Goal: Transaction & Acquisition: Book appointment/travel/reservation

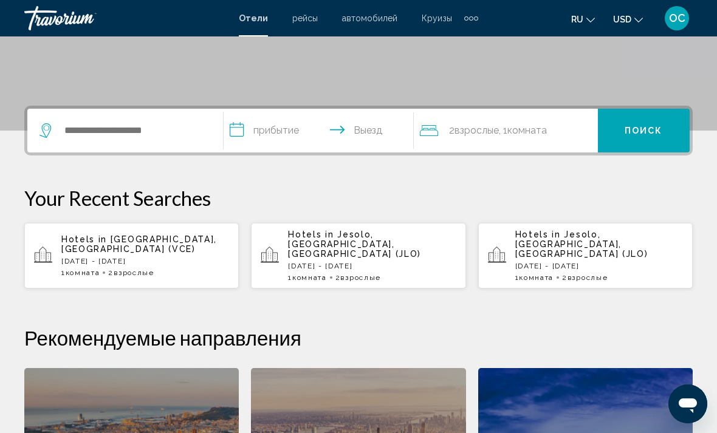
scroll to position [234, 0]
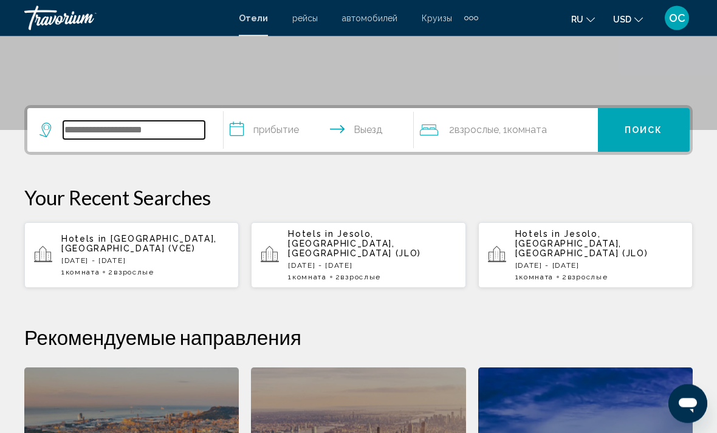
click at [147, 132] on input "Search widget" at bounding box center [134, 131] width 142 height 18
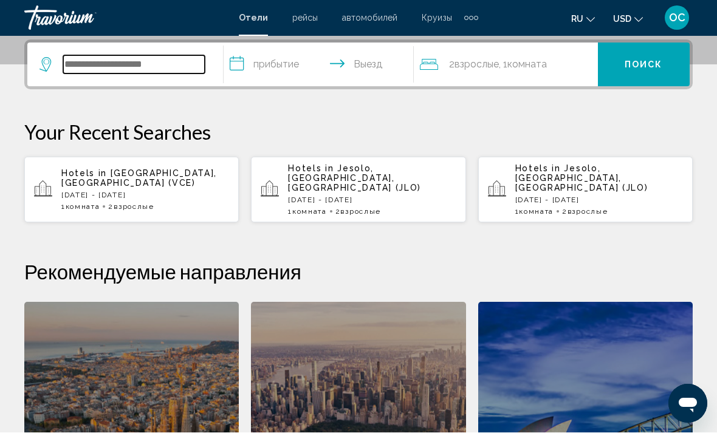
scroll to position [300, 0]
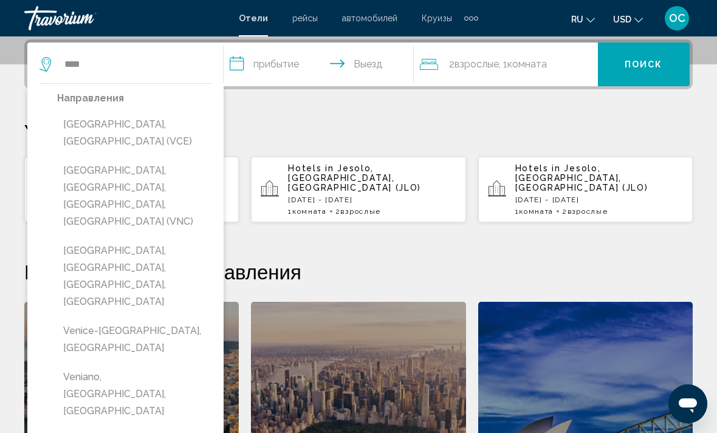
click at [148, 127] on button "[GEOGRAPHIC_DATA], [GEOGRAPHIC_DATA] (VCE)" at bounding box center [134, 133] width 154 height 40
type input "**********"
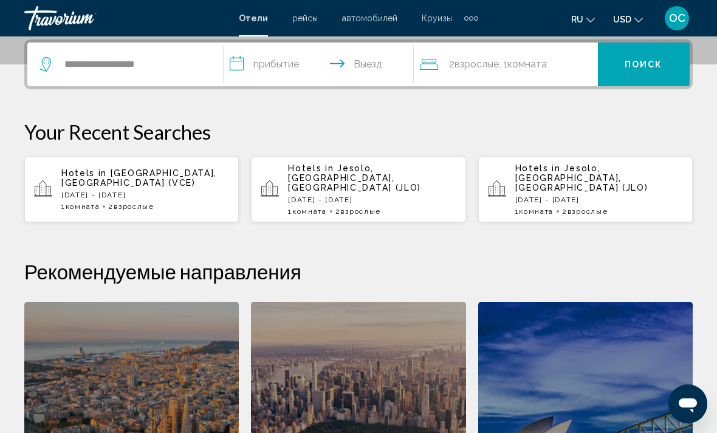
click at [293, 63] on input "**********" at bounding box center [321, 66] width 195 height 47
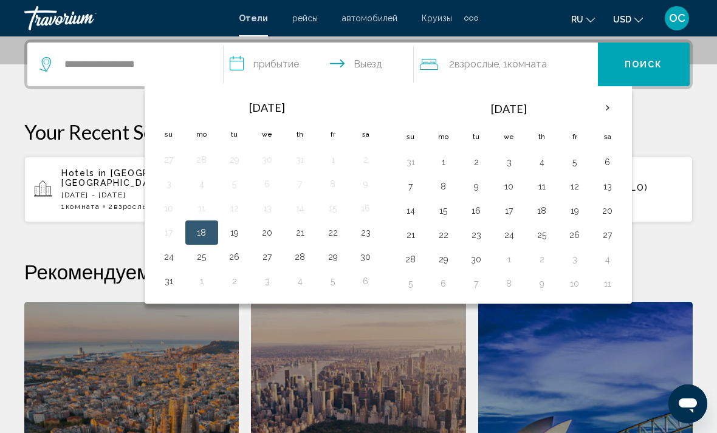
click at [304, 235] on button "21" at bounding box center [299, 232] width 19 height 17
click at [337, 232] on button "22" at bounding box center [332, 232] width 19 height 17
type input "**********"
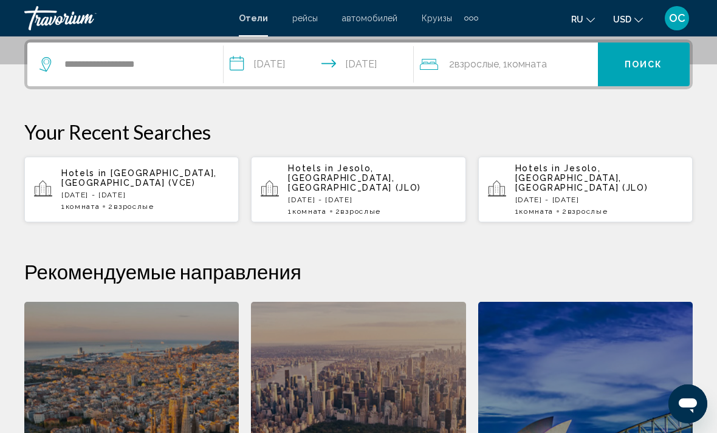
click at [654, 71] on button "Поиск" at bounding box center [644, 65] width 92 height 44
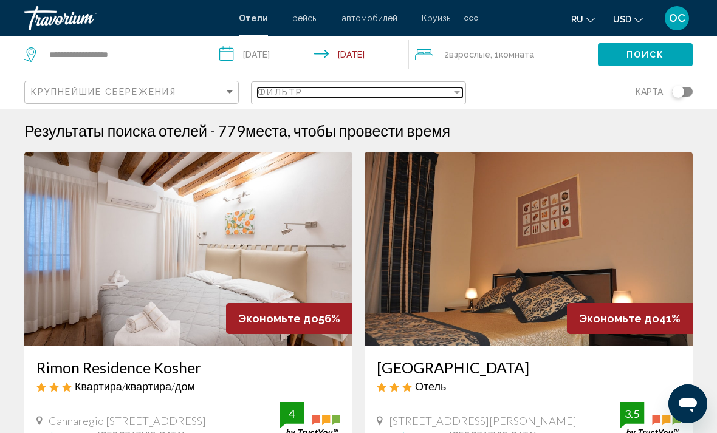
click at [458, 95] on div "Filter" at bounding box center [456, 92] width 11 height 10
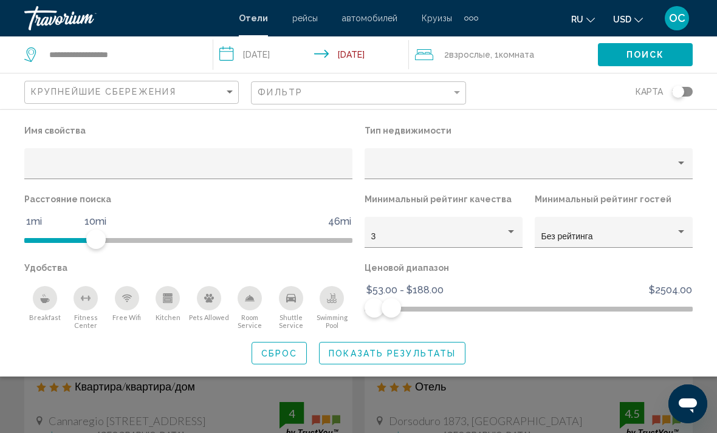
click at [642, 18] on icon "Change currency" at bounding box center [638, 20] width 9 height 9
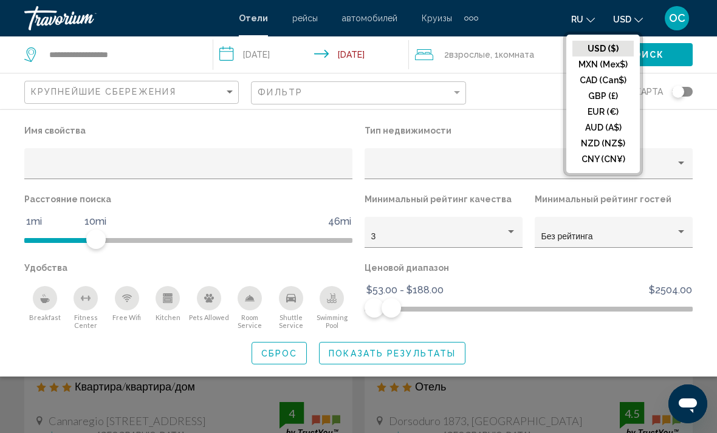
click at [615, 112] on button "EUR (€)" at bounding box center [602, 112] width 61 height 16
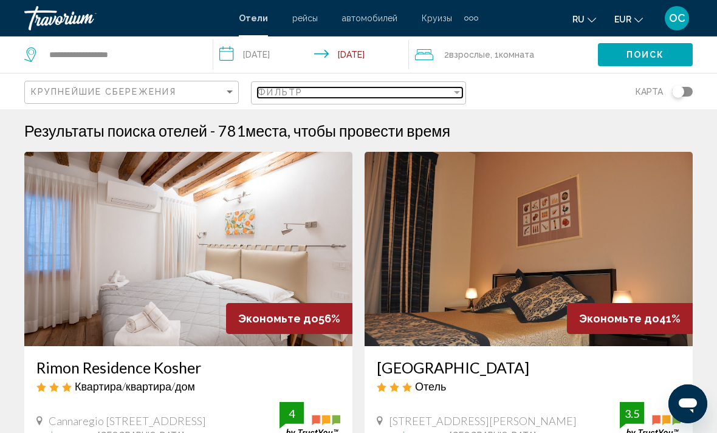
click at [454, 96] on div "Filter" at bounding box center [456, 92] width 11 height 10
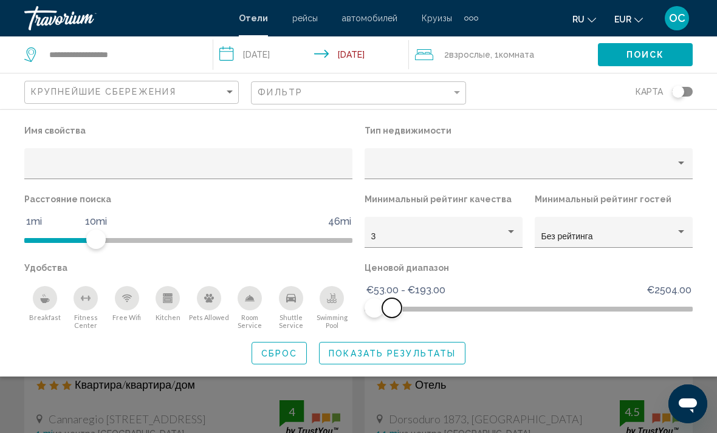
scroll to position [3, 0]
click at [432, 357] on span "Показать результаты" at bounding box center [392, 354] width 127 height 10
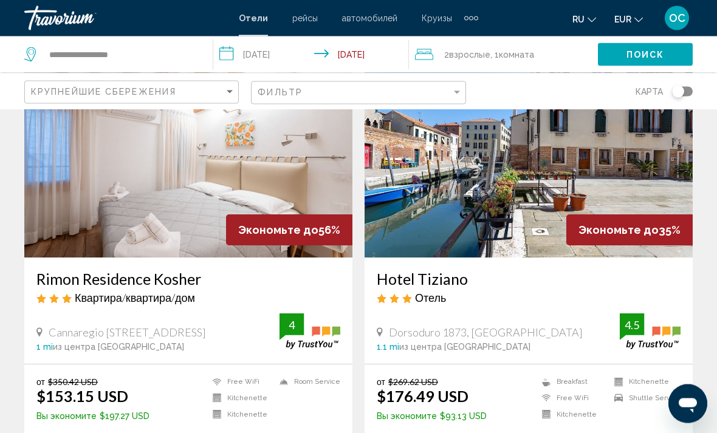
scroll to position [84, 0]
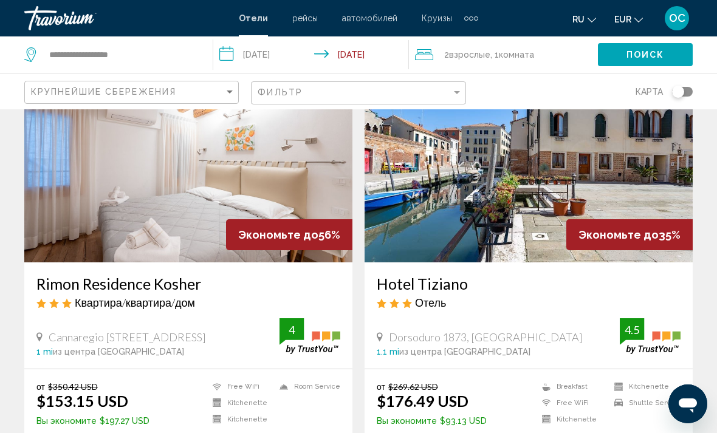
click at [645, 184] on img "Main content" at bounding box center [529, 165] width 328 height 194
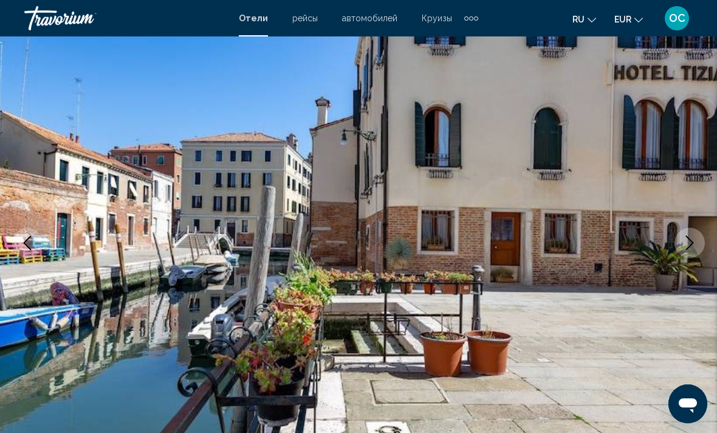
scroll to position [98, 0]
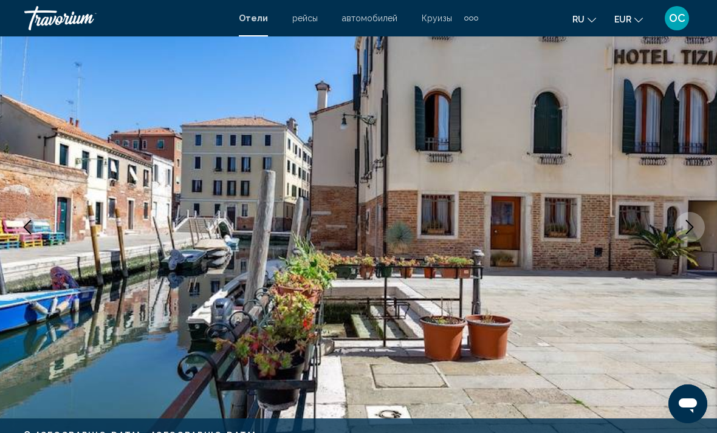
click at [688, 228] on icon "Next image" at bounding box center [689, 227] width 15 height 15
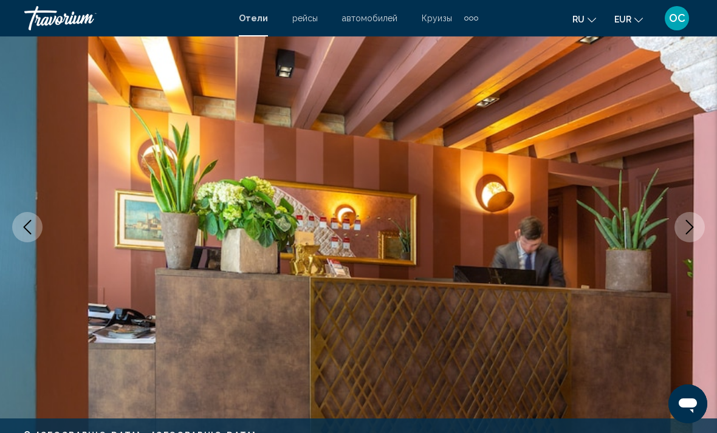
click at [690, 227] on icon "Next image" at bounding box center [689, 227] width 15 height 15
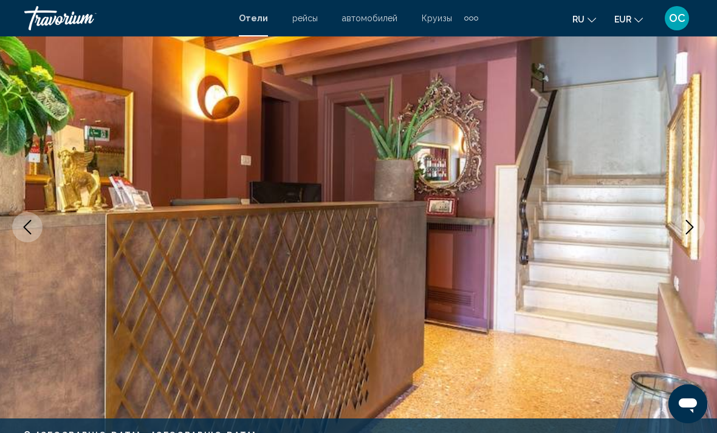
click at [693, 231] on icon "Next image" at bounding box center [689, 227] width 15 height 15
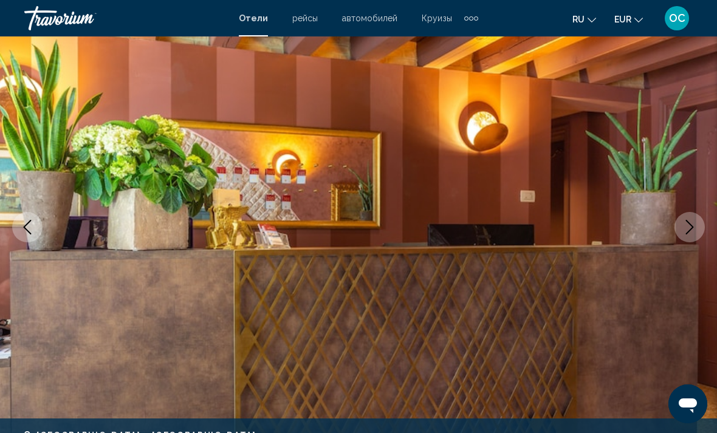
click at [690, 231] on icon "Next image" at bounding box center [690, 227] width 8 height 15
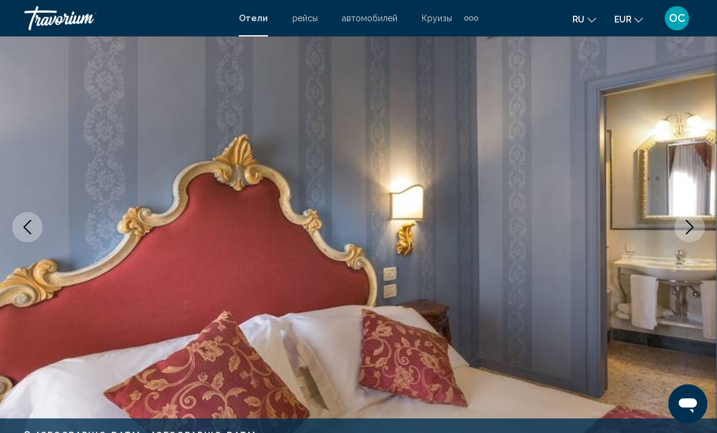
click at [697, 227] on button "Next image" at bounding box center [689, 227] width 30 height 30
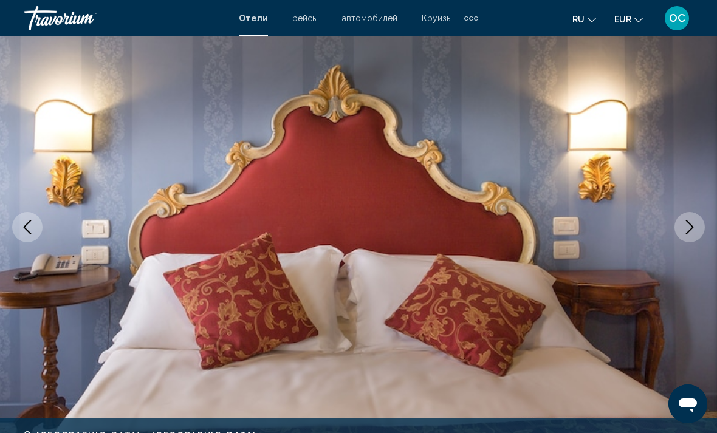
click at [693, 228] on icon "Next image" at bounding box center [689, 227] width 15 height 15
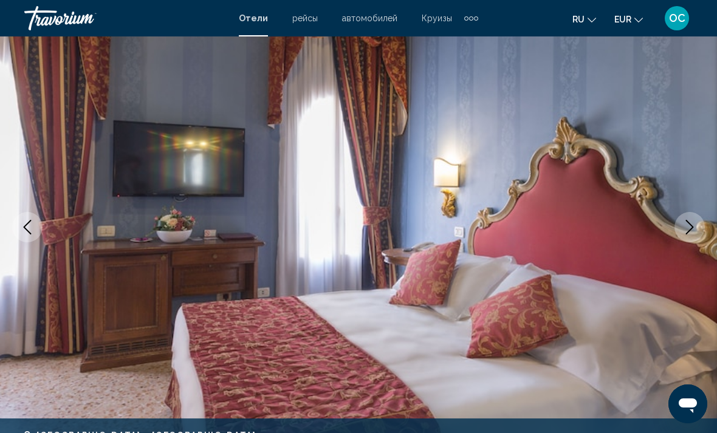
click at [693, 228] on icon "Next image" at bounding box center [689, 227] width 15 height 15
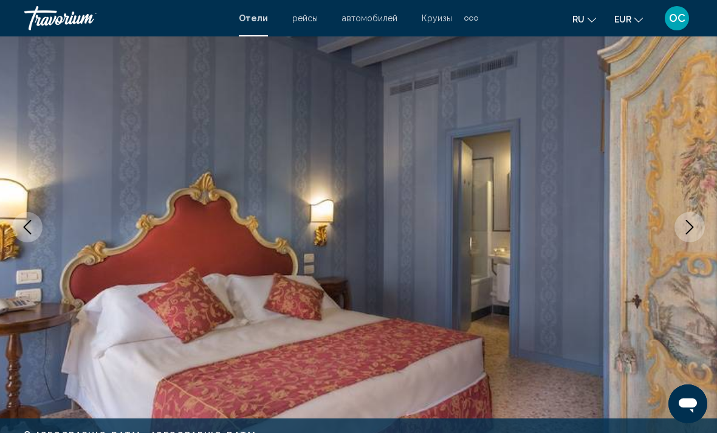
click at [689, 226] on icon "Next image" at bounding box center [689, 227] width 15 height 15
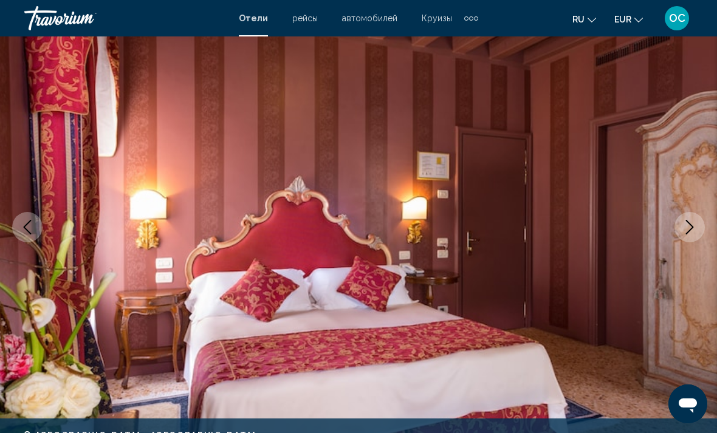
click at [693, 226] on icon "Next image" at bounding box center [689, 227] width 15 height 15
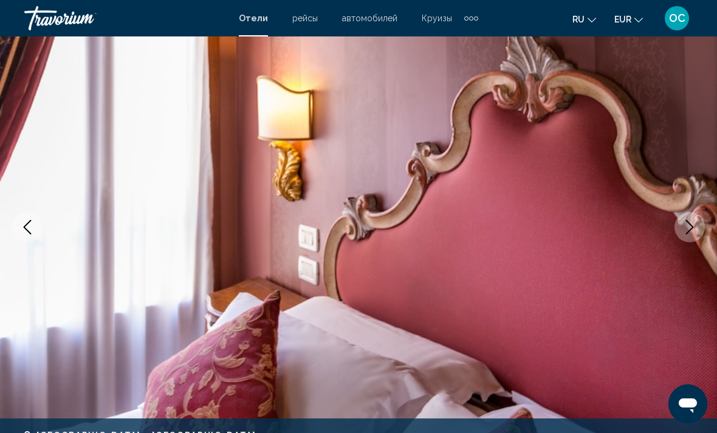
click at [693, 227] on icon "Next image" at bounding box center [690, 227] width 8 height 15
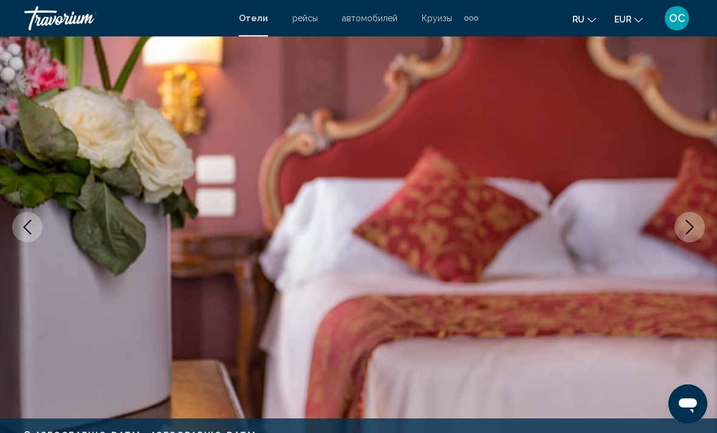
click at [692, 225] on icon "Next image" at bounding box center [689, 227] width 15 height 15
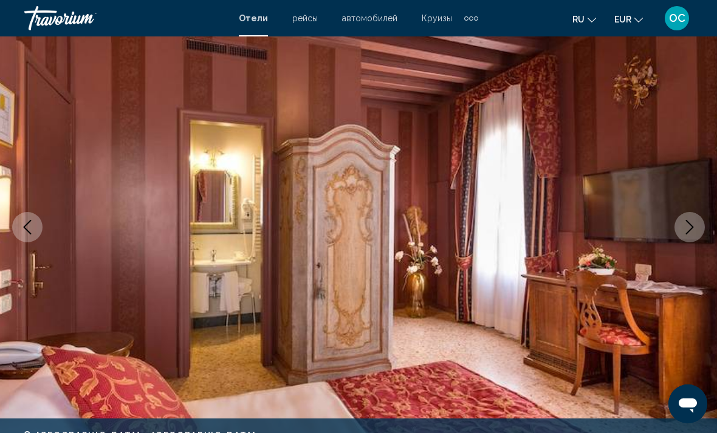
click at [694, 226] on icon "Next image" at bounding box center [689, 227] width 15 height 15
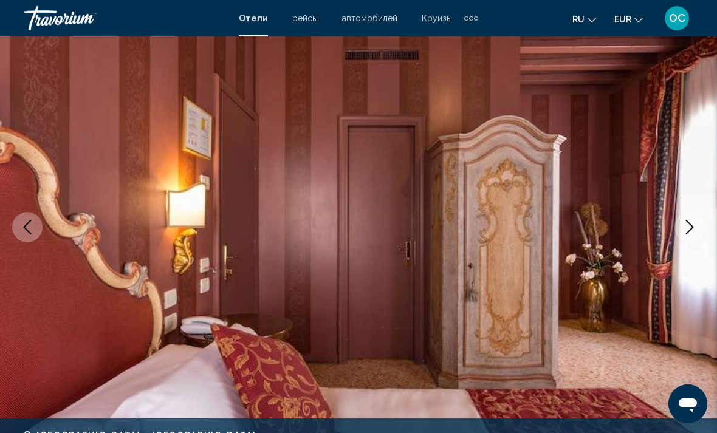
click at [693, 227] on icon "Next image" at bounding box center [689, 227] width 15 height 15
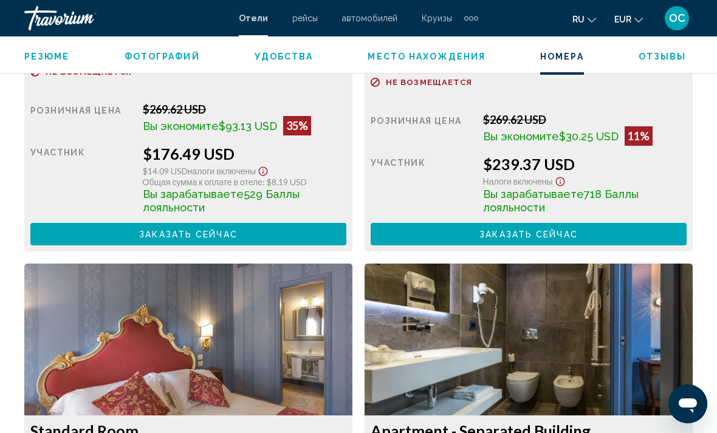
scroll to position [2099, 0]
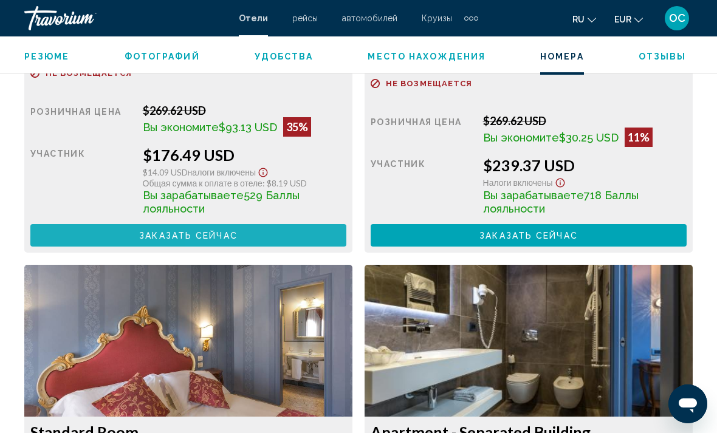
click at [305, 235] on button "Заказать сейчас Больше недоступно" at bounding box center [188, 235] width 316 height 22
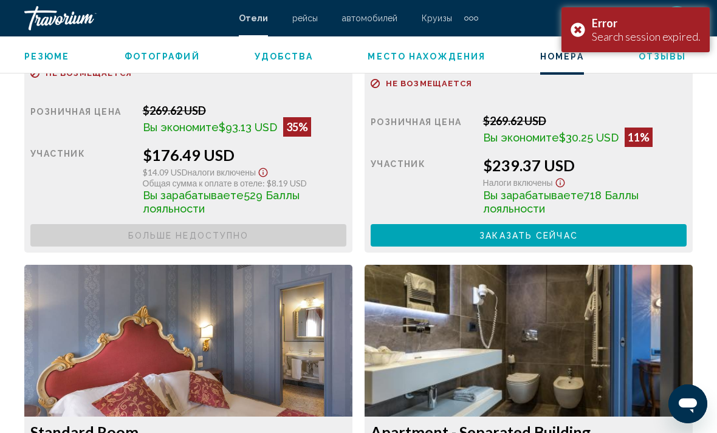
click at [580, 32] on div "Error Search session expired." at bounding box center [635, 29] width 148 height 45
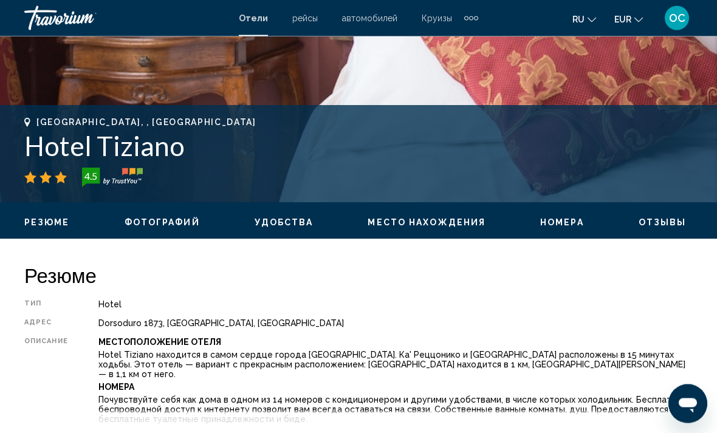
click at [682, 20] on span "OC" at bounding box center [677, 18] width 16 height 12
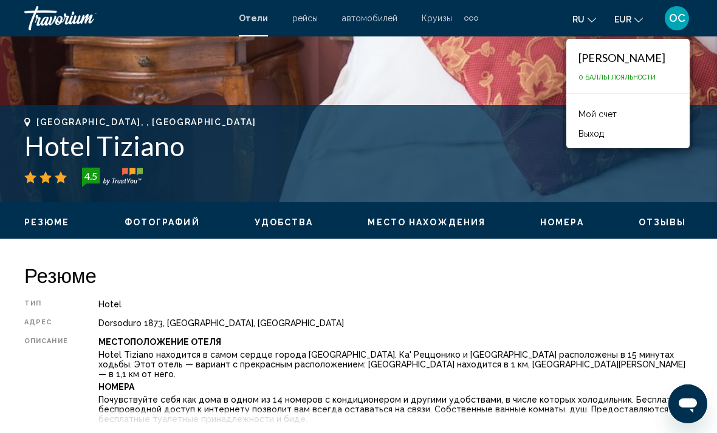
click at [607, 115] on link "Мой счет" at bounding box center [597, 114] width 50 height 16
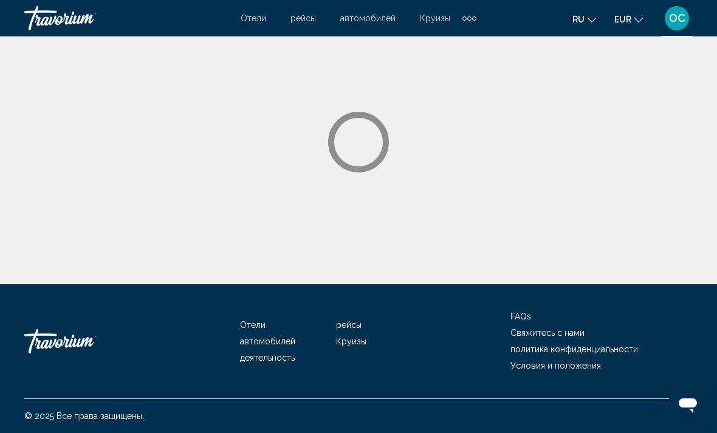
scroll to position [41, 0]
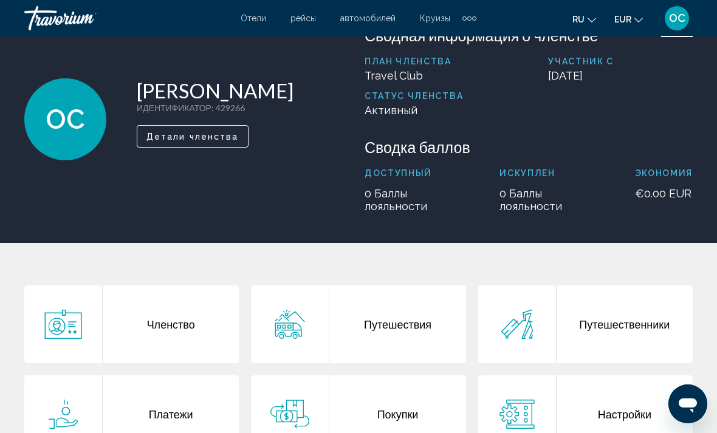
click at [678, 19] on span "OC" at bounding box center [677, 18] width 16 height 12
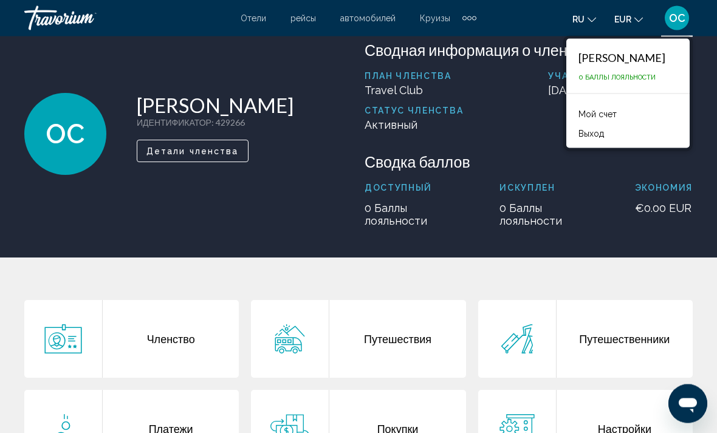
scroll to position [0, 0]
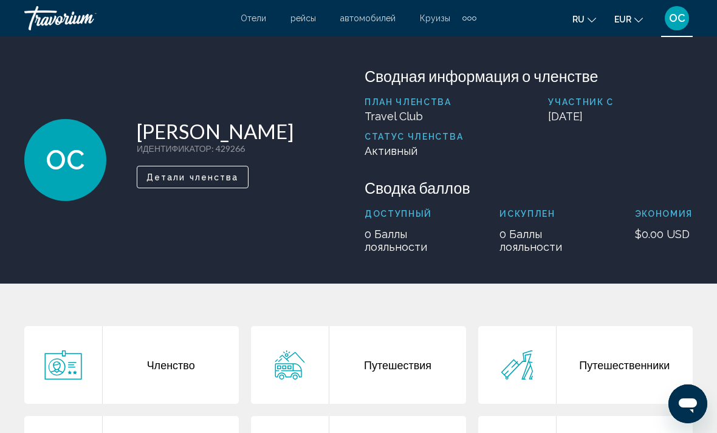
click at [262, 22] on span "Отели" at bounding box center [254, 18] width 26 height 10
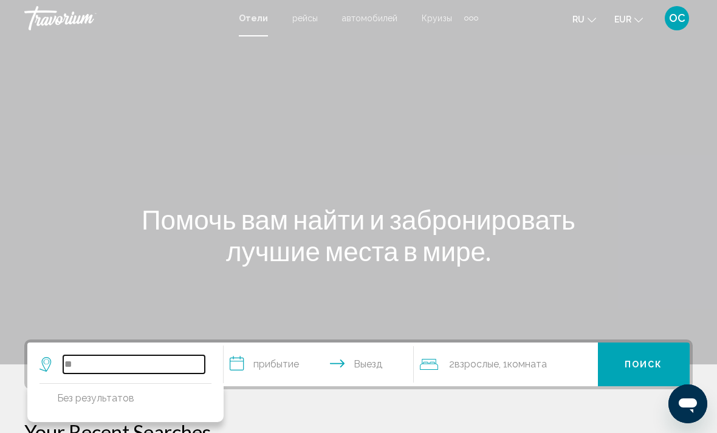
type input "*"
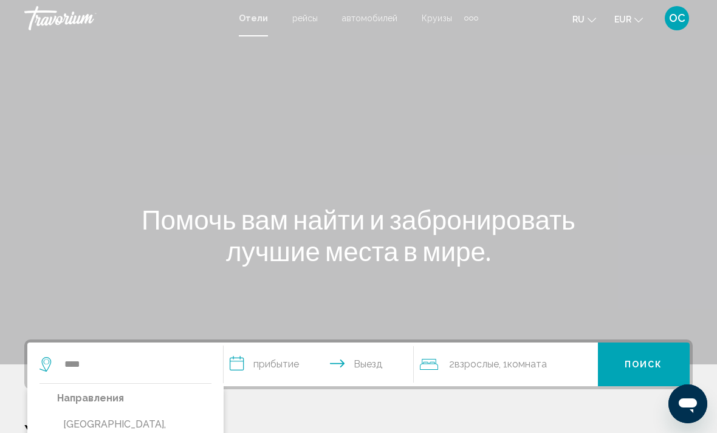
click at [120, 426] on button "[GEOGRAPHIC_DATA], [GEOGRAPHIC_DATA] (VCE)" at bounding box center [134, 433] width 154 height 40
type input "**********"
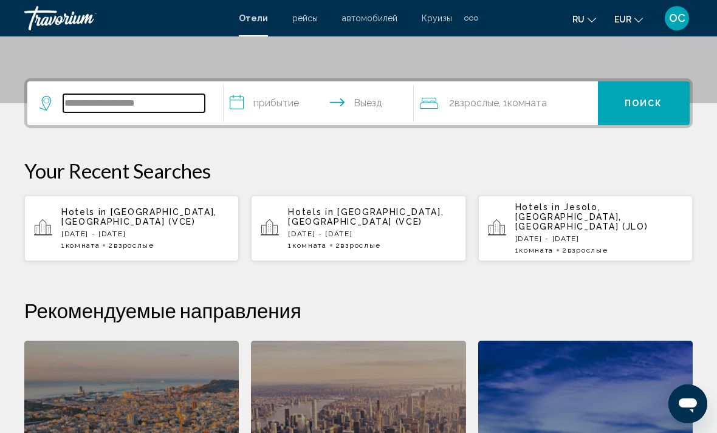
scroll to position [300, 0]
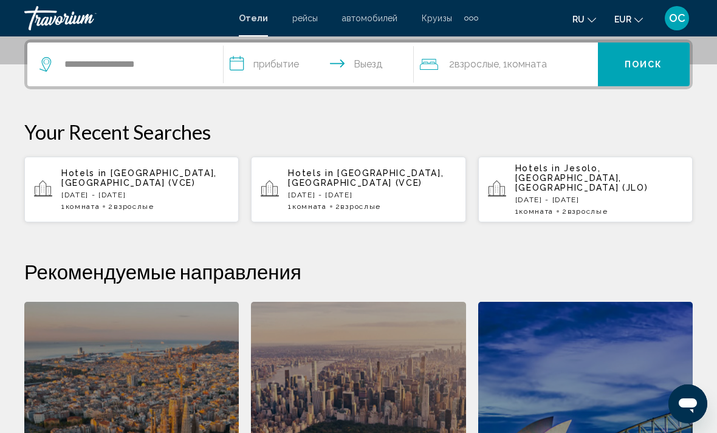
click at [370, 69] on input "**********" at bounding box center [321, 66] width 195 height 47
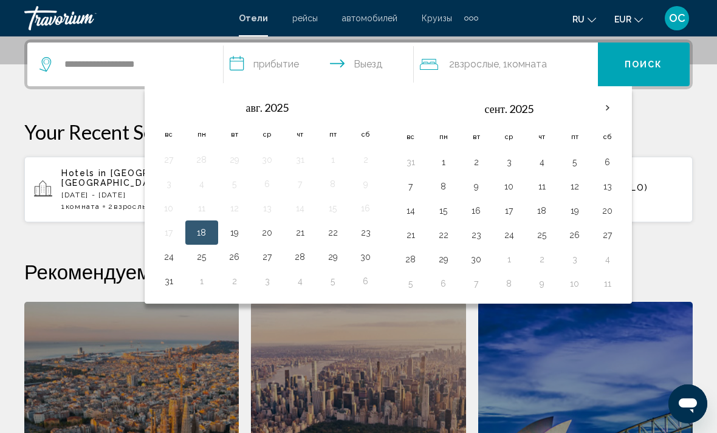
click at [305, 235] on button "21" at bounding box center [299, 232] width 19 height 17
click at [337, 235] on button "22" at bounding box center [332, 232] width 19 height 17
type input "**********"
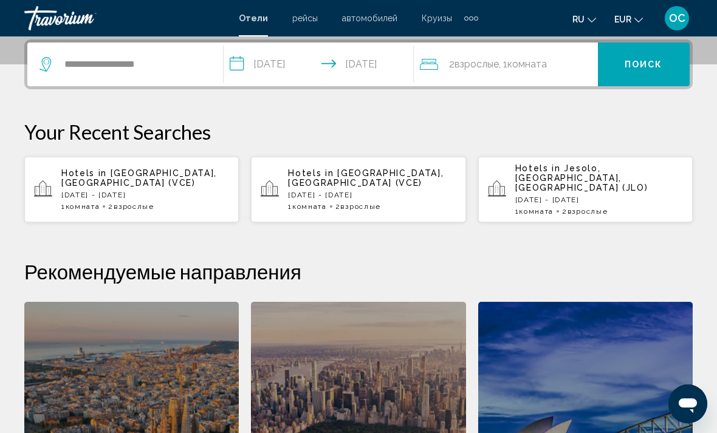
click at [651, 64] on span "Поиск" at bounding box center [644, 65] width 38 height 10
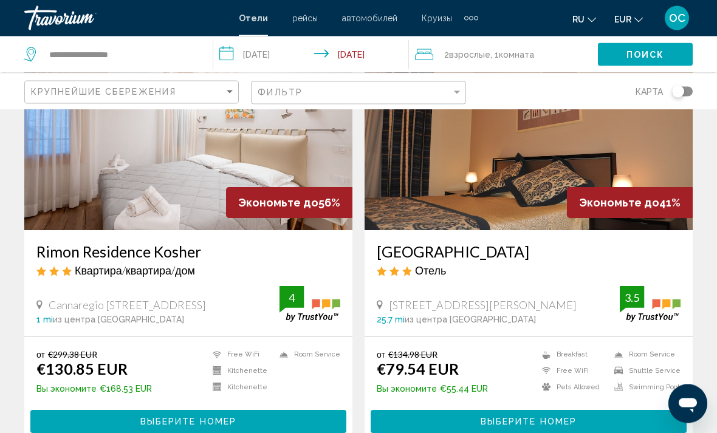
scroll to position [85, 0]
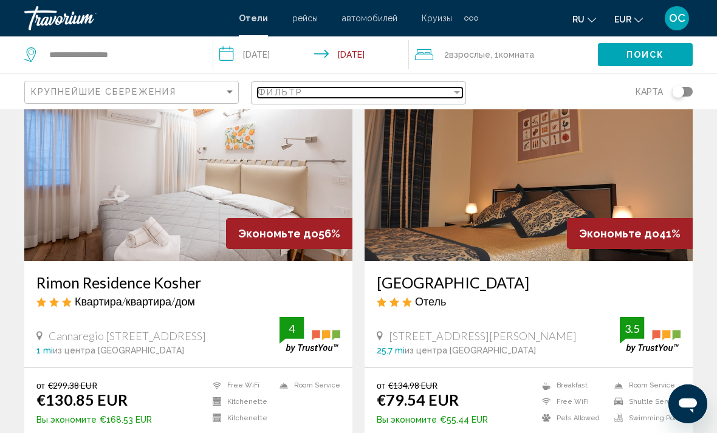
click at [452, 97] on div "Filter" at bounding box center [456, 92] width 11 height 10
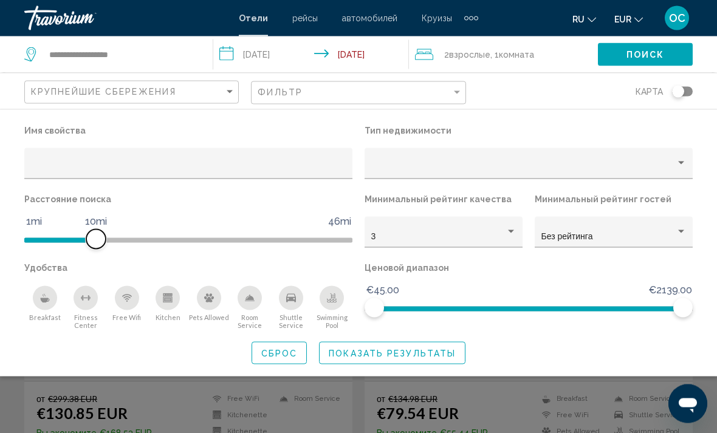
scroll to position [71, 0]
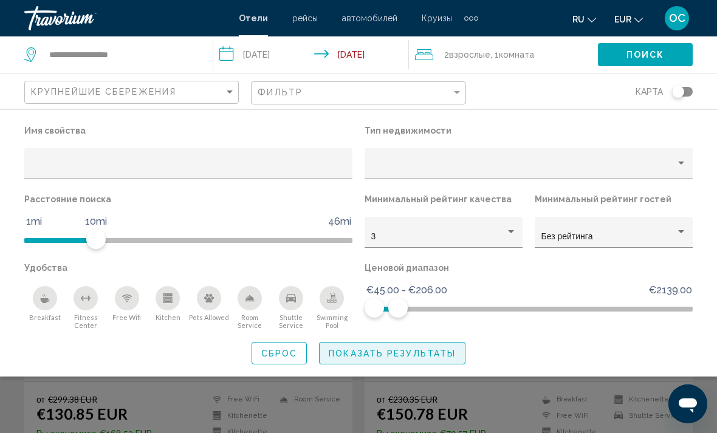
click at [435, 354] on span "Показать результаты" at bounding box center [392, 354] width 127 height 10
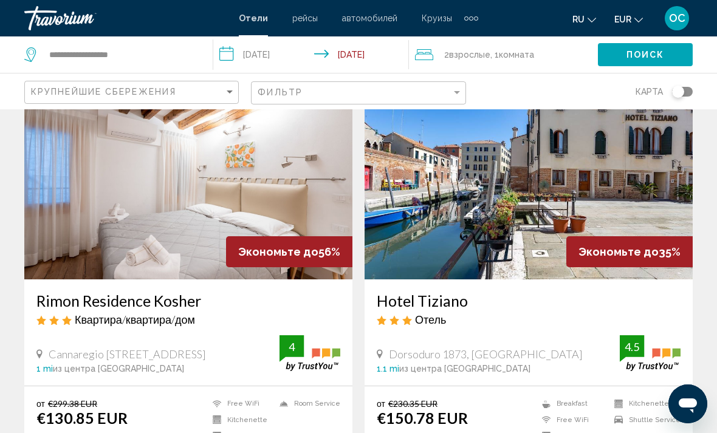
scroll to position [66, 0]
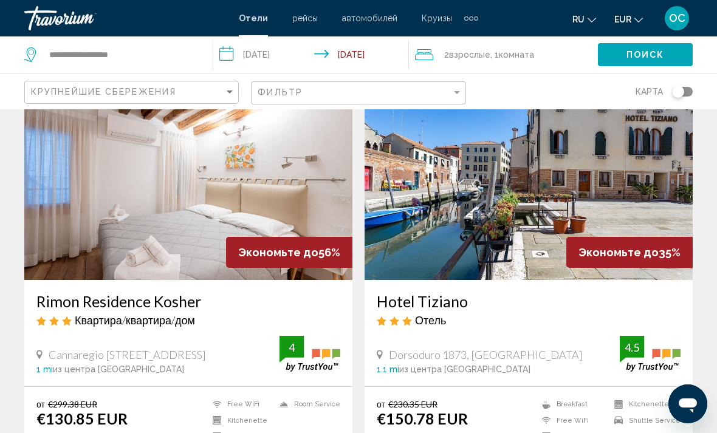
click at [300, 219] on img "Main content" at bounding box center [188, 183] width 328 height 194
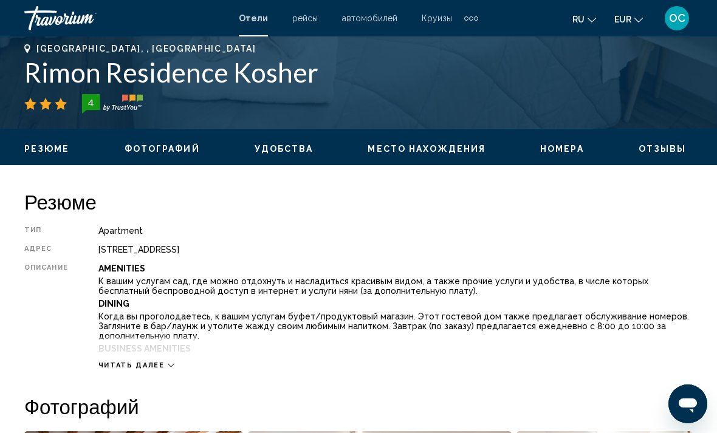
scroll to position [488, 0]
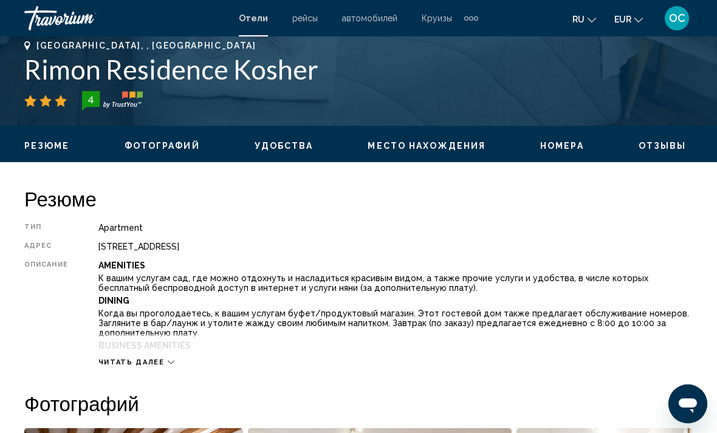
click at [169, 362] on icon "Main content" at bounding box center [171, 363] width 7 height 4
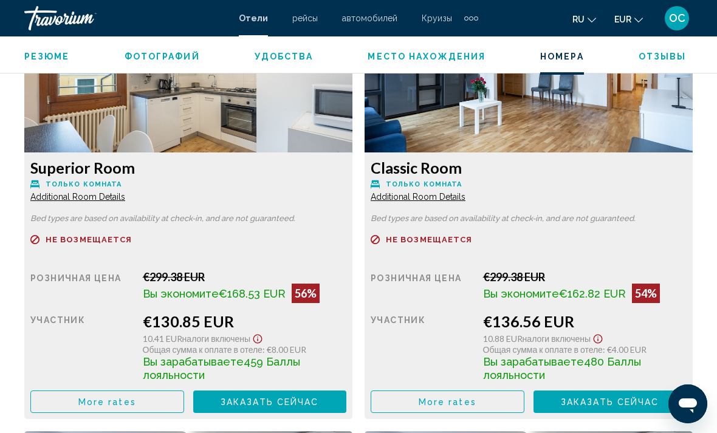
scroll to position [2291, 0]
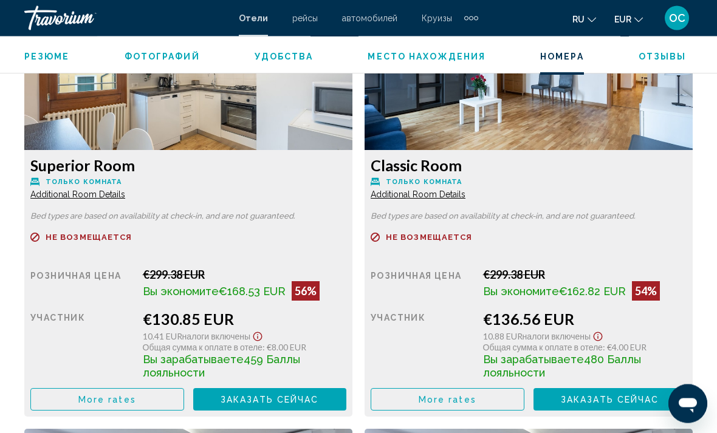
click at [114, 190] on span "Additional Room Details" at bounding box center [77, 195] width 95 height 10
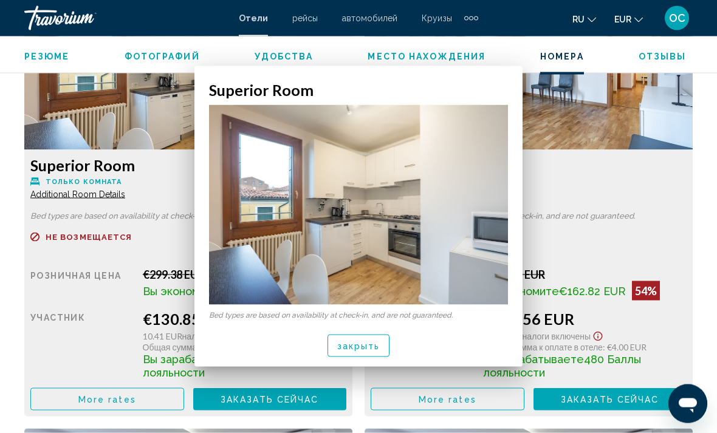
scroll to position [0, 0]
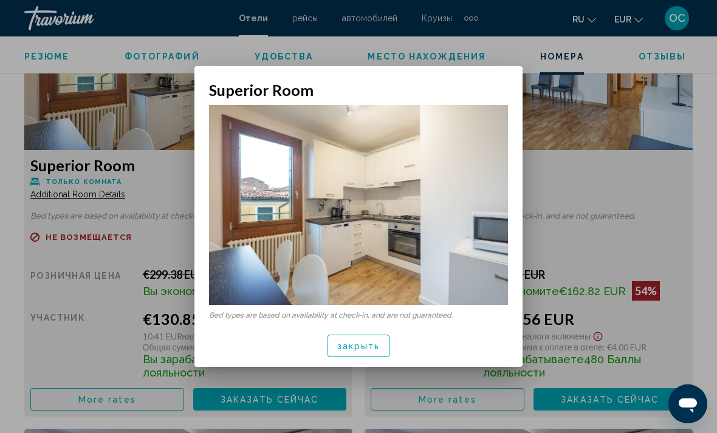
click at [345, 354] on button "закрыть" at bounding box center [359, 346] width 63 height 22
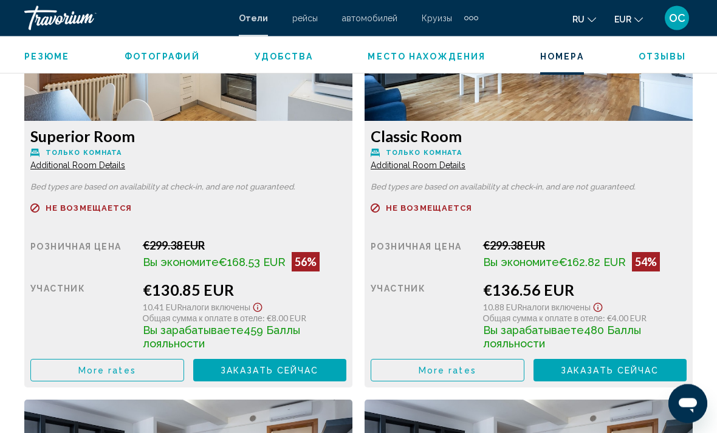
scroll to position [2321, 0]
click at [184, 360] on button "More rates" at bounding box center [107, 370] width 154 height 22
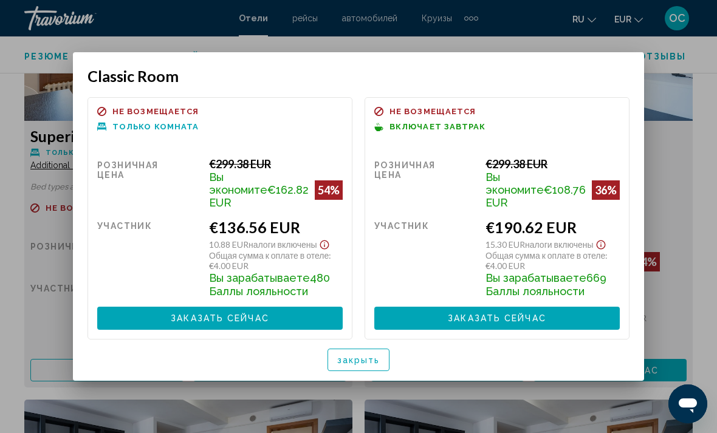
scroll to position [0, 0]
click at [365, 359] on span "закрыть" at bounding box center [358, 360] width 43 height 10
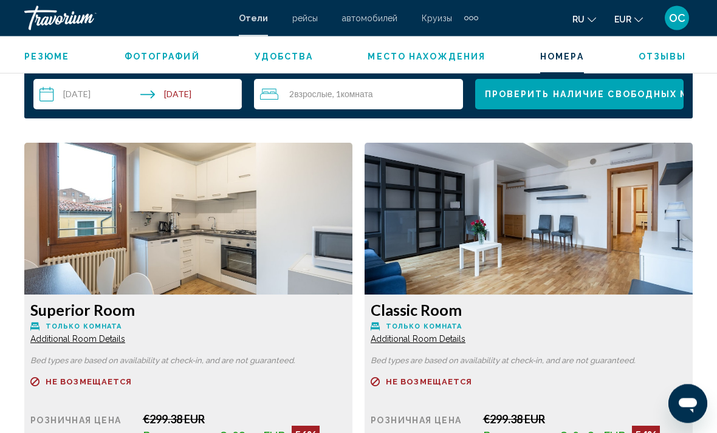
scroll to position [2146, 0]
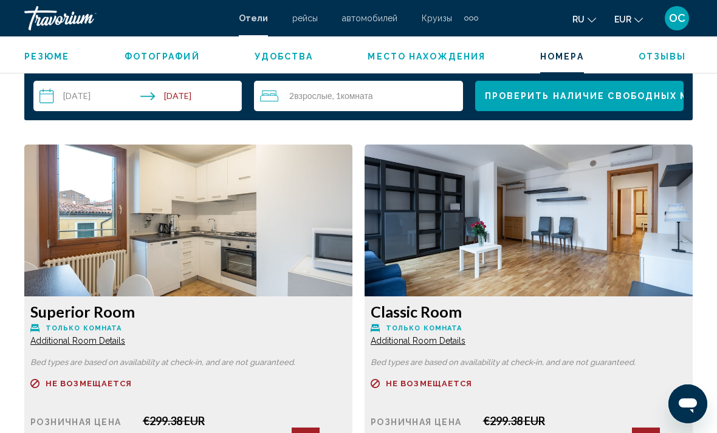
click at [97, 324] on span "Только комната" at bounding box center [84, 328] width 76 height 8
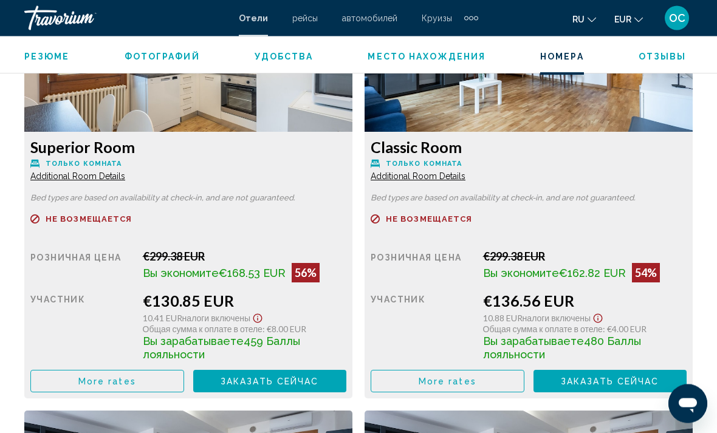
scroll to position [2313, 0]
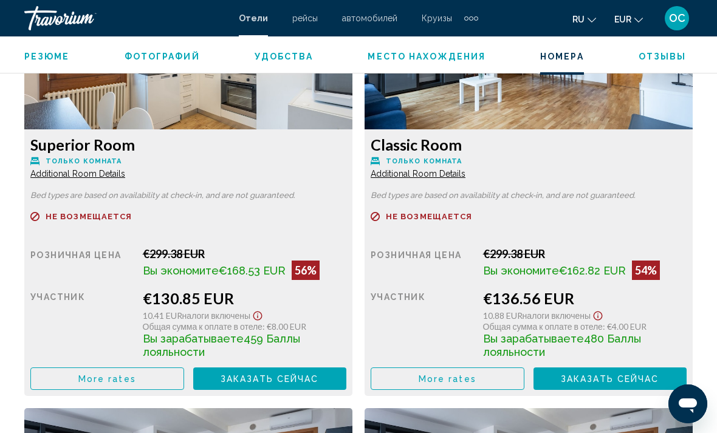
click at [184, 369] on button "More rates" at bounding box center [107, 379] width 154 height 22
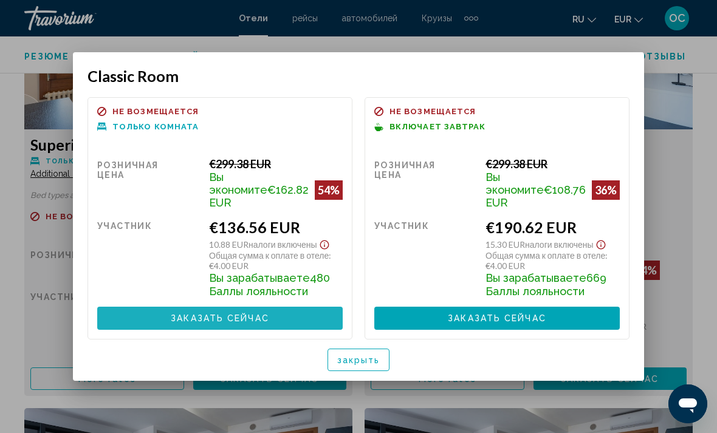
click at [312, 312] on button "Заказать сейчас Больше недоступно" at bounding box center [219, 318] width 245 height 22
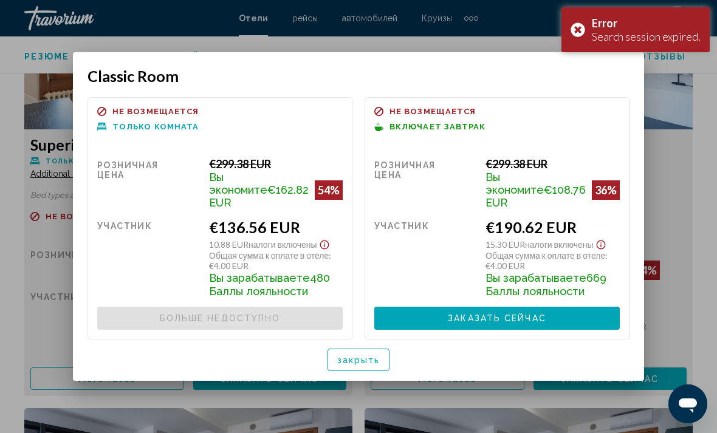
click at [587, 33] on div "Error Search session expired." at bounding box center [635, 29] width 148 height 45
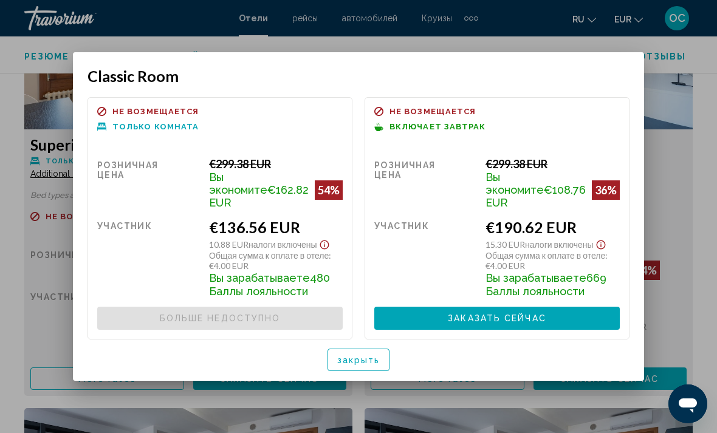
click at [484, 314] on span "Заказать сейчас" at bounding box center [497, 319] width 98 height 10
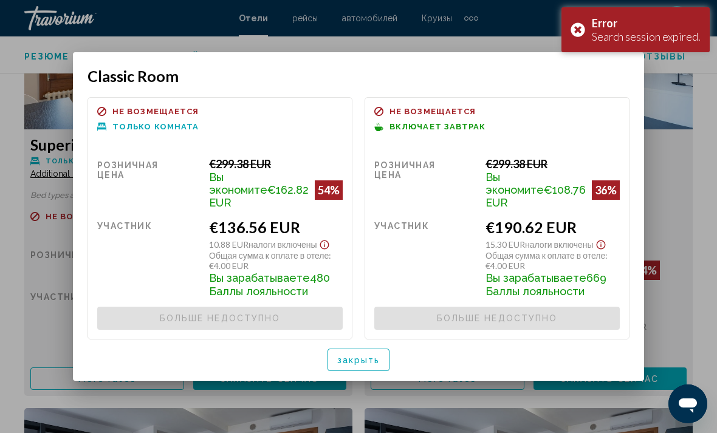
click at [377, 360] on button "закрыть" at bounding box center [359, 360] width 63 height 22
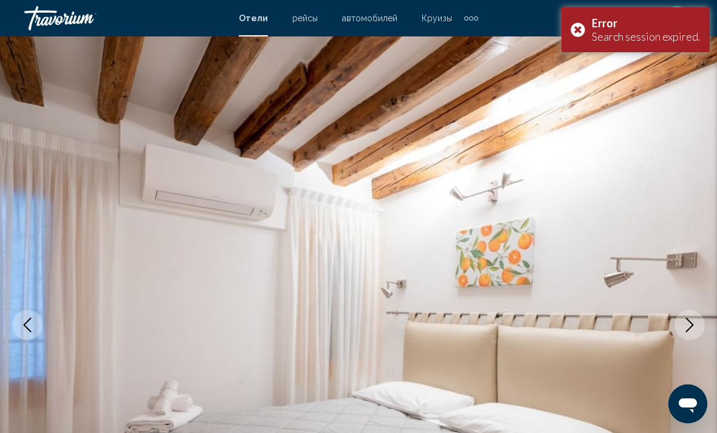
scroll to position [2313, 0]
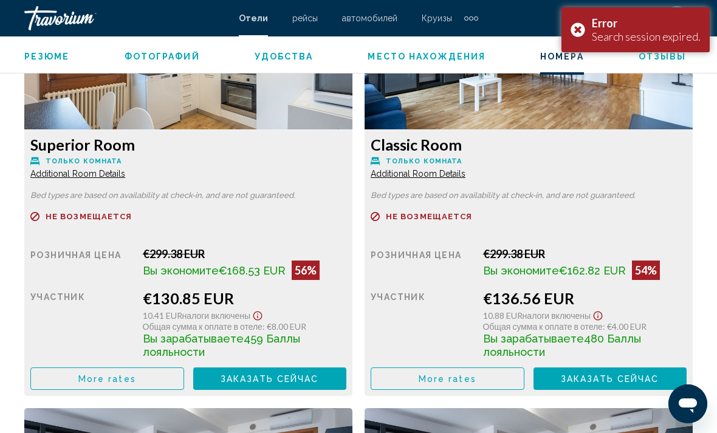
click at [581, 32] on div "Error Search session expired." at bounding box center [635, 29] width 148 height 45
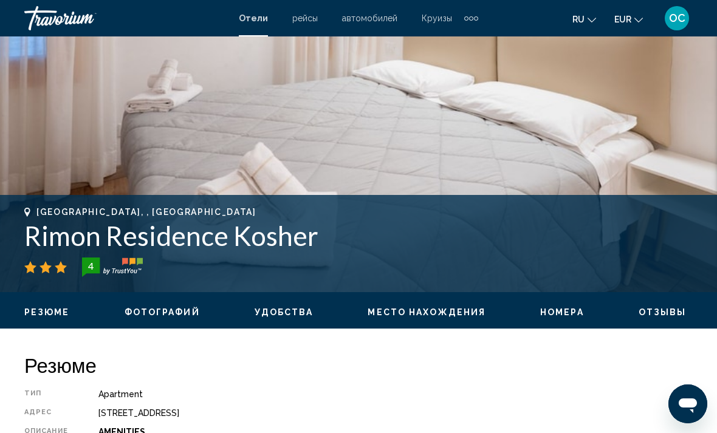
scroll to position [385, 0]
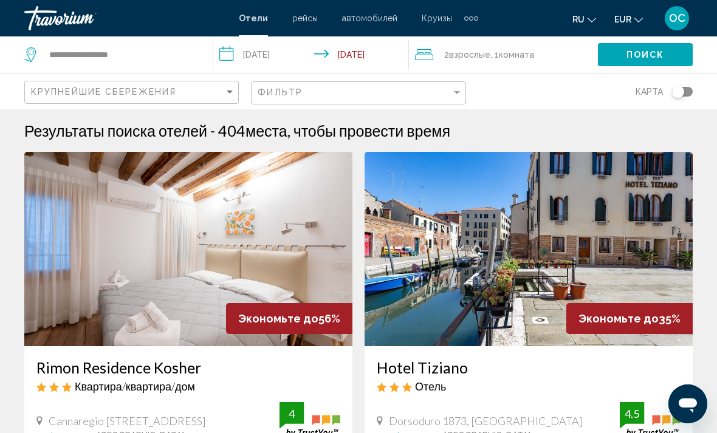
click at [653, 245] on img "Main content" at bounding box center [529, 249] width 328 height 194
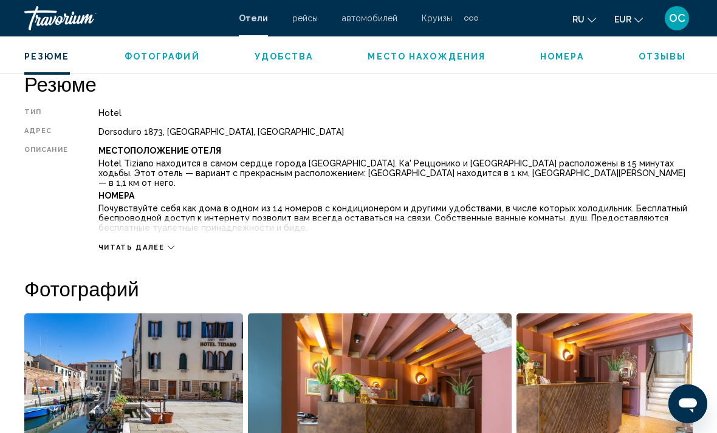
scroll to position [604, 0]
click at [168, 247] on icon "Main content" at bounding box center [171, 247] width 7 height 7
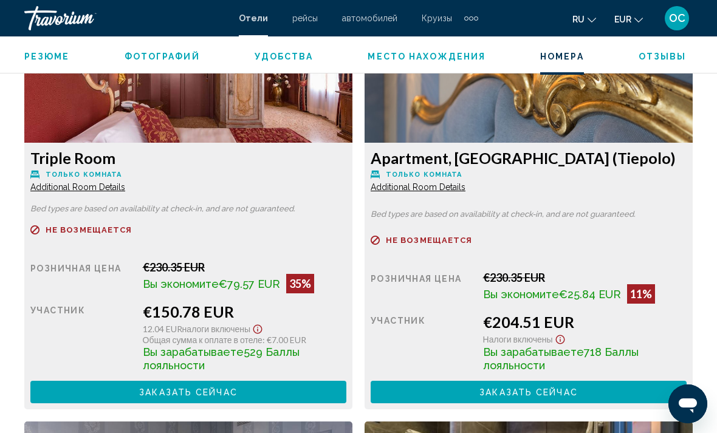
scroll to position [2047, 0]
click at [266, 382] on button "Заказать сейчас Больше недоступно" at bounding box center [188, 393] width 316 height 22
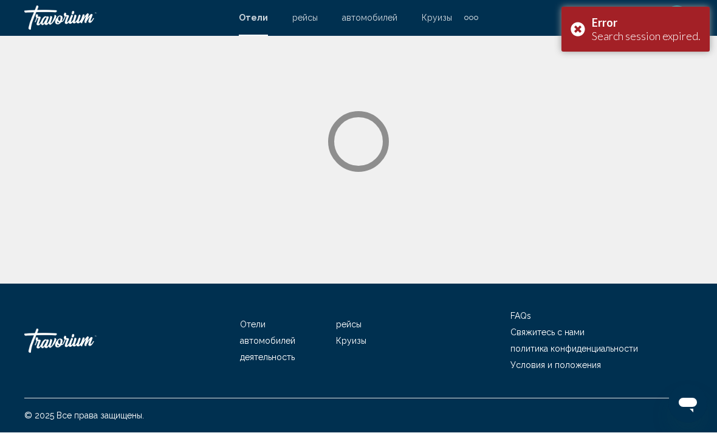
scroll to position [1, 0]
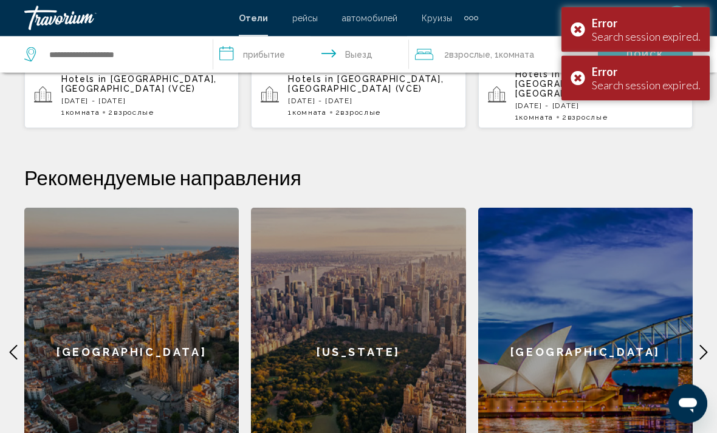
scroll to position [395, 0]
click at [583, 78] on div "Error Search session expired." at bounding box center [635, 78] width 148 height 45
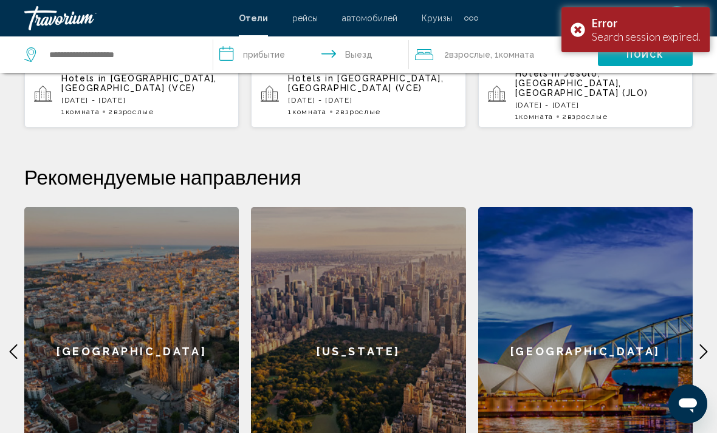
click at [585, 29] on div "Error Search session expired." at bounding box center [635, 29] width 148 height 45
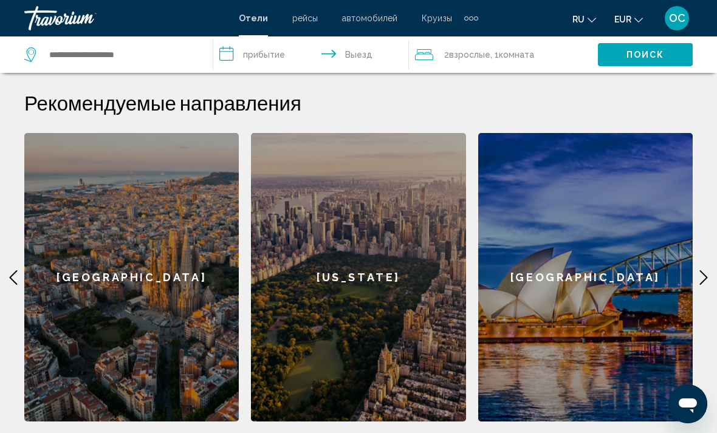
scroll to position [507, 0]
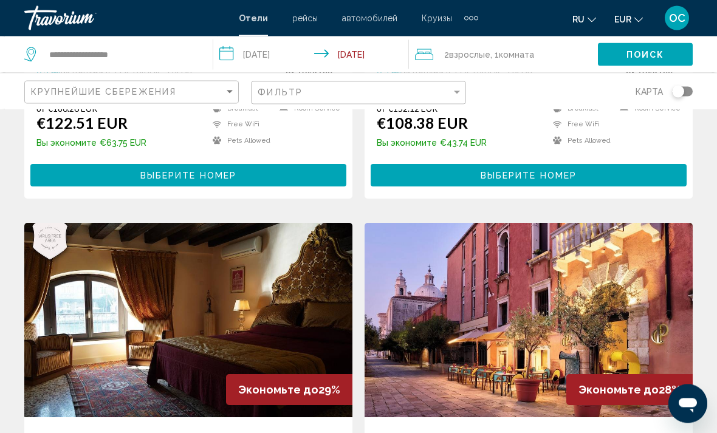
scroll to position [797, 0]
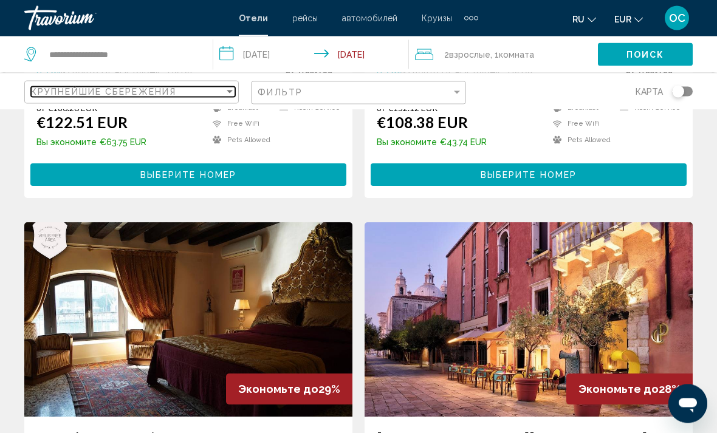
click at [232, 92] on div "Sort by" at bounding box center [230, 92] width 6 height 3
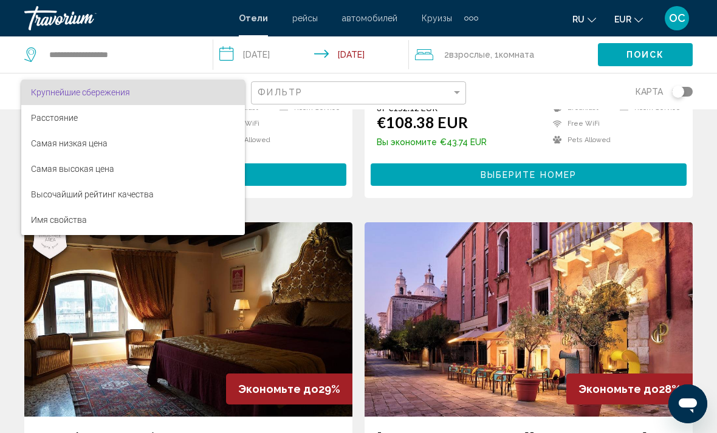
click at [129, 94] on span "Крупнейшие сбережения" at bounding box center [80, 92] width 99 height 10
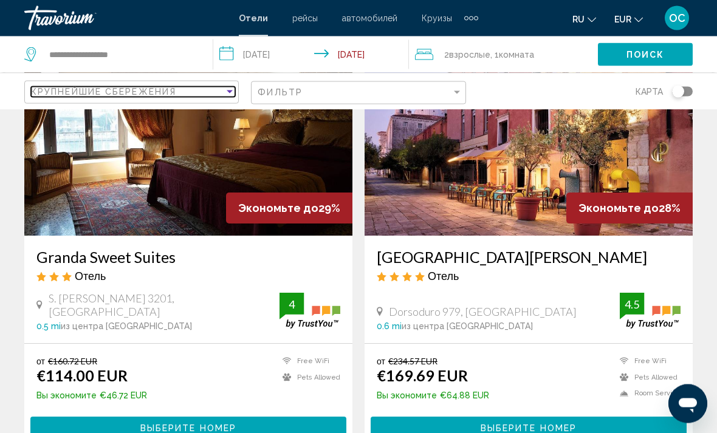
scroll to position [979, 0]
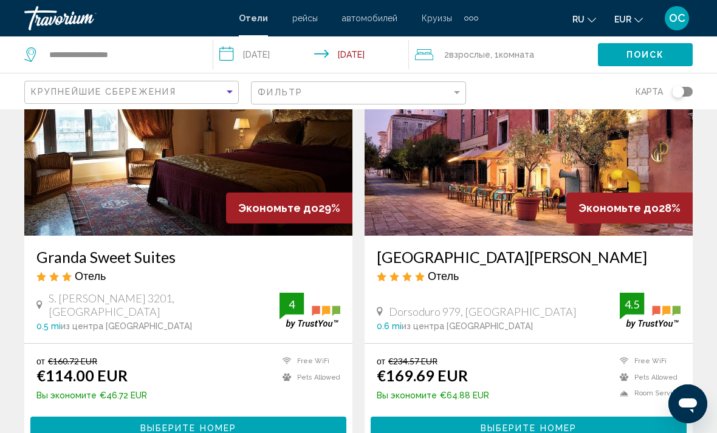
click at [273, 168] on img "Main content" at bounding box center [188, 138] width 328 height 194
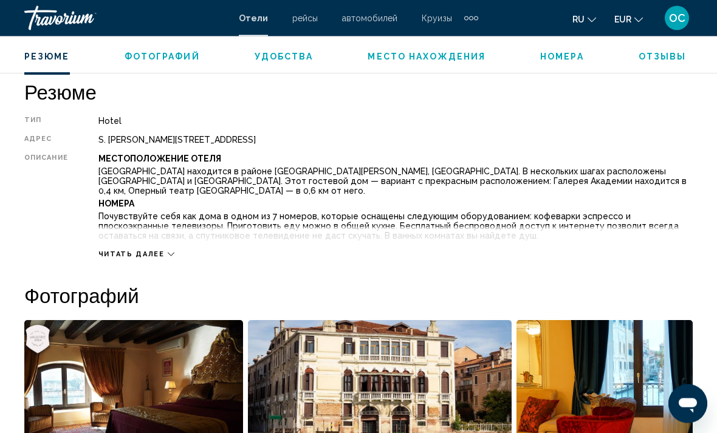
scroll to position [595, 0]
click at [168, 253] on icon "Main content" at bounding box center [171, 255] width 7 height 4
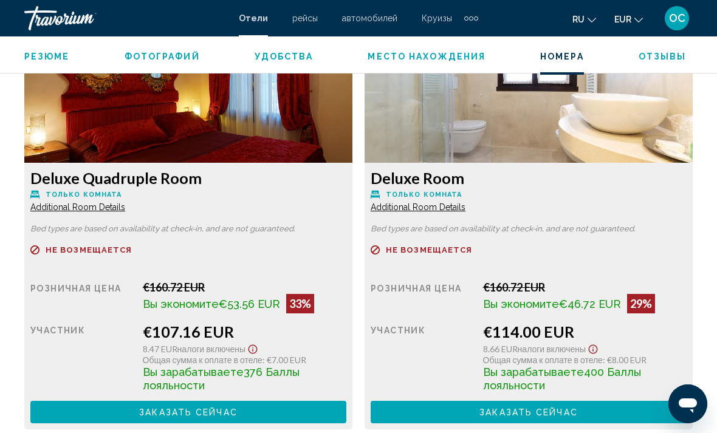
scroll to position [1927, 0]
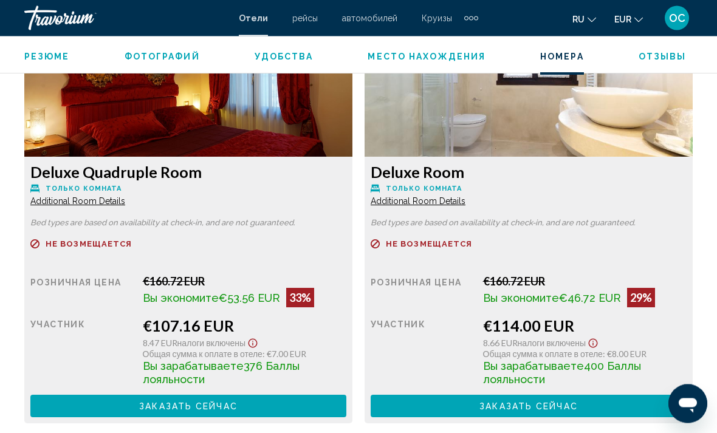
click at [112, 197] on span "Additional Room Details" at bounding box center [77, 202] width 95 height 10
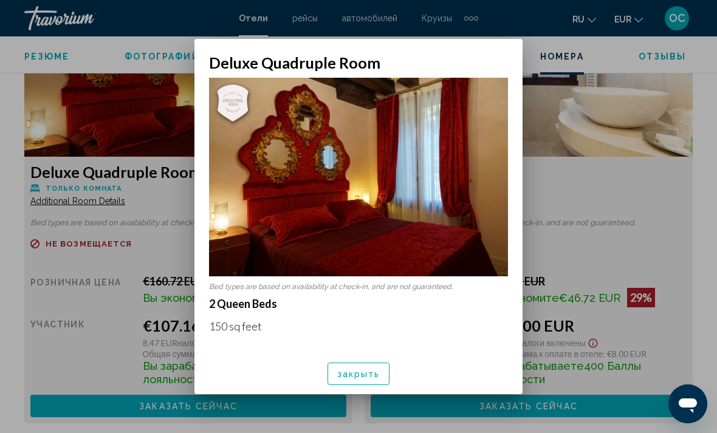
click at [365, 379] on span "закрыть" at bounding box center [358, 374] width 43 height 10
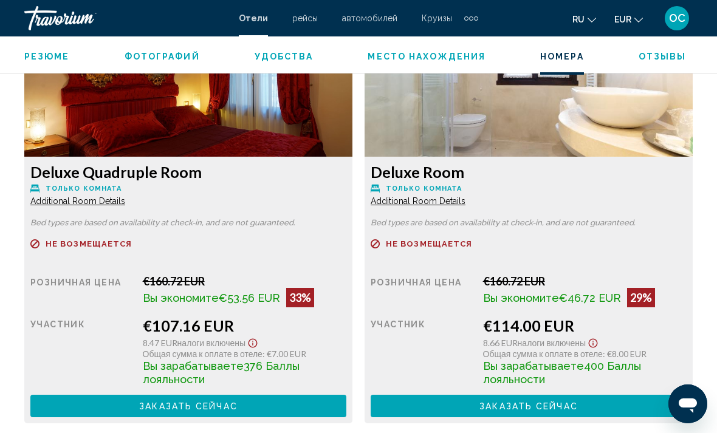
click at [125, 196] on span "Additional Room Details" at bounding box center [77, 201] width 95 height 10
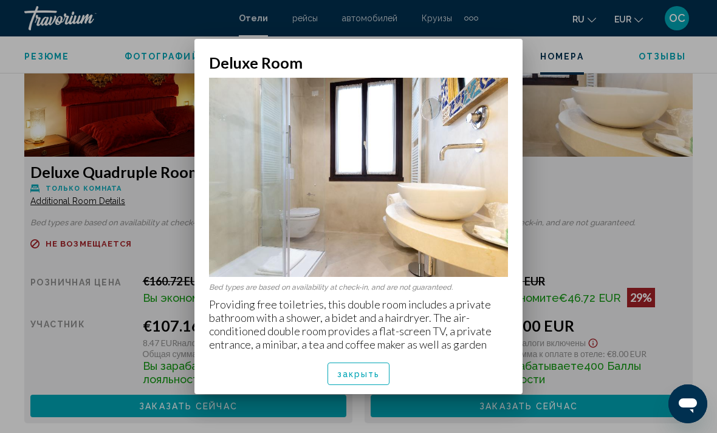
click at [365, 379] on span "закрыть" at bounding box center [358, 374] width 43 height 10
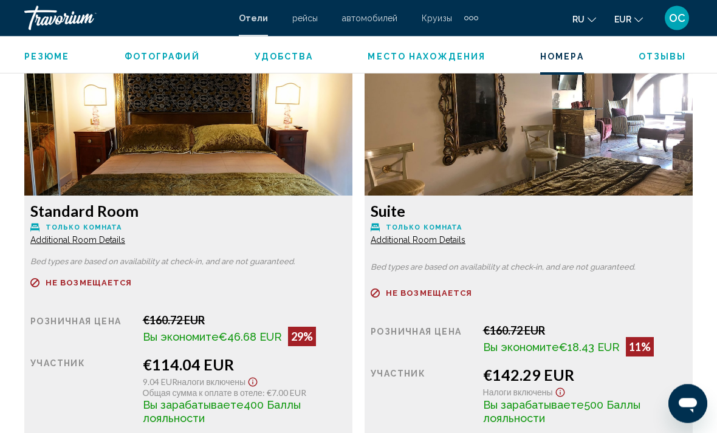
scroll to position [2320, 0]
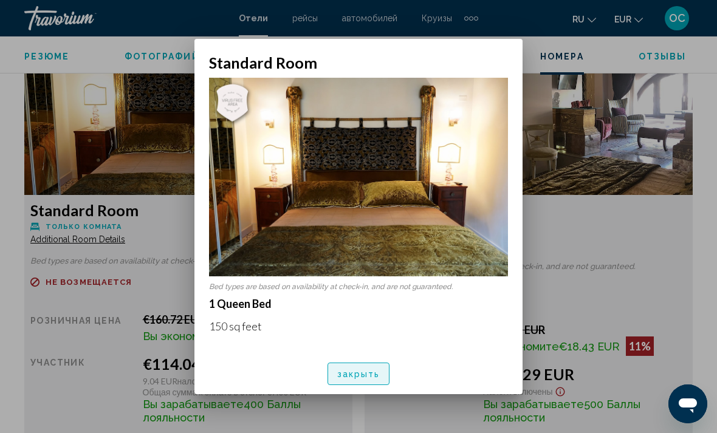
click at [369, 379] on span "закрыть" at bounding box center [358, 374] width 43 height 10
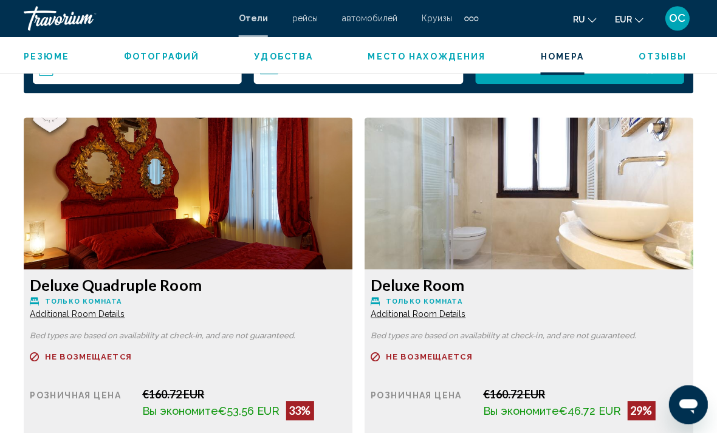
scroll to position [1816, 0]
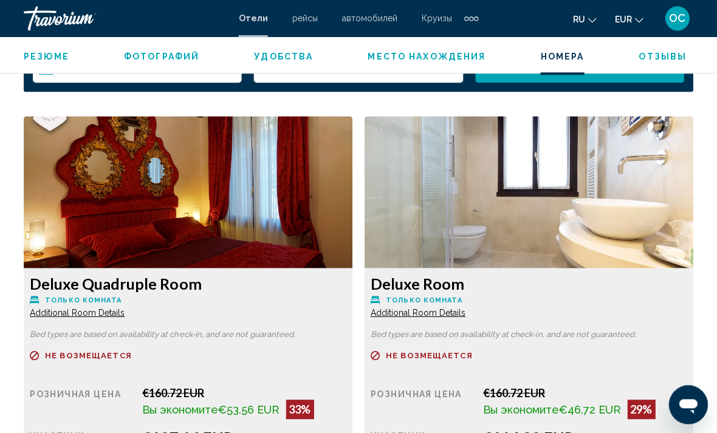
click at [352, 202] on img "Main content" at bounding box center [188, 192] width 328 height 152
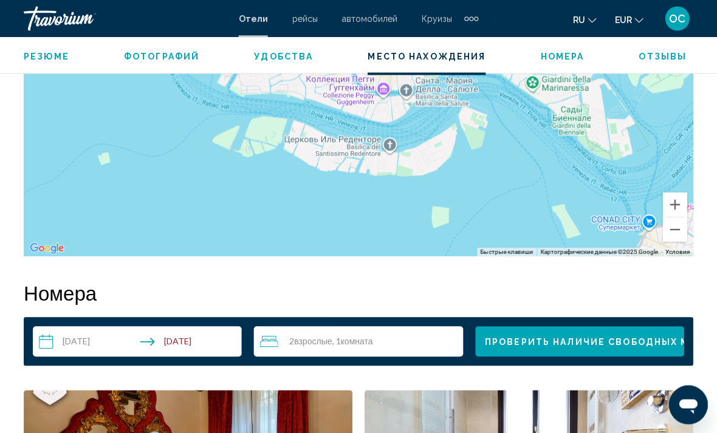
scroll to position [1541, 0]
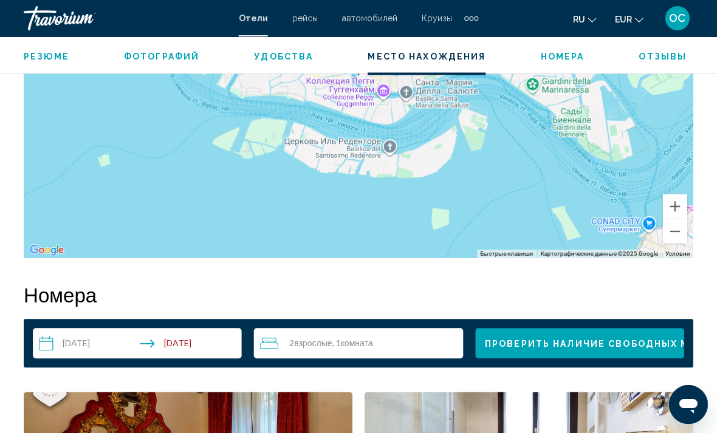
click at [295, 58] on span "Удобства" at bounding box center [284, 57] width 59 height 10
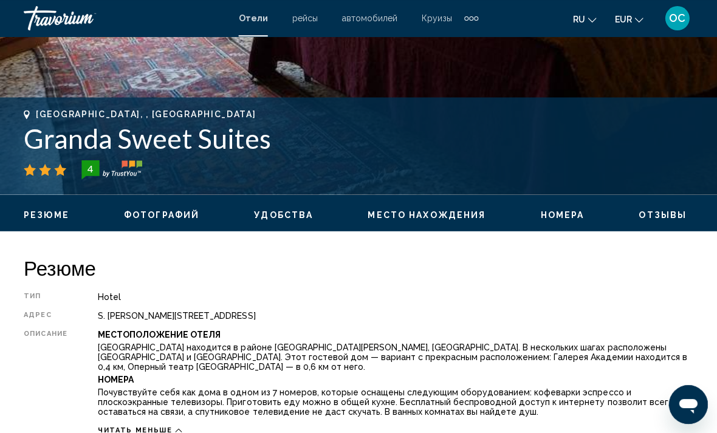
scroll to position [419, 0]
click at [586, 108] on div "Venice, , Italy Granda Sweet Suites 4 адрес S. Marco 3201, Venice 30124, Italy" at bounding box center [358, 146] width 717 height 97
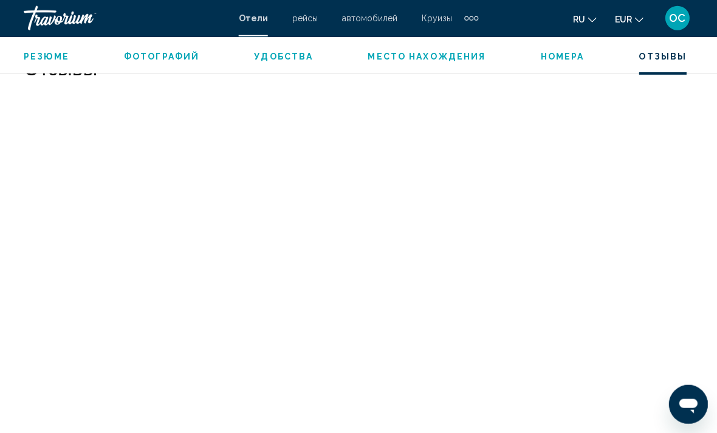
scroll to position [2764, 0]
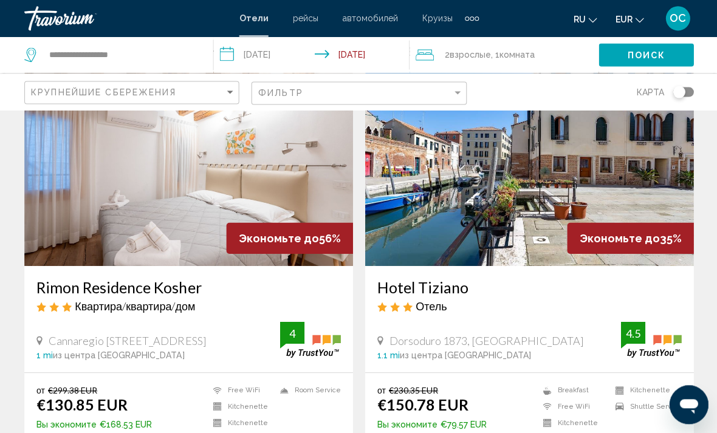
scroll to position [80, 0]
click at [295, 170] on img "Main content" at bounding box center [188, 169] width 328 height 194
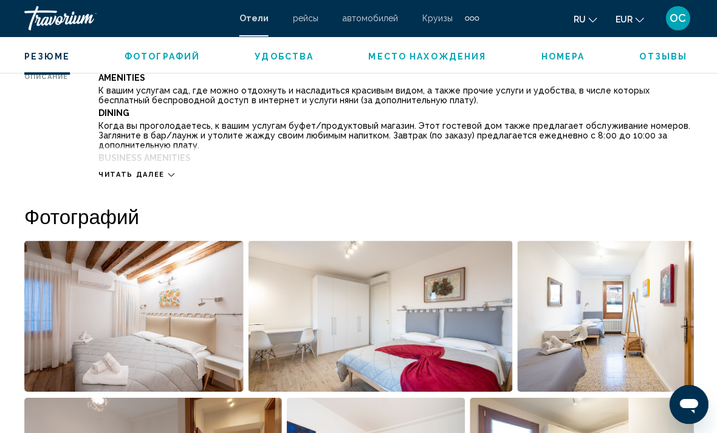
scroll to position [688, 0]
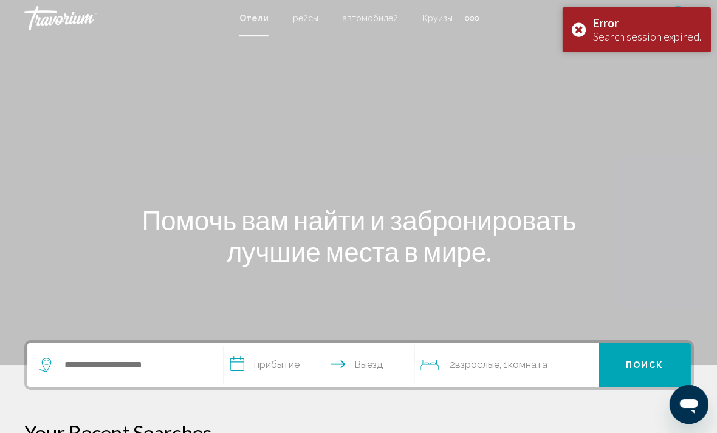
click at [588, 31] on div "Error Search session expired." at bounding box center [635, 29] width 148 height 45
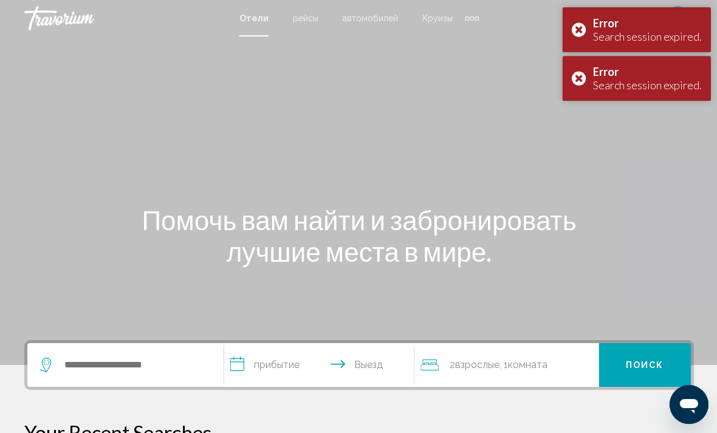
click at [581, 35] on div "Error Search session expired." at bounding box center [635, 29] width 148 height 45
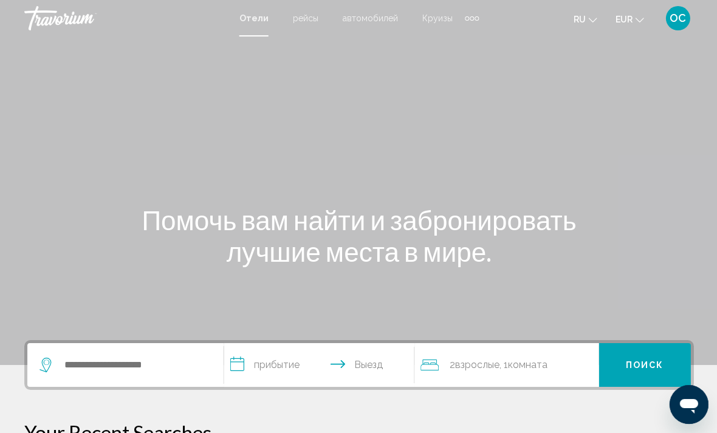
click at [324, 357] on input "**********" at bounding box center [321, 366] width 195 height 47
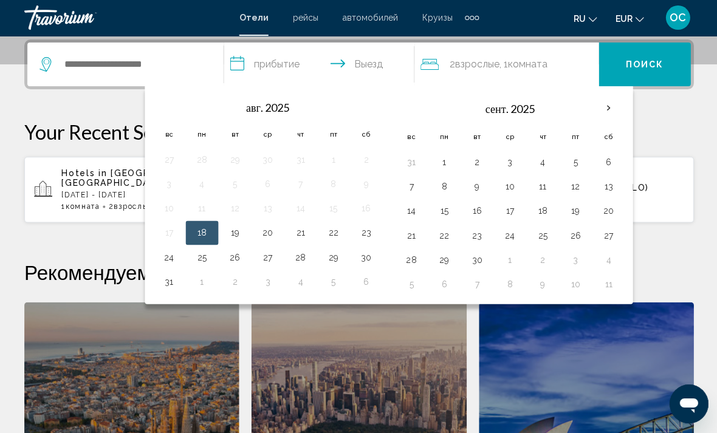
scroll to position [300, 0]
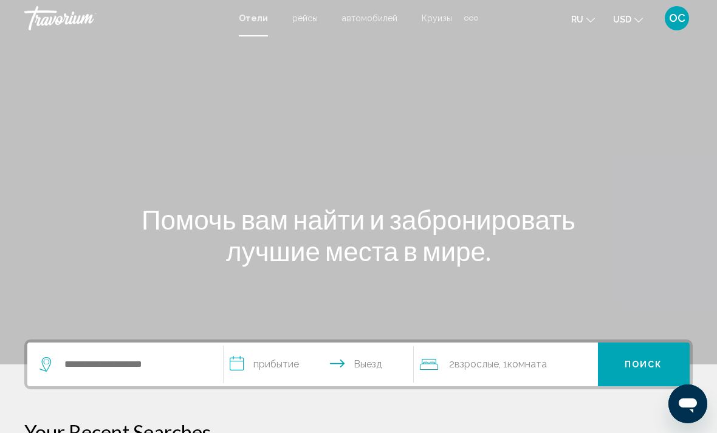
click at [631, 24] on span "USD" at bounding box center [622, 20] width 18 height 10
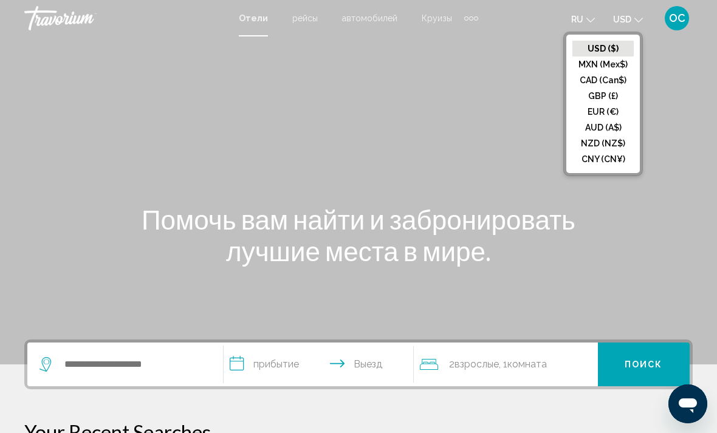
click at [602, 115] on button "EUR (€)" at bounding box center [602, 112] width 61 height 16
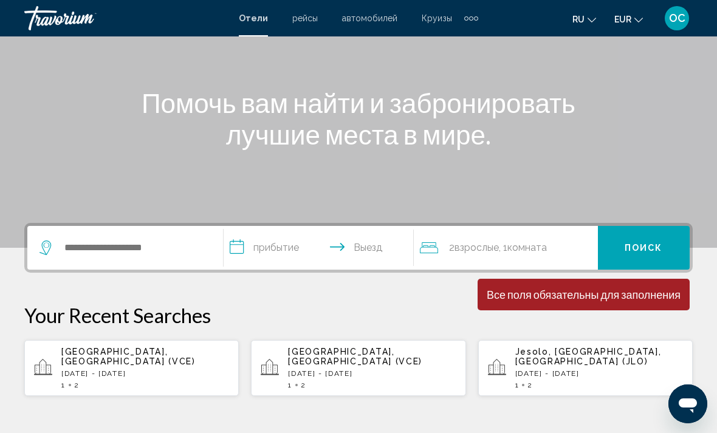
scroll to position [129, 0]
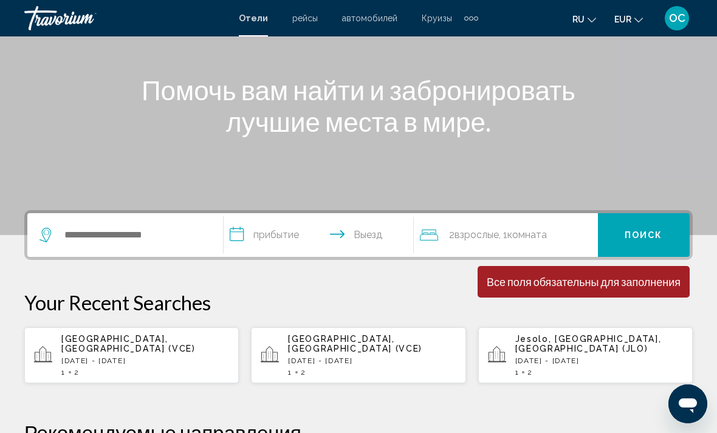
click at [138, 368] on div "1 2" at bounding box center [145, 372] width 168 height 9
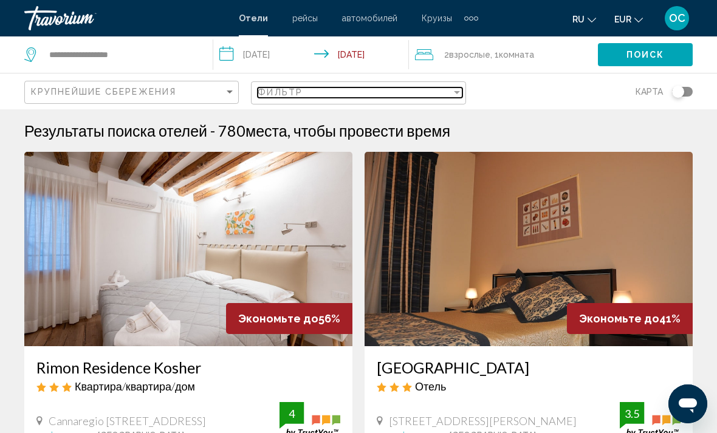
click at [457, 92] on div "Filter" at bounding box center [457, 92] width 6 height 3
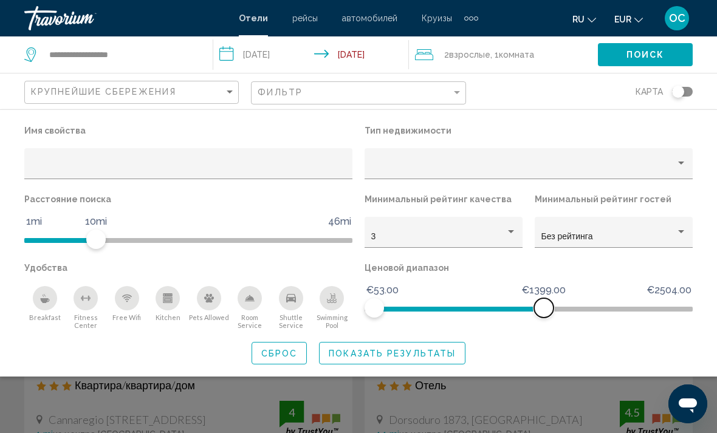
scroll to position [2, 0]
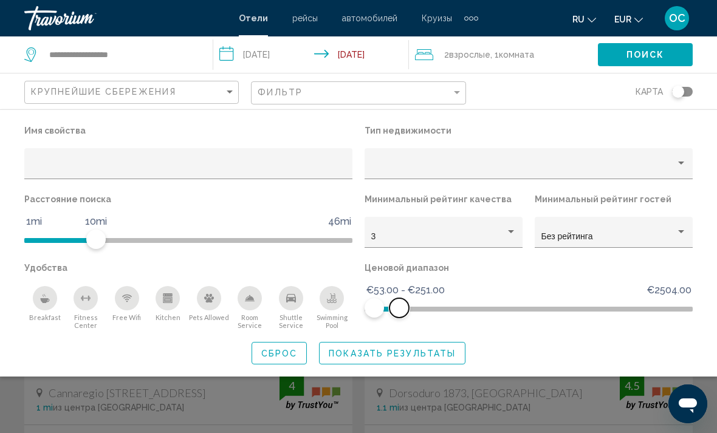
scroll to position [29, 0]
click at [445, 356] on span "Показать результаты" at bounding box center [392, 354] width 127 height 10
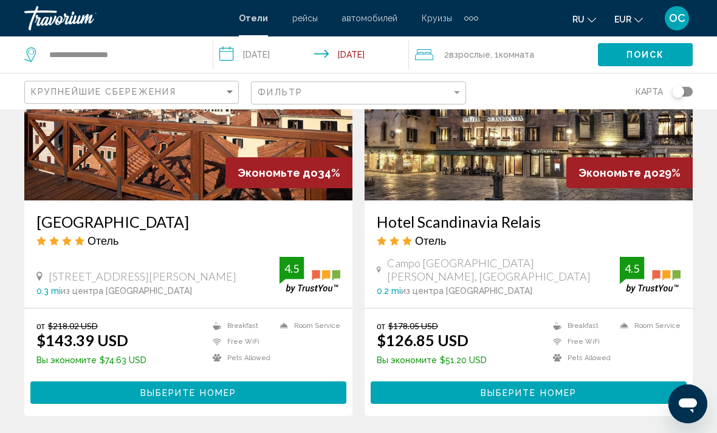
scroll to position [576, 0]
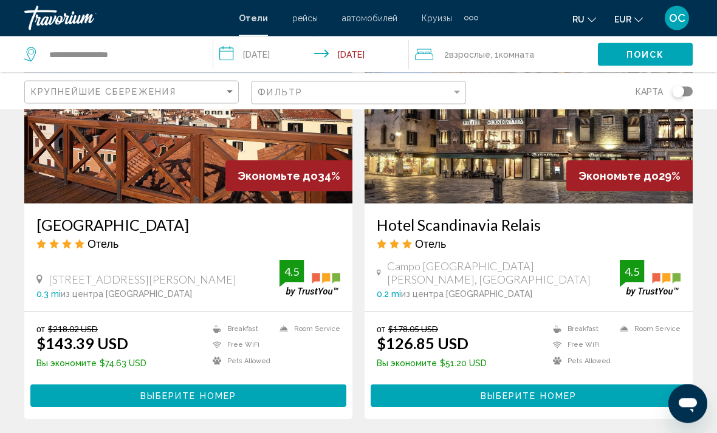
click at [632, 137] on img "Main content" at bounding box center [529, 107] width 328 height 194
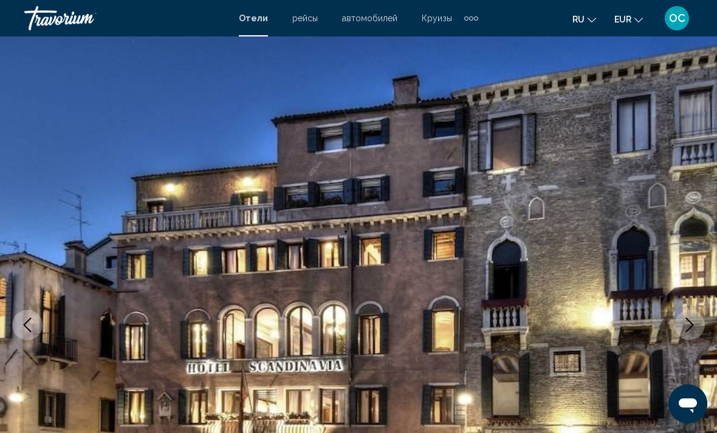
click at [671, 23] on span "OC" at bounding box center [677, 18] width 16 height 12
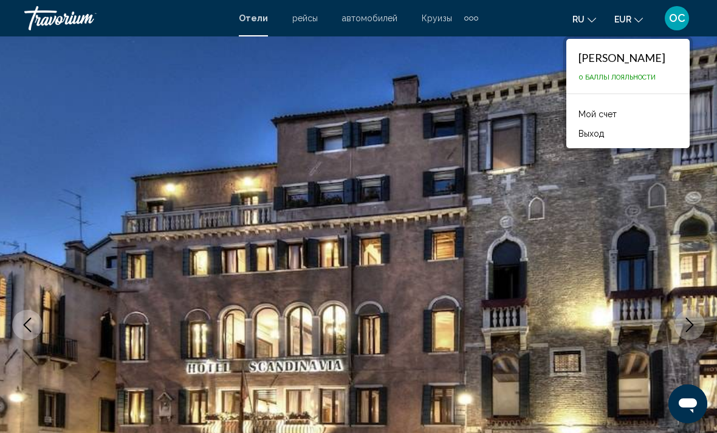
click at [594, 140] on button "Выход" at bounding box center [591, 134] width 38 height 16
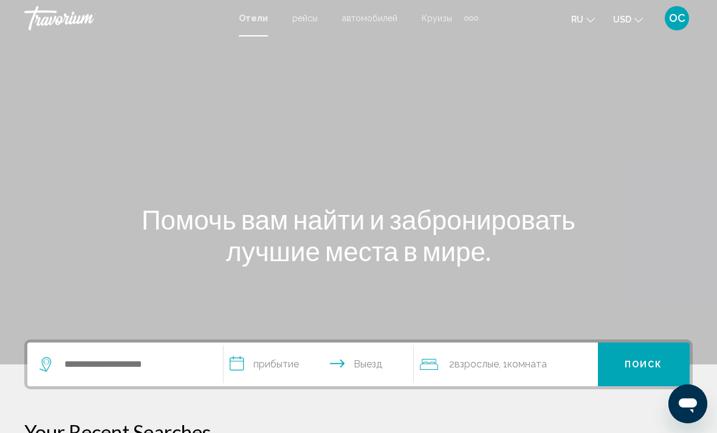
click at [641, 21] on icon "Change currency" at bounding box center [638, 20] width 9 height 9
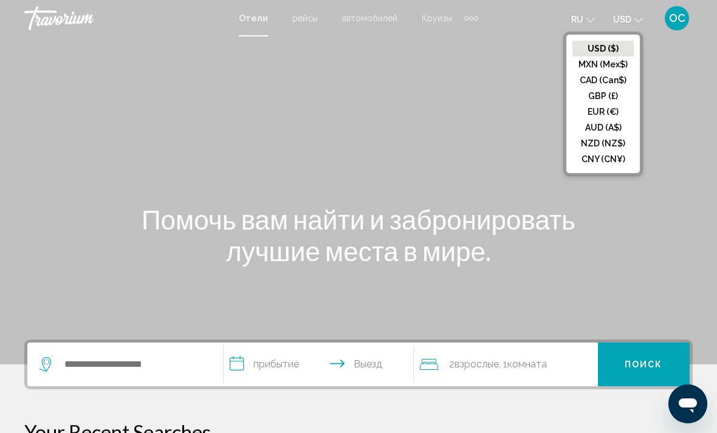
click at [609, 112] on button "EUR (€)" at bounding box center [602, 112] width 61 height 16
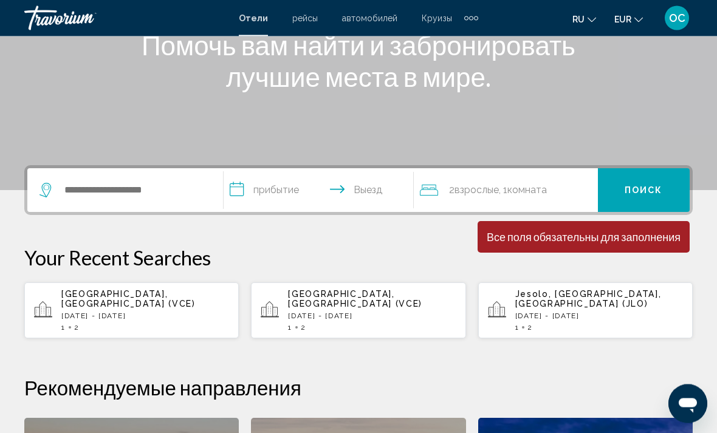
click at [174, 312] on p "[DATE] - [DATE]" at bounding box center [145, 316] width 168 height 9
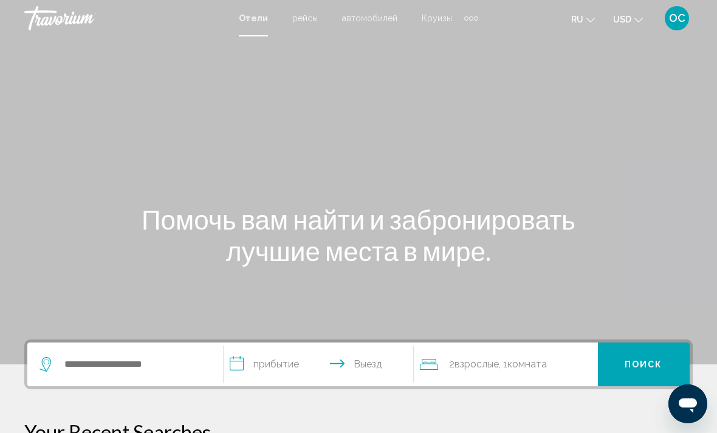
click at [640, 23] on button "USD USD ($) MXN (Mex$) CAD (Can$) GBP (£) EUR (€) AUD (A$) NZD (NZ$) CNY (CN¥)" at bounding box center [628, 19] width 30 height 18
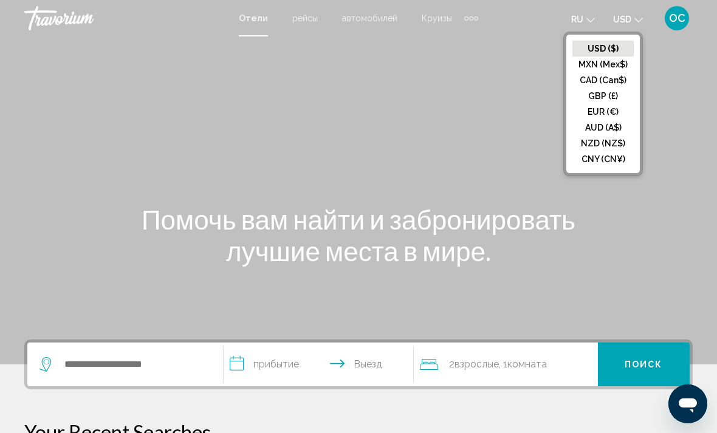
click at [603, 116] on button "EUR (€)" at bounding box center [602, 112] width 61 height 16
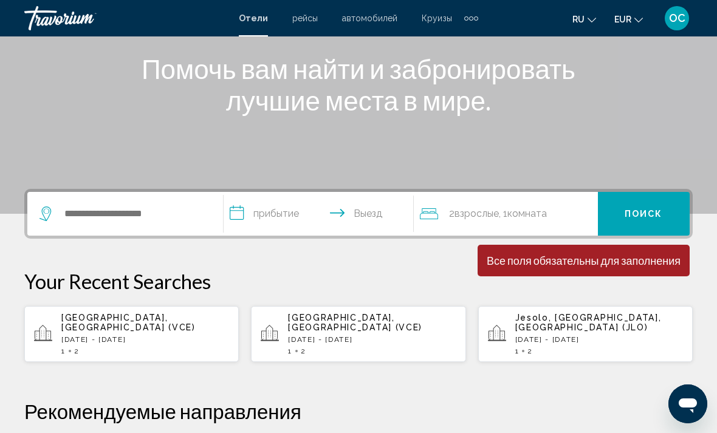
scroll to position [151, 0]
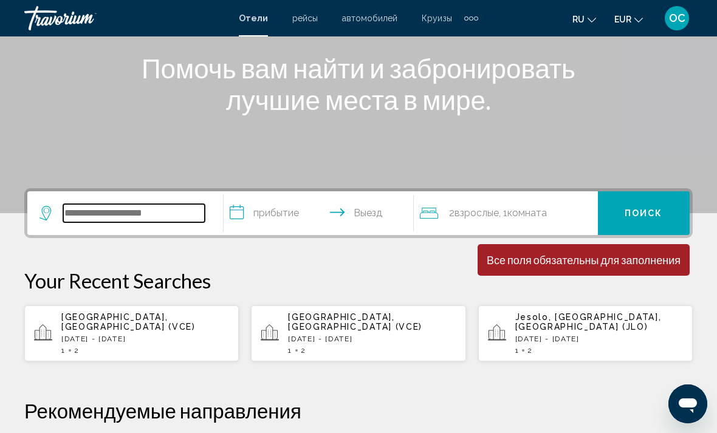
click at [168, 216] on input "Search widget" at bounding box center [134, 213] width 142 height 18
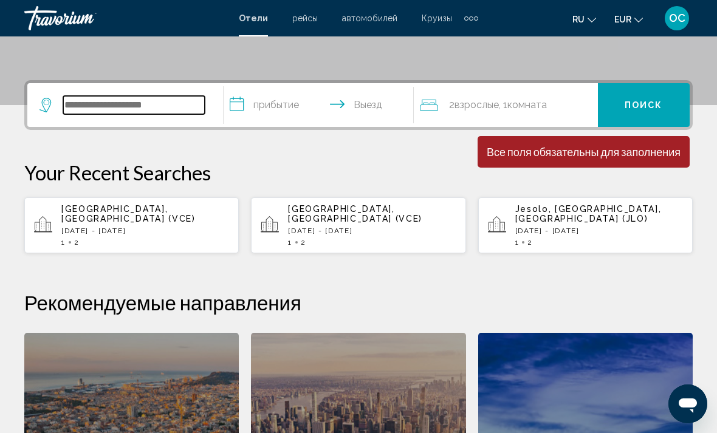
scroll to position [300, 0]
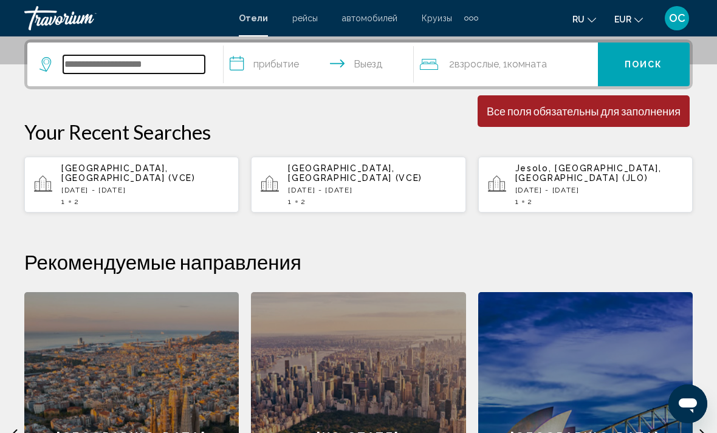
type input "*"
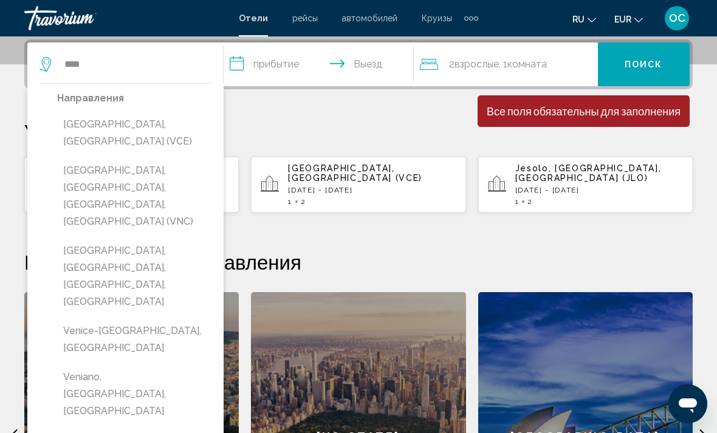
click at [145, 124] on button "[GEOGRAPHIC_DATA], [GEOGRAPHIC_DATA] (VCE)" at bounding box center [134, 133] width 154 height 40
type input "**********"
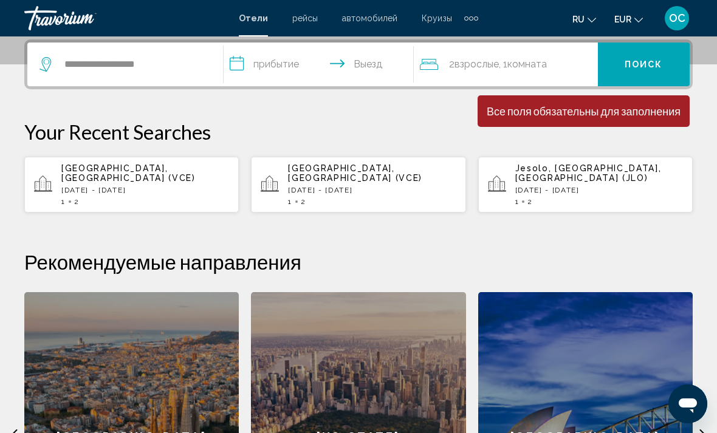
click at [355, 70] on input "**********" at bounding box center [321, 66] width 195 height 47
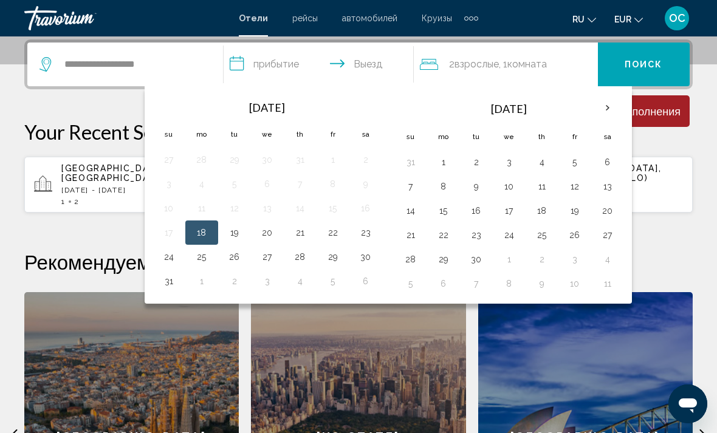
click at [304, 233] on button "21" at bounding box center [299, 232] width 19 height 17
click at [338, 239] on button "22" at bounding box center [332, 232] width 19 height 17
type input "**********"
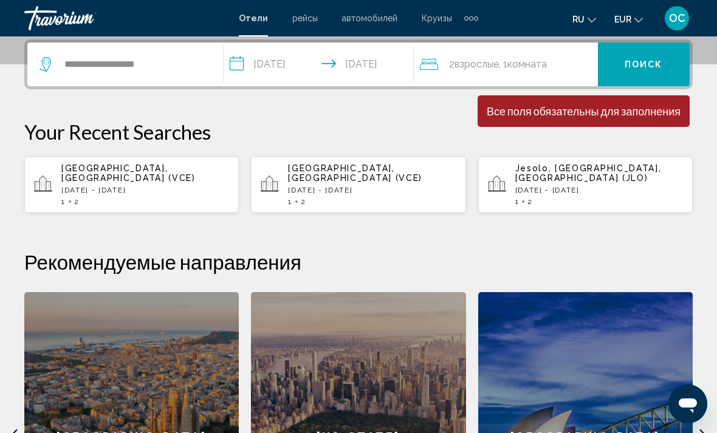
click at [654, 60] on span "Поиск" at bounding box center [644, 65] width 38 height 10
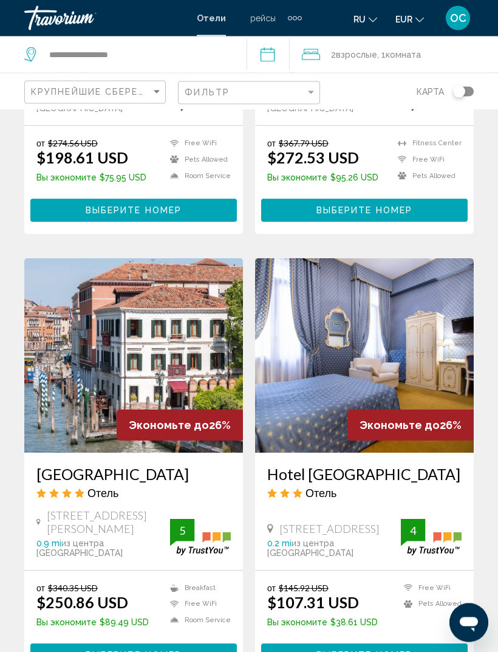
scroll to position [2243, 0]
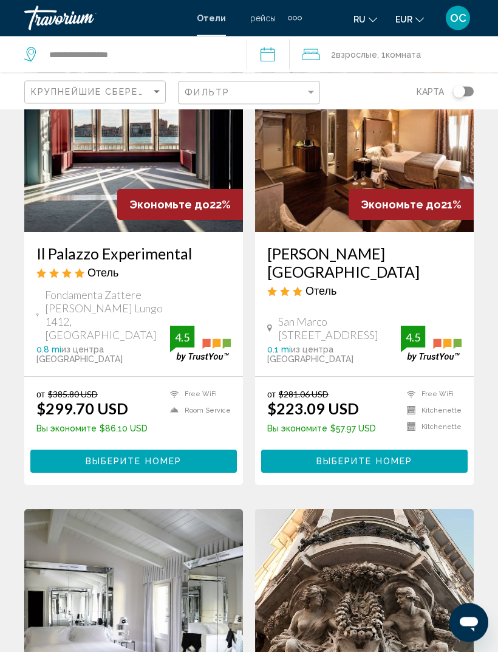
scroll to position [1938, 0]
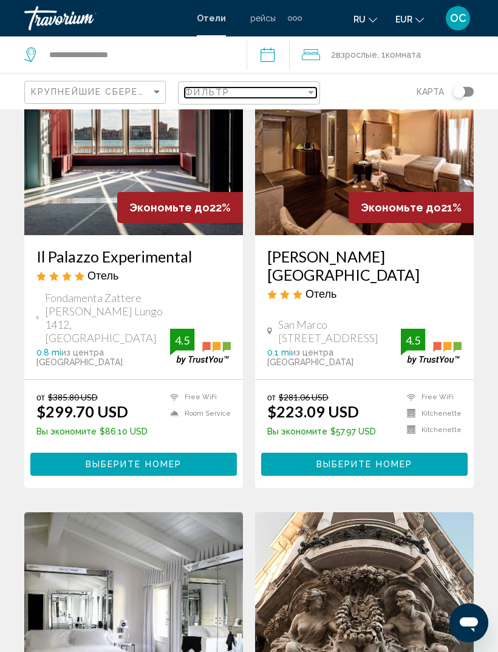
click at [299, 91] on div "Фильтр" at bounding box center [245, 92] width 120 height 10
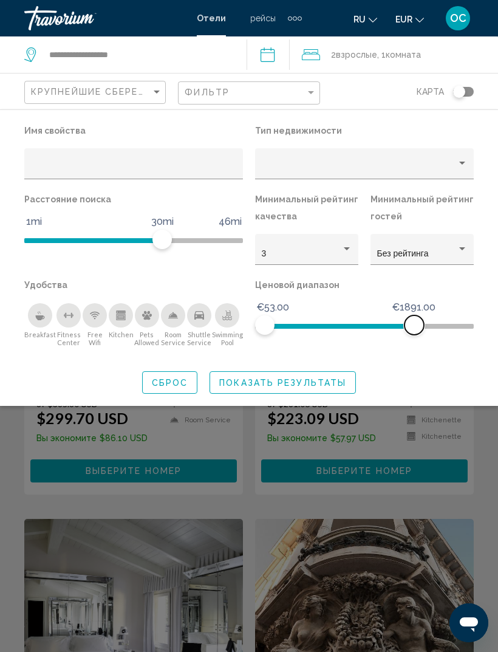
scroll to position [1928, 0]
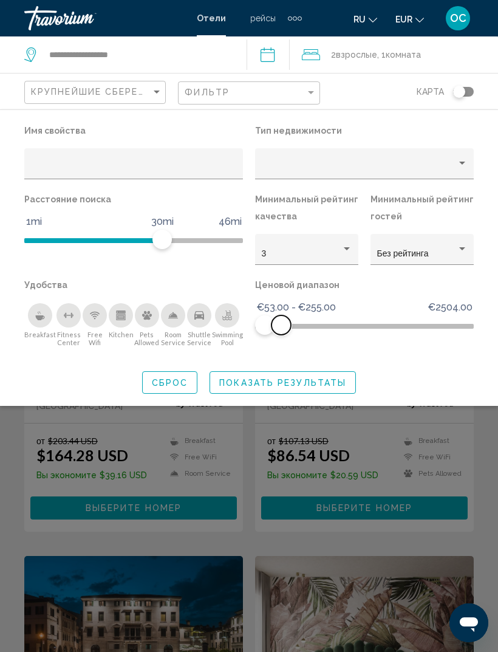
scroll to position [1898, 0]
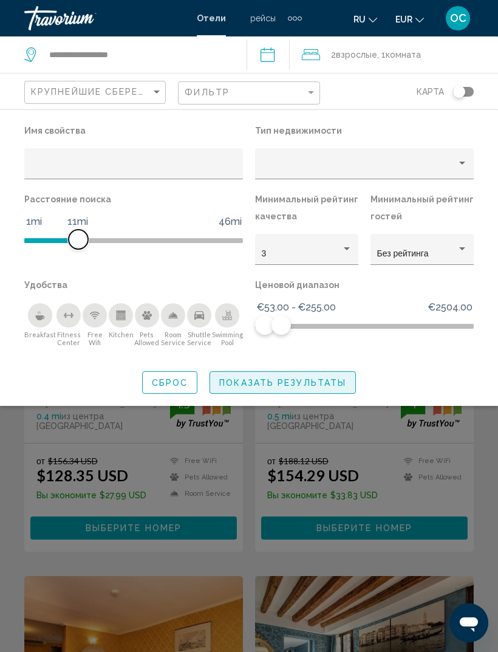
scroll to position [1891, 0]
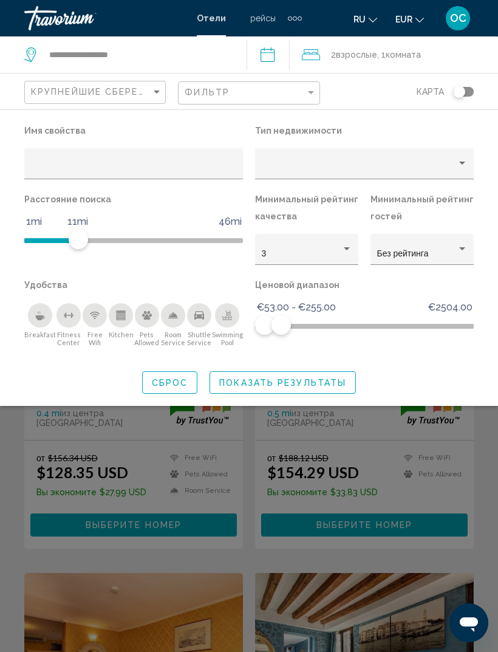
click at [345, 390] on button "Показать результаты" at bounding box center [283, 382] width 146 height 22
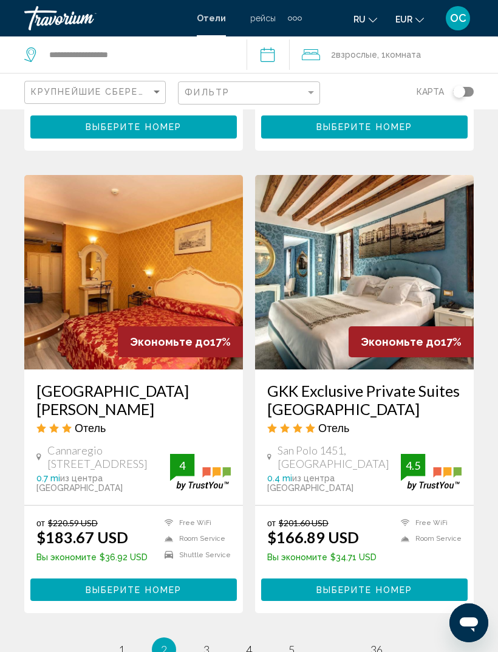
scroll to position [2300, 0]
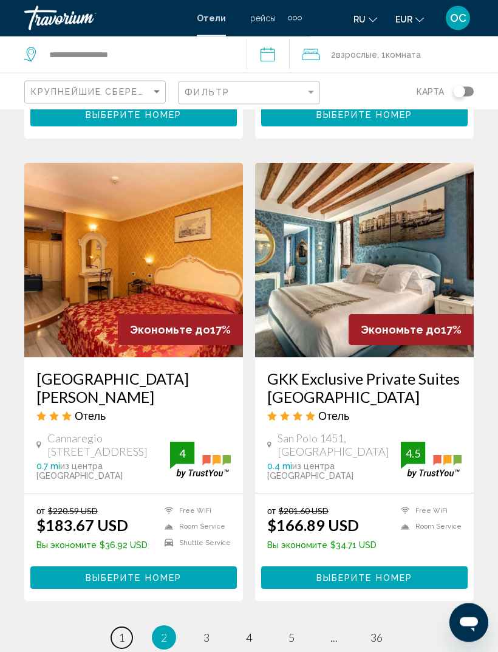
click at [123, 433] on span "1" at bounding box center [121, 637] width 6 height 13
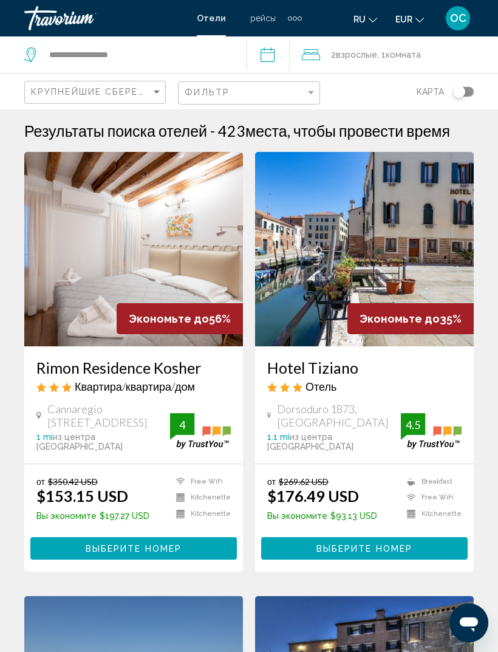
click at [145, 234] on img "Main content" at bounding box center [133, 249] width 219 height 194
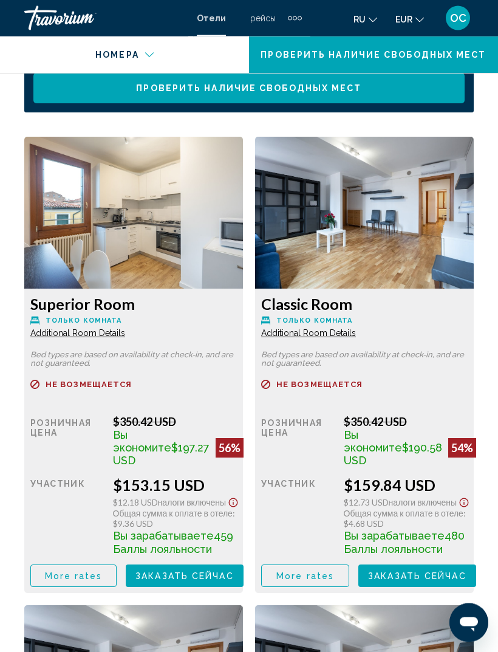
scroll to position [2026, 0]
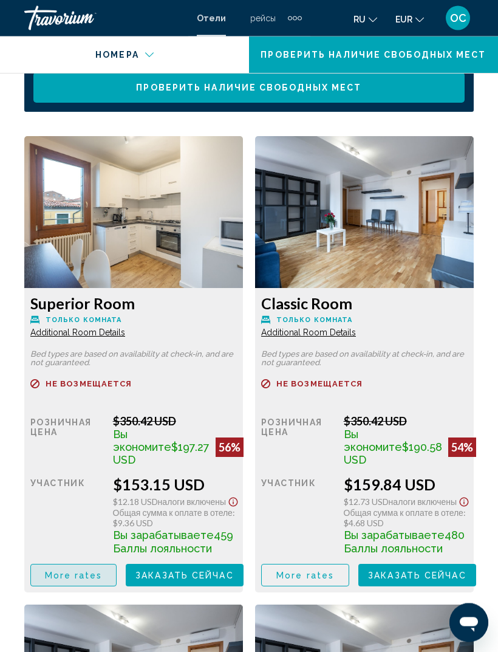
click at [91, 433] on span "More rates" at bounding box center [74, 576] width 58 height 10
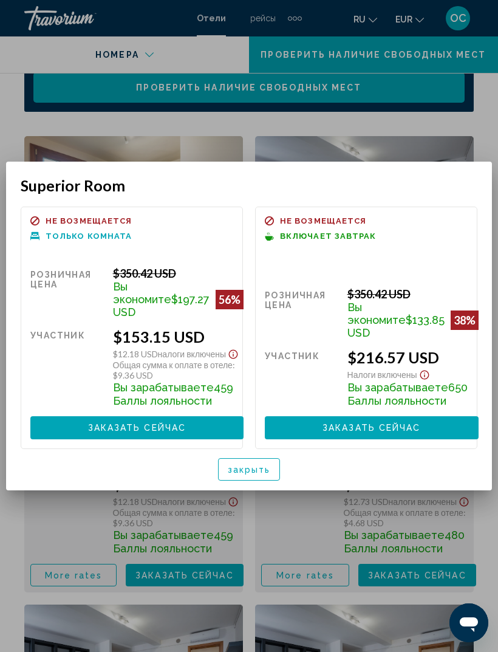
click at [260, 433] on span "закрыть" at bounding box center [249, 470] width 43 height 10
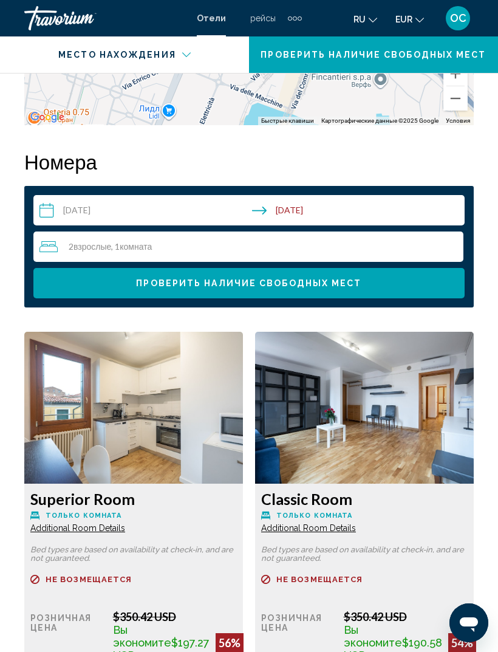
scroll to position [1831, 0]
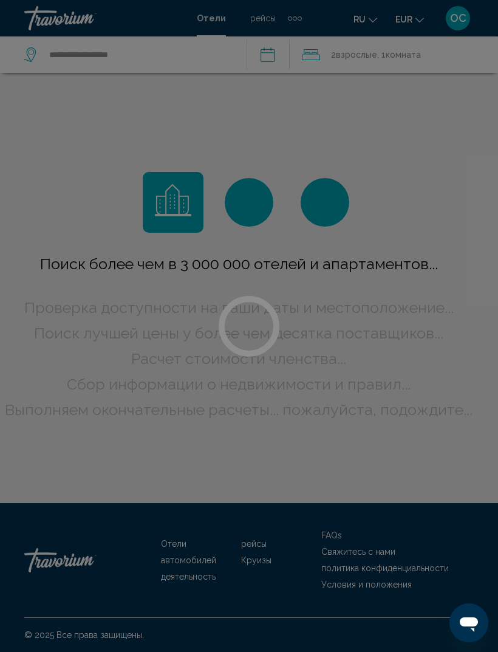
scroll to position [41, 0]
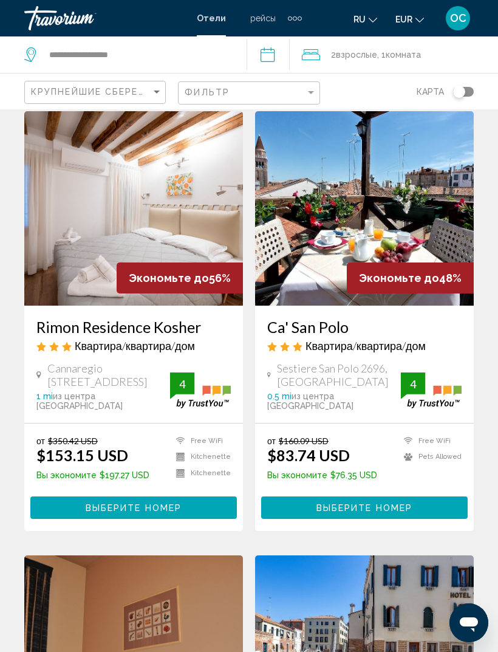
click at [429, 209] on img "Main content" at bounding box center [364, 208] width 219 height 194
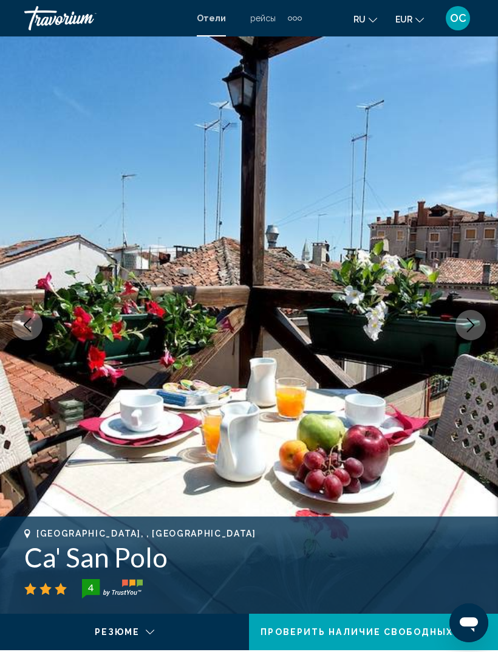
click at [465, 335] on button "Next image" at bounding box center [471, 325] width 30 height 30
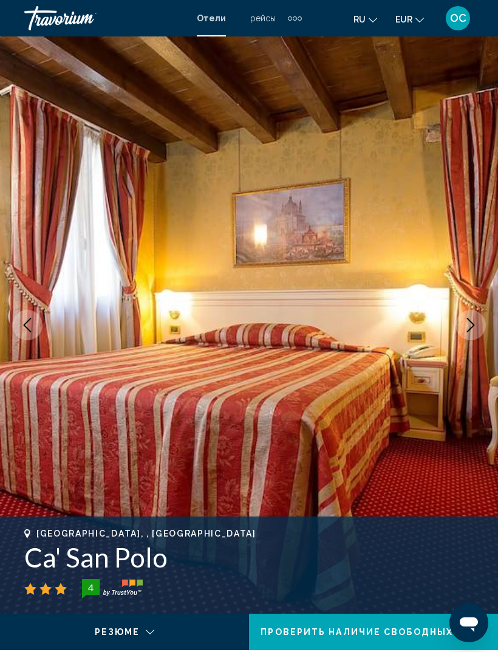
click at [463, 337] on button "Next image" at bounding box center [471, 325] width 30 height 30
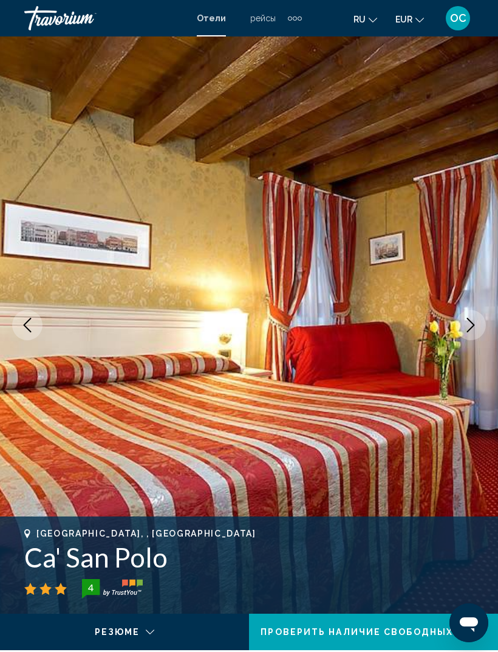
click at [468, 327] on icon "Next image" at bounding box center [471, 325] width 15 height 15
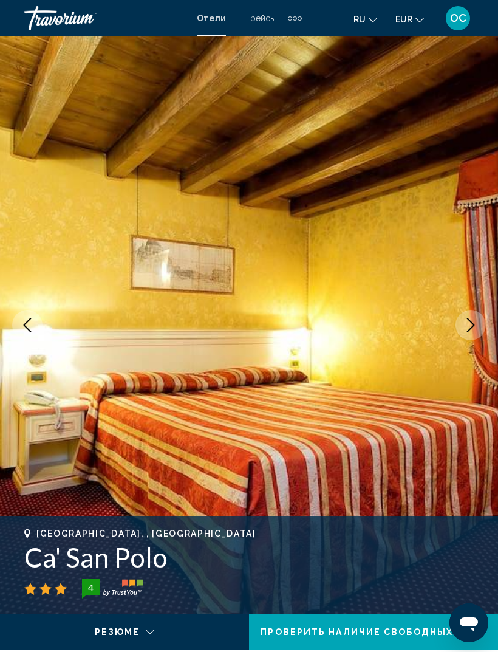
click at [468, 326] on icon "Next image" at bounding box center [471, 325] width 15 height 15
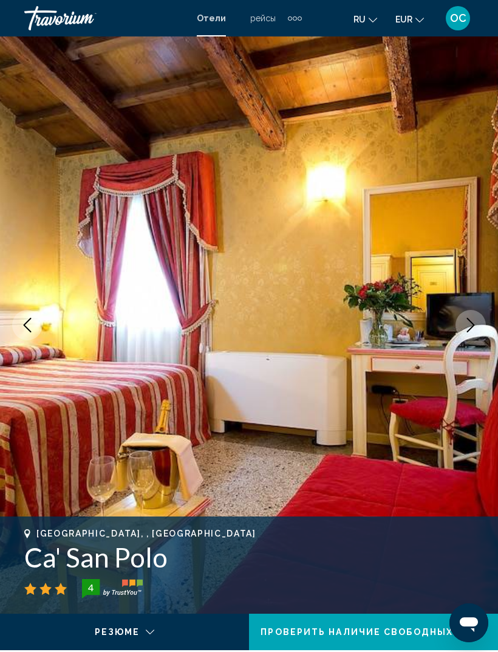
click at [467, 322] on icon "Next image" at bounding box center [471, 325] width 15 height 15
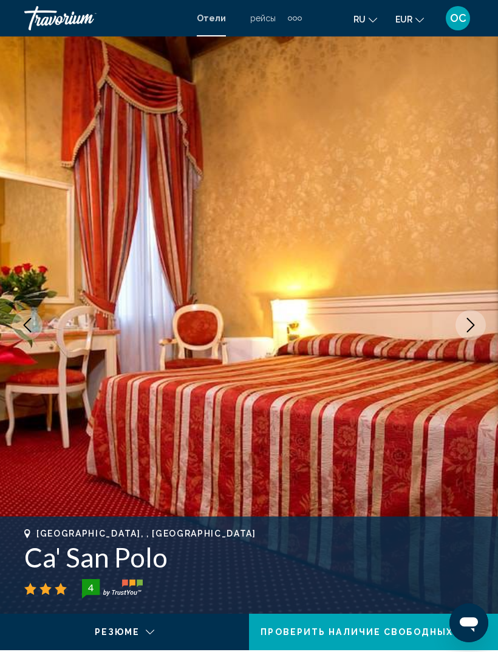
click at [467, 326] on icon "Next image" at bounding box center [471, 325] width 15 height 15
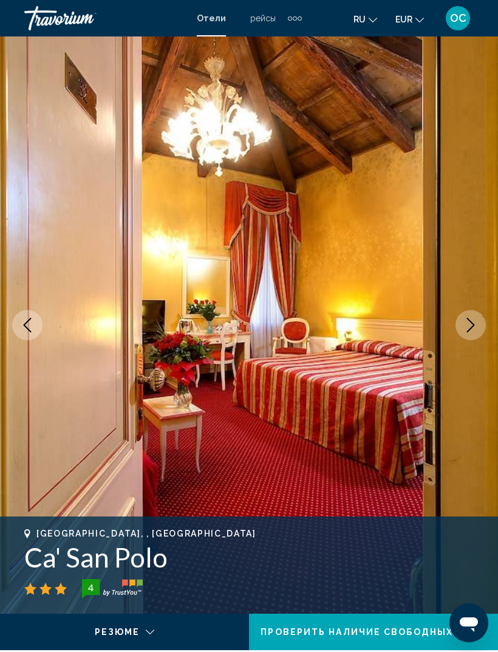
click at [467, 325] on icon "Next image" at bounding box center [471, 325] width 15 height 15
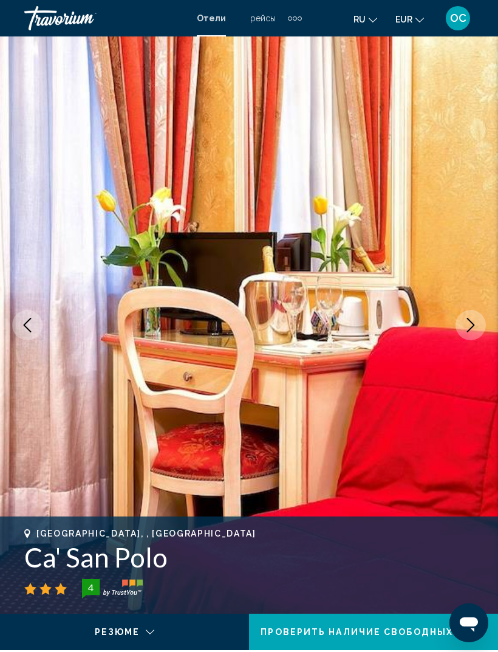
click at [470, 326] on icon "Next image" at bounding box center [471, 325] width 15 height 15
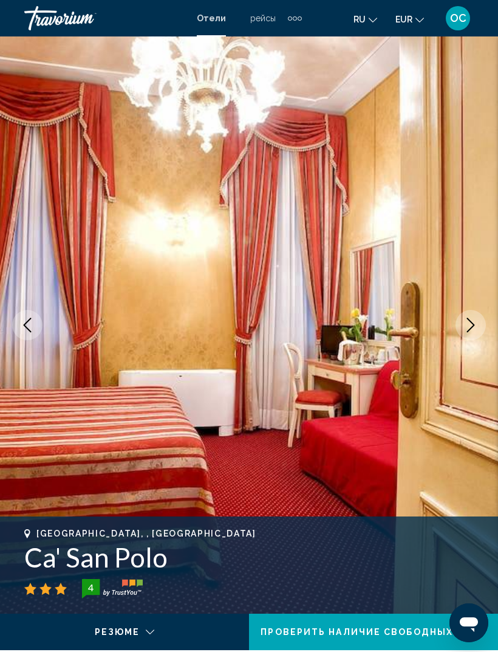
click at [468, 329] on icon "Next image" at bounding box center [471, 325] width 15 height 15
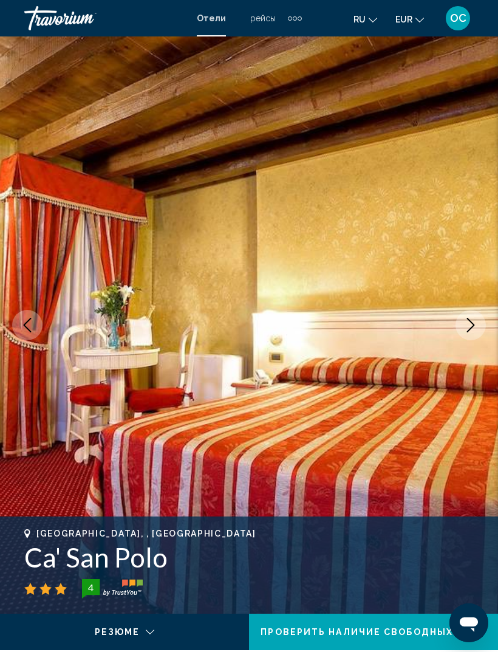
click at [462, 326] on button "Next image" at bounding box center [471, 325] width 30 height 30
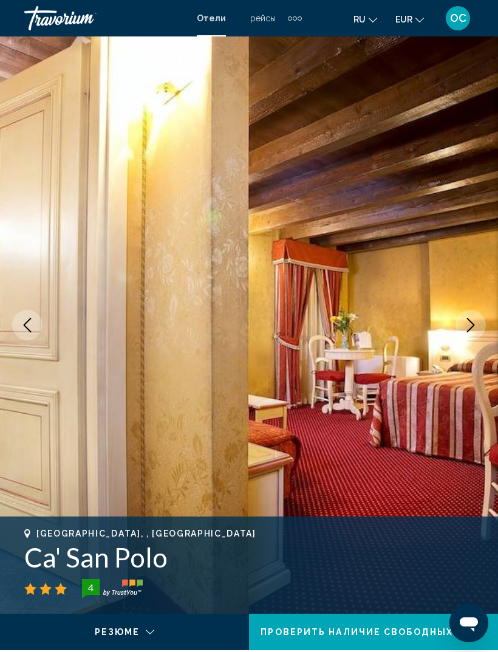
click at [467, 331] on icon "Next image" at bounding box center [471, 325] width 15 height 15
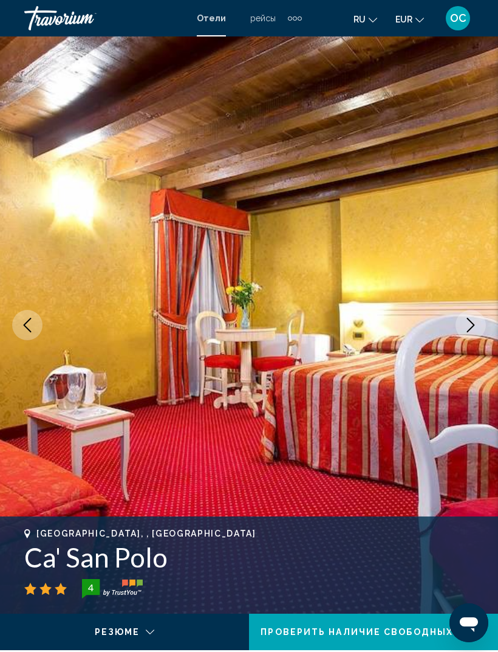
click at [468, 328] on icon "Next image" at bounding box center [471, 325] width 15 height 15
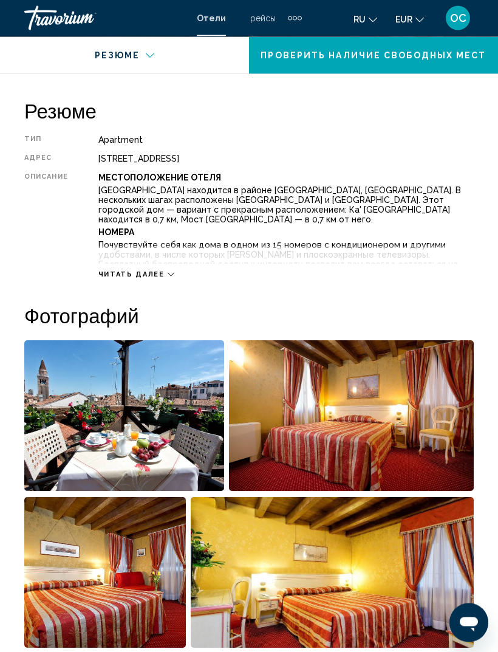
scroll to position [577, 0]
click at [159, 277] on span "Читать далее" at bounding box center [131, 274] width 66 height 8
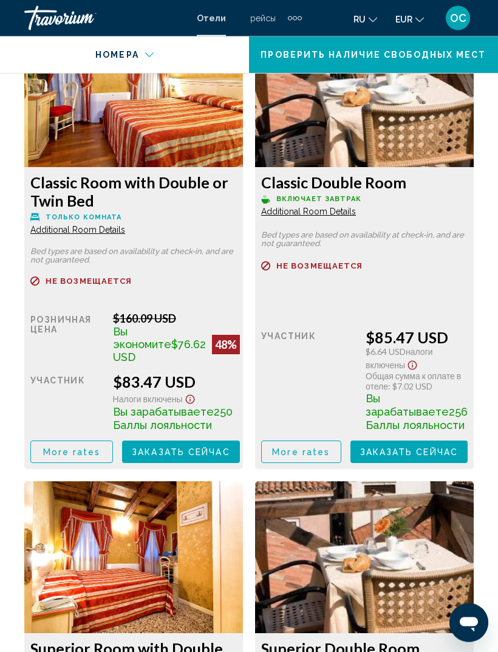
scroll to position [2295, 0]
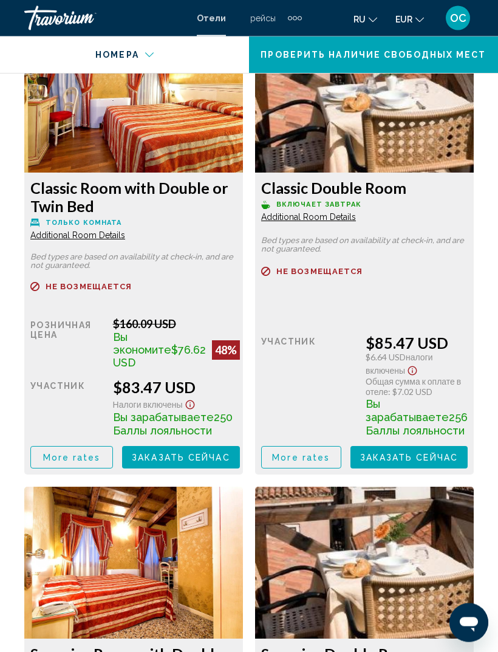
click at [101, 433] on span "More rates" at bounding box center [72, 458] width 58 height 10
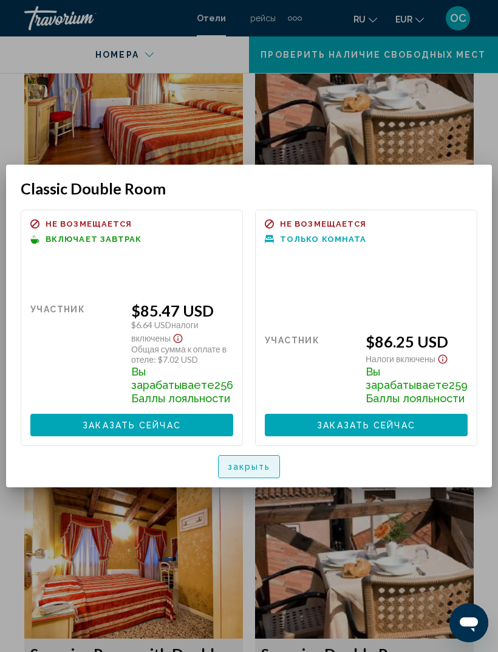
click at [263, 433] on span "закрыть" at bounding box center [249, 467] width 43 height 10
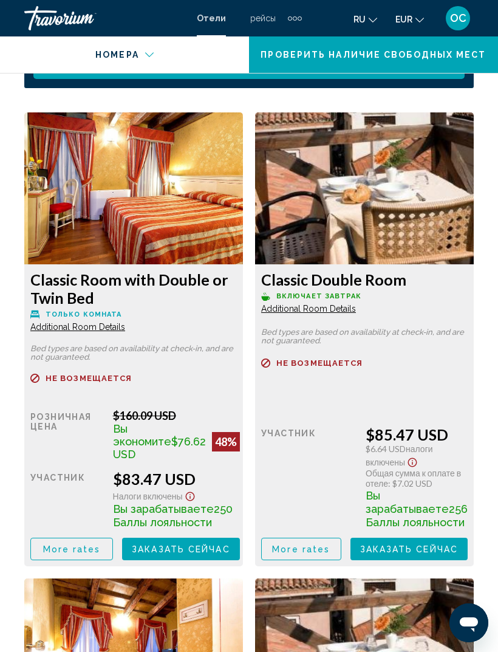
scroll to position [2203, 0]
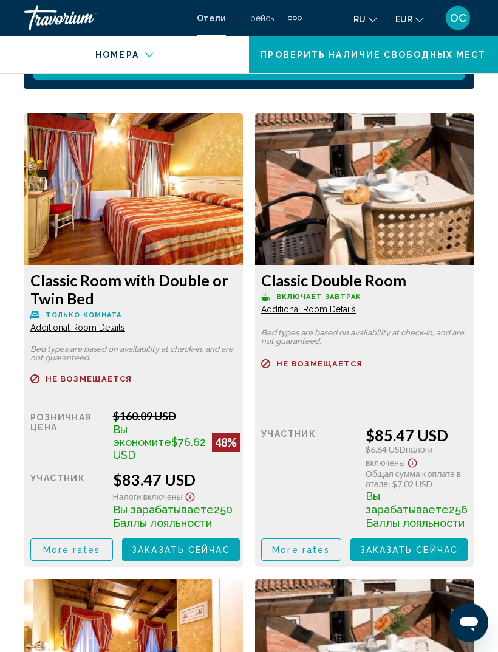
click at [77, 433] on span "More rates" at bounding box center [72, 551] width 58 height 10
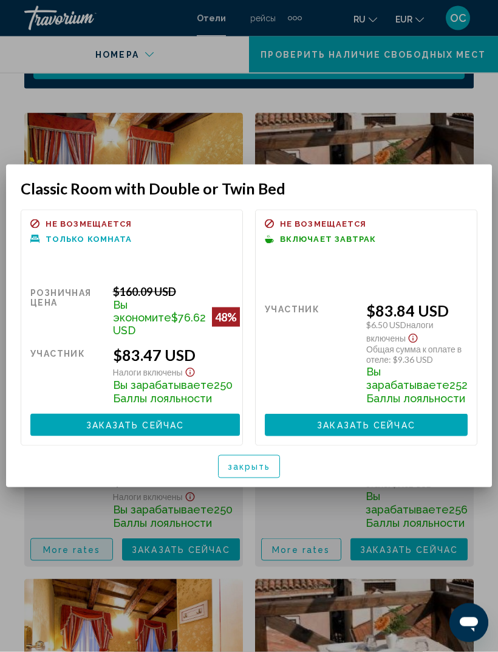
scroll to position [0, 0]
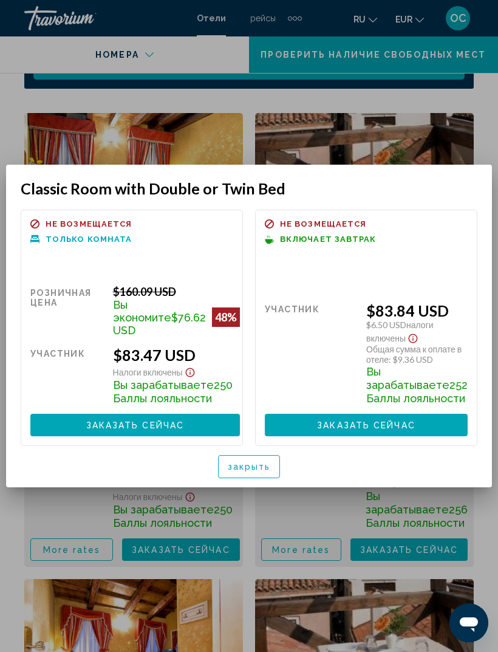
click at [263, 433] on span "закрыть" at bounding box center [249, 467] width 43 height 10
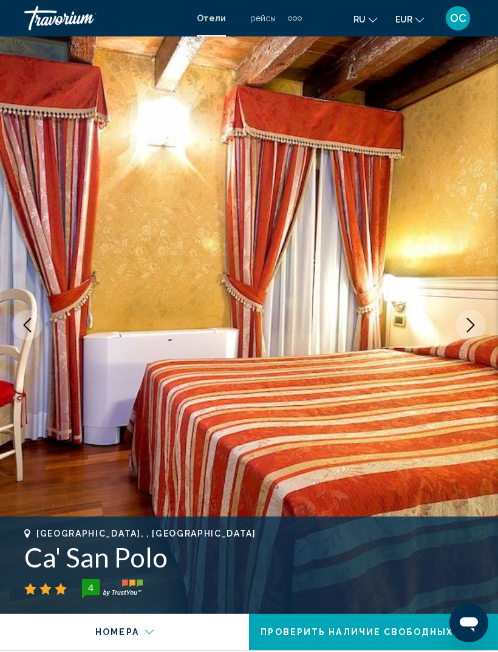
scroll to position [2203, 0]
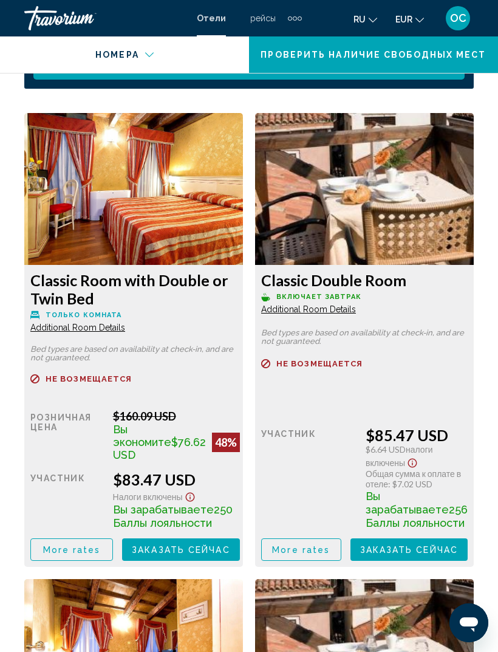
click at [117, 332] on span "Additional Room Details" at bounding box center [77, 328] width 95 height 10
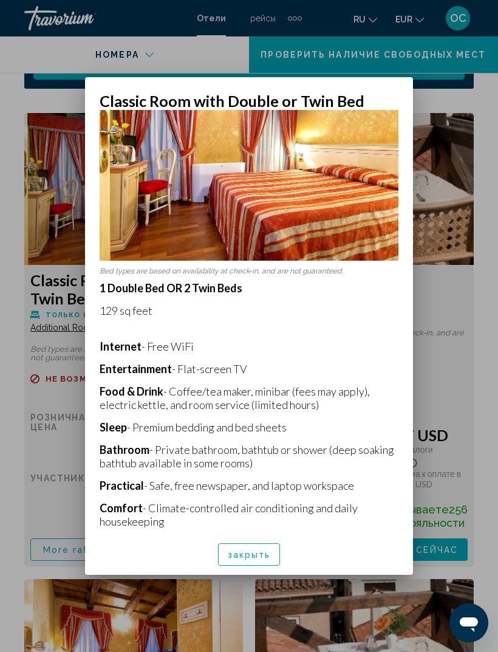
scroll to position [54, 0]
click at [476, 402] on div at bounding box center [249, 326] width 498 height 652
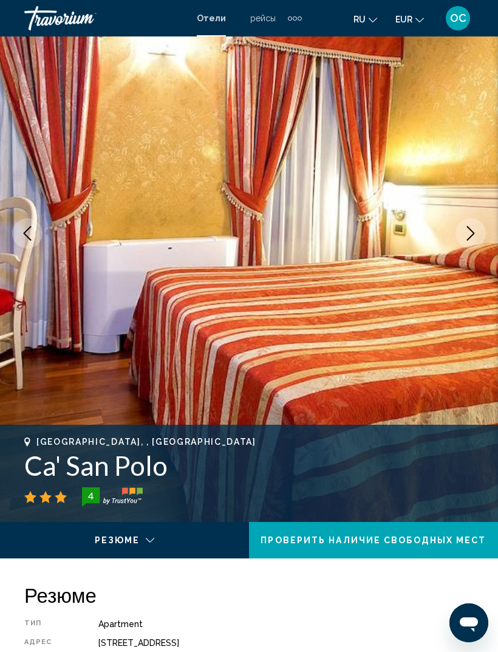
scroll to position [91, 0]
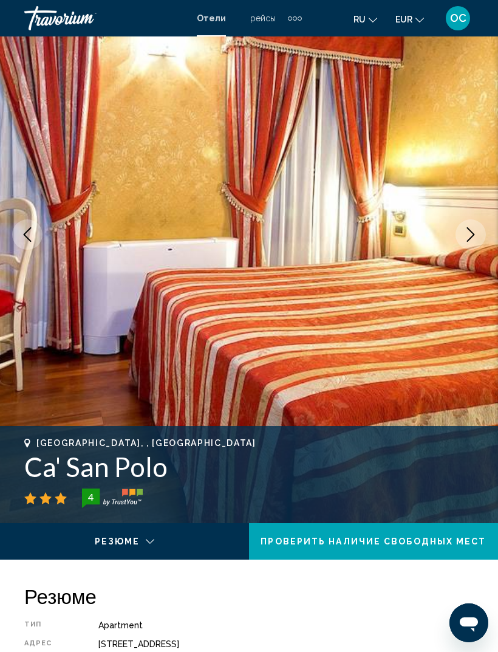
click at [470, 237] on icon "Next image" at bounding box center [471, 234] width 15 height 15
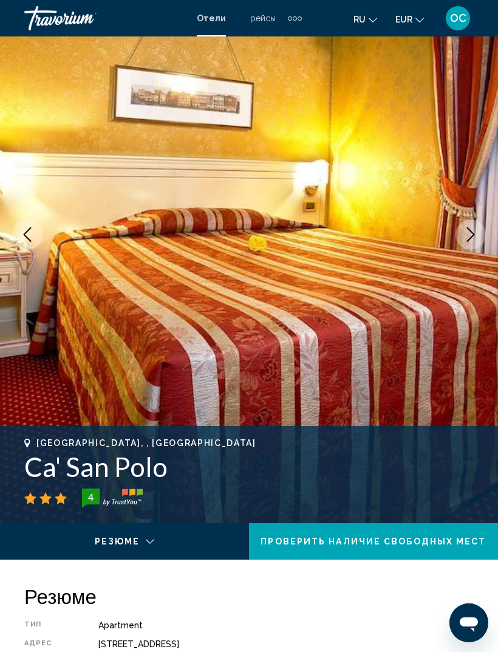
click at [476, 233] on icon "Next image" at bounding box center [471, 234] width 15 height 15
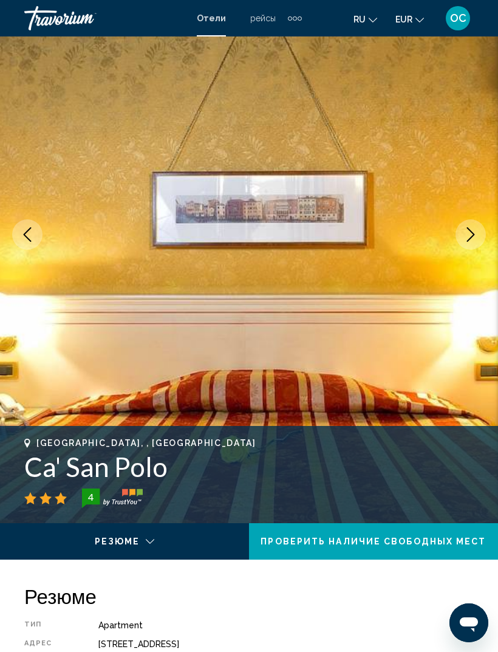
click at [478, 237] on icon "Next image" at bounding box center [471, 234] width 15 height 15
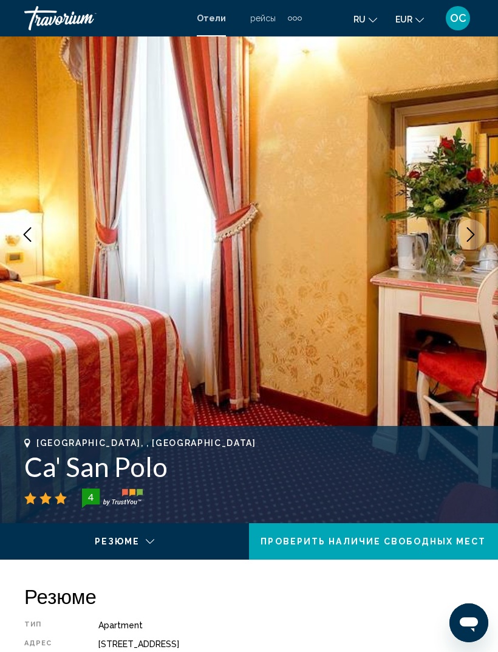
click at [475, 237] on icon "Next image" at bounding box center [471, 234] width 15 height 15
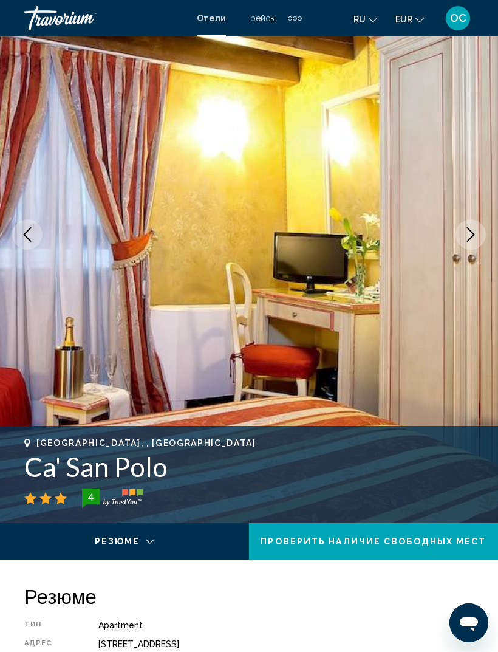
click at [473, 239] on icon "Next image" at bounding box center [471, 234] width 15 height 15
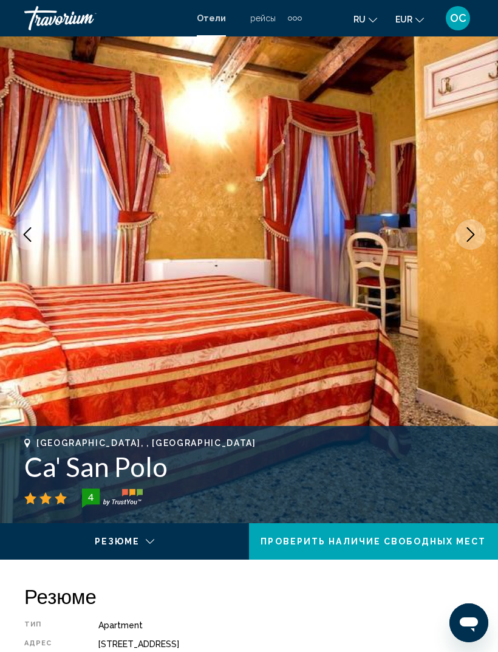
click at [473, 234] on icon "Next image" at bounding box center [471, 234] width 8 height 15
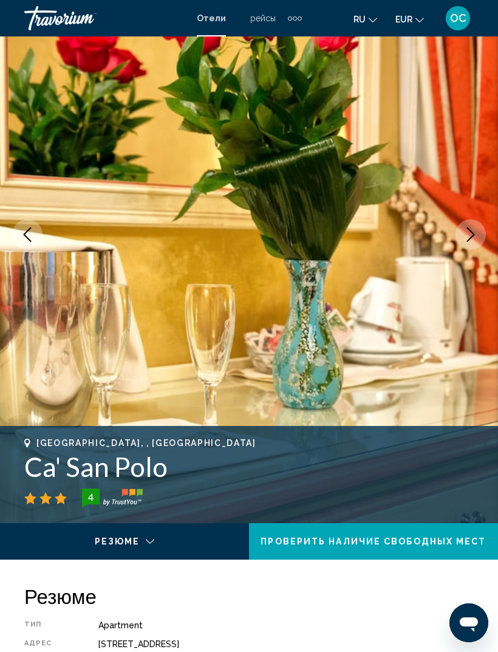
click at [475, 236] on icon "Next image" at bounding box center [471, 234] width 15 height 15
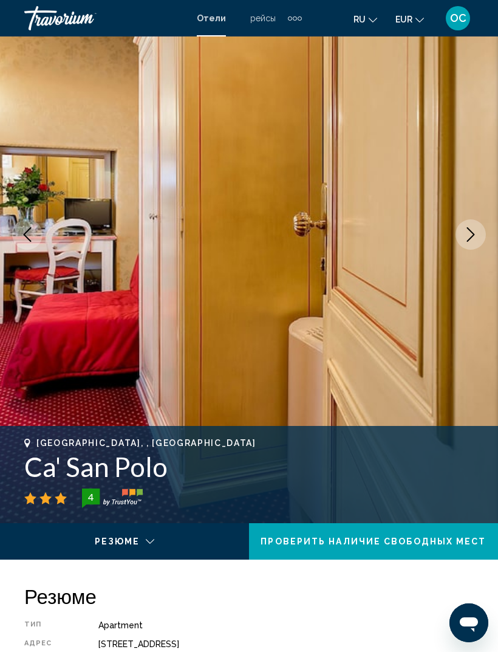
click at [476, 238] on icon "Next image" at bounding box center [471, 234] width 15 height 15
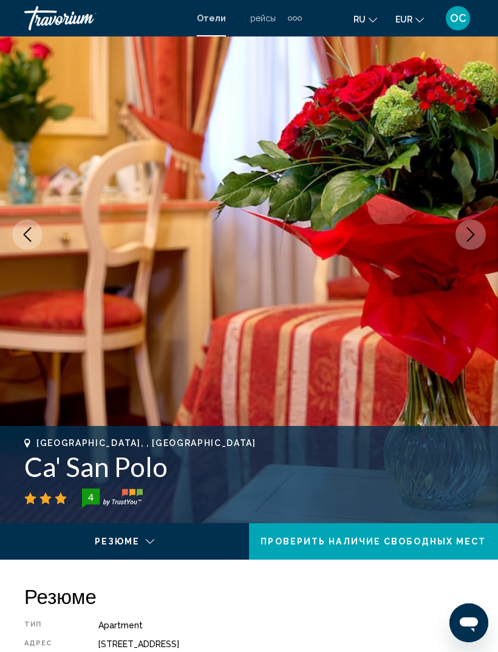
click at [474, 235] on icon "Next image" at bounding box center [471, 234] width 8 height 15
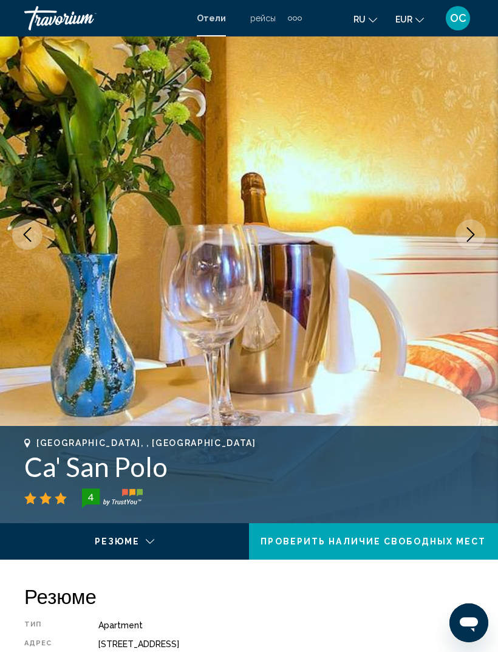
click at [477, 237] on icon "Next image" at bounding box center [471, 234] width 15 height 15
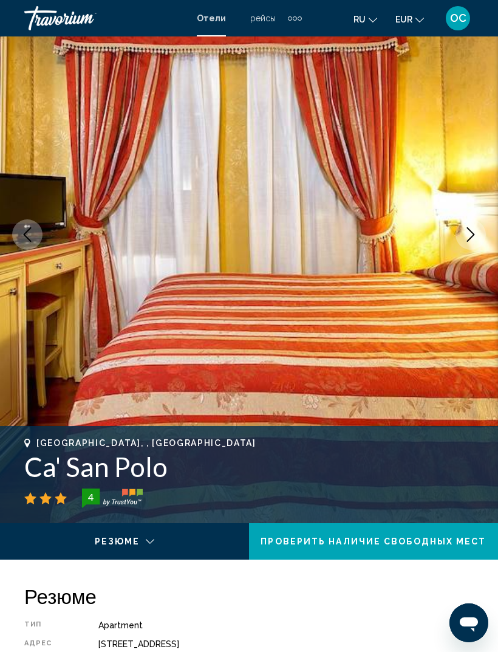
click at [472, 232] on icon "Next image" at bounding box center [471, 234] width 8 height 15
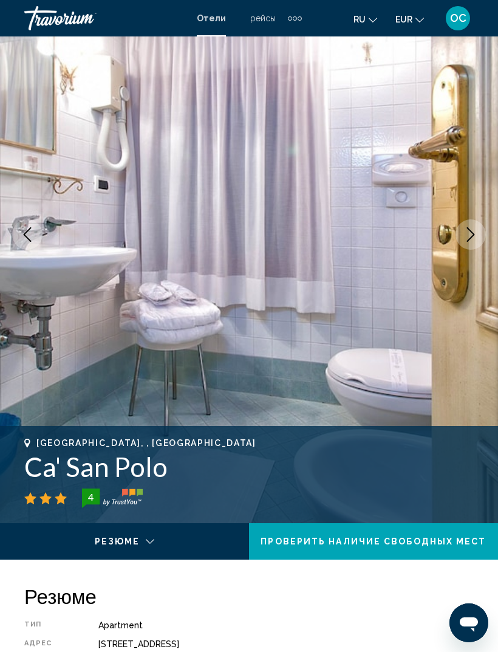
click at [475, 232] on icon "Next image" at bounding box center [471, 234] width 15 height 15
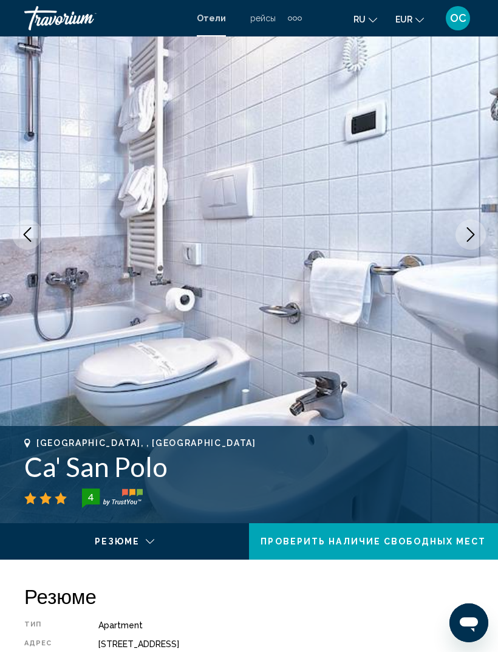
click at [477, 239] on icon "Next image" at bounding box center [471, 234] width 15 height 15
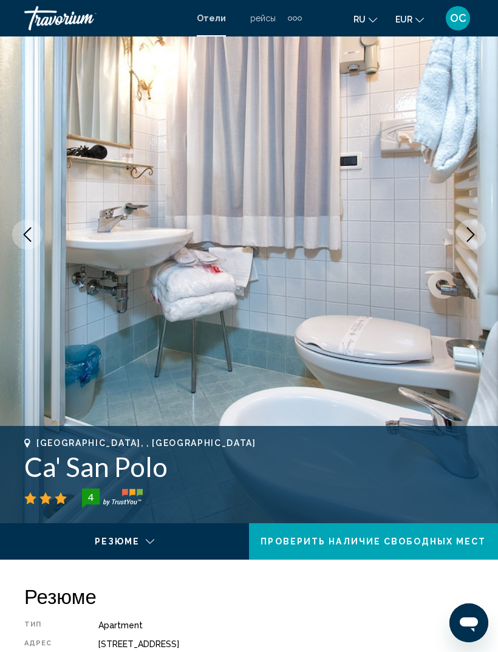
click at [471, 232] on icon "Next image" at bounding box center [471, 234] width 8 height 15
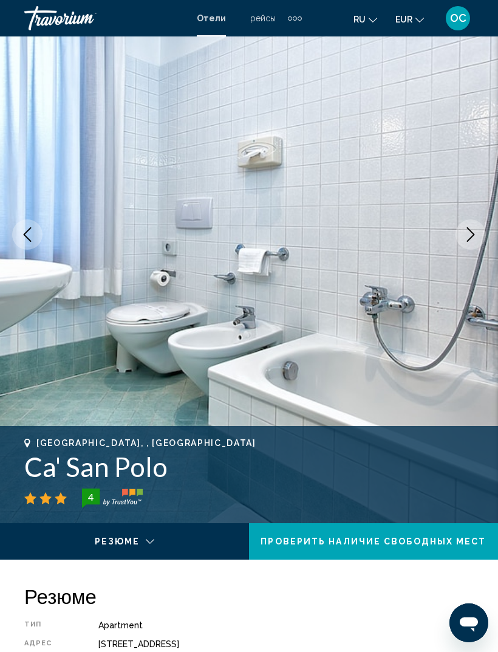
click at [473, 237] on icon "Next image" at bounding box center [471, 234] width 15 height 15
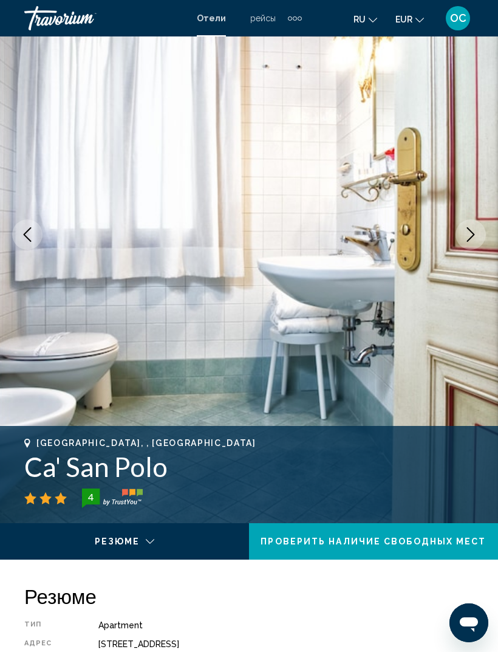
click at [477, 241] on icon "Next image" at bounding box center [471, 234] width 15 height 15
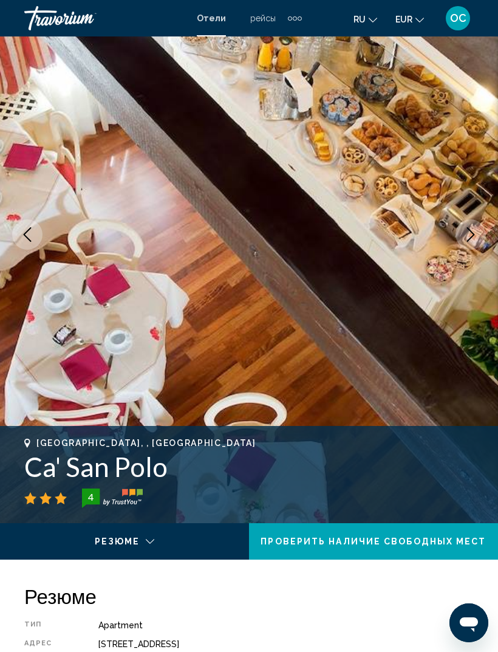
click at [475, 236] on icon "Next image" at bounding box center [471, 234] width 15 height 15
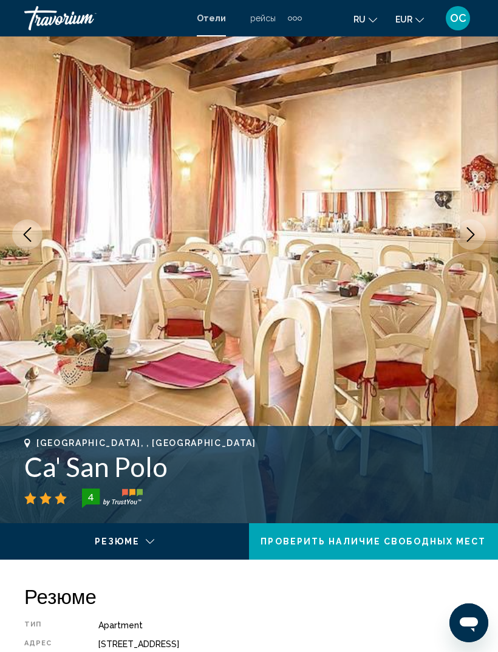
click at [478, 239] on icon "Next image" at bounding box center [471, 234] width 15 height 15
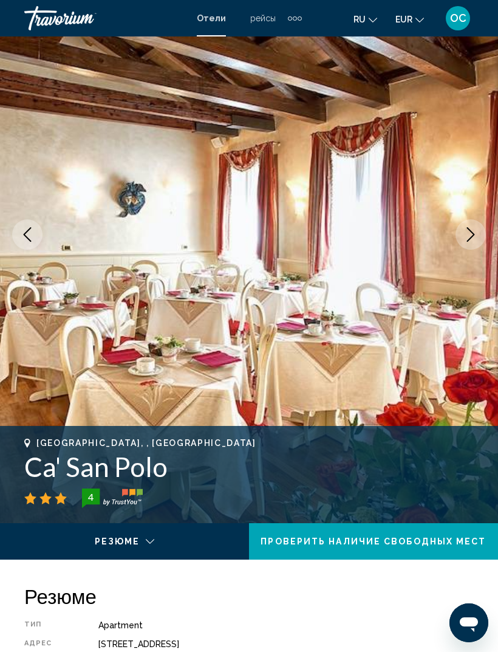
click at [482, 239] on button "Next image" at bounding box center [471, 234] width 30 height 30
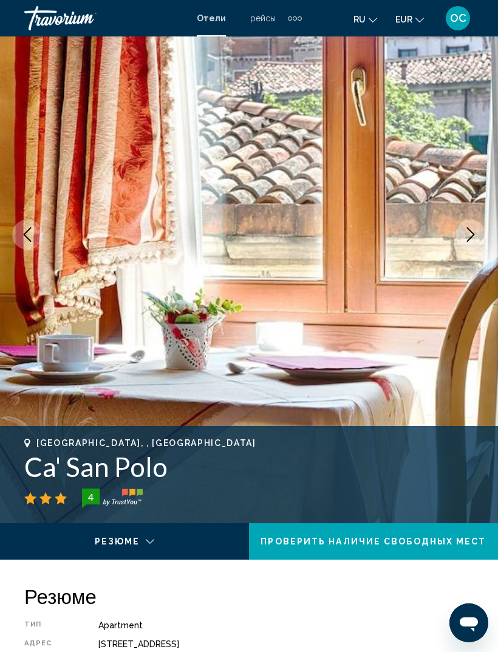
click at [472, 233] on icon "Next image" at bounding box center [471, 234] width 8 height 15
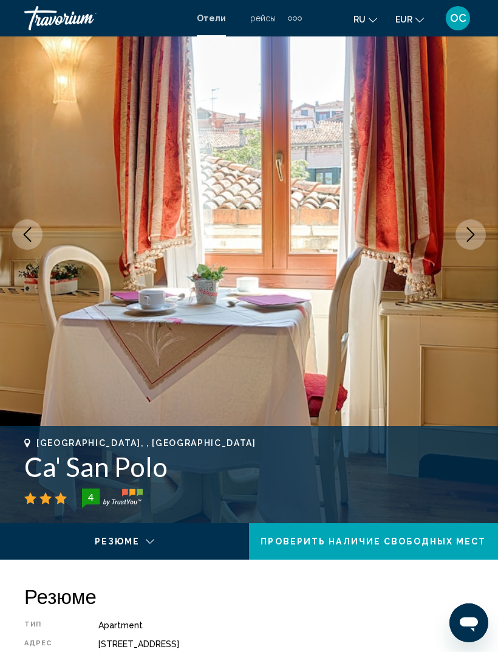
click at [480, 241] on button "Next image" at bounding box center [471, 234] width 30 height 30
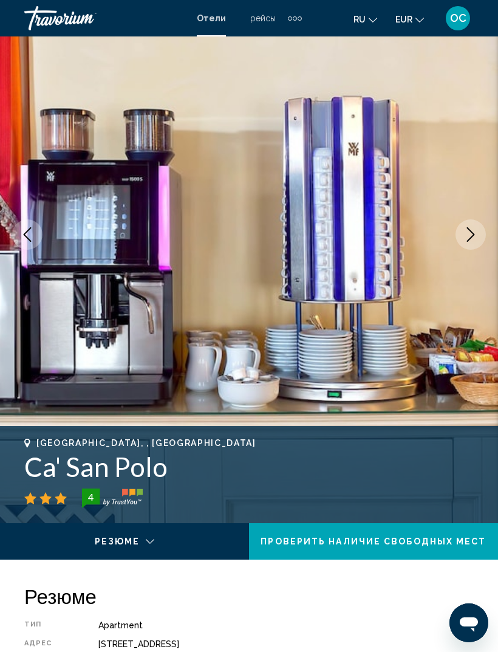
click at [469, 233] on icon "Next image" at bounding box center [471, 234] width 15 height 15
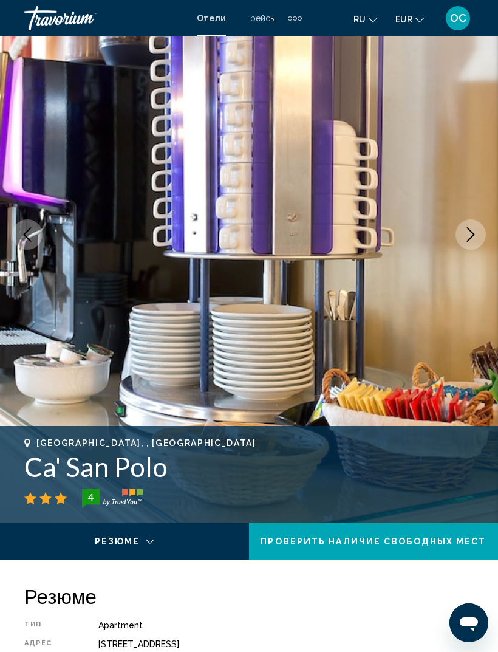
click at [475, 236] on icon "Next image" at bounding box center [471, 234] width 15 height 15
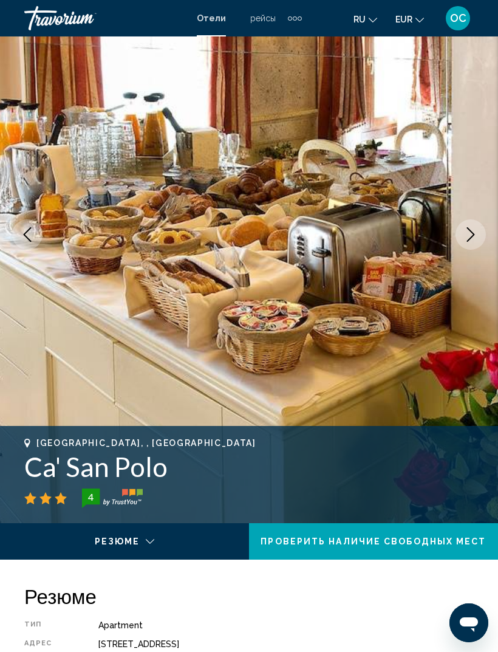
click at [478, 232] on button "Next image" at bounding box center [471, 234] width 30 height 30
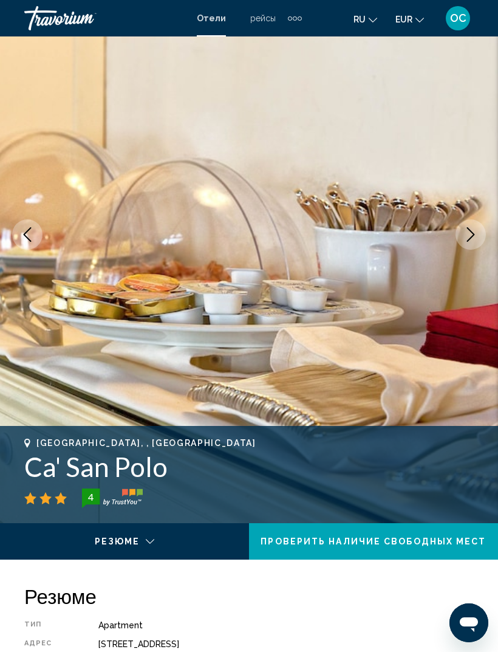
click at [471, 229] on icon "Next image" at bounding box center [471, 234] width 15 height 15
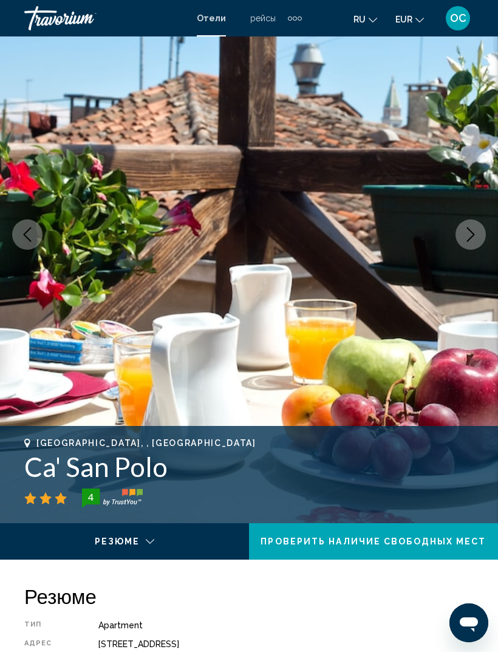
click at [473, 234] on icon "Next image" at bounding box center [471, 234] width 15 height 15
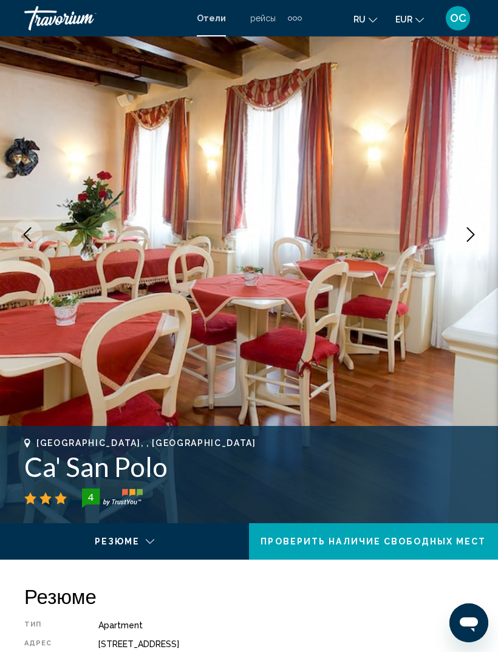
click at [479, 240] on button "Next image" at bounding box center [471, 234] width 30 height 30
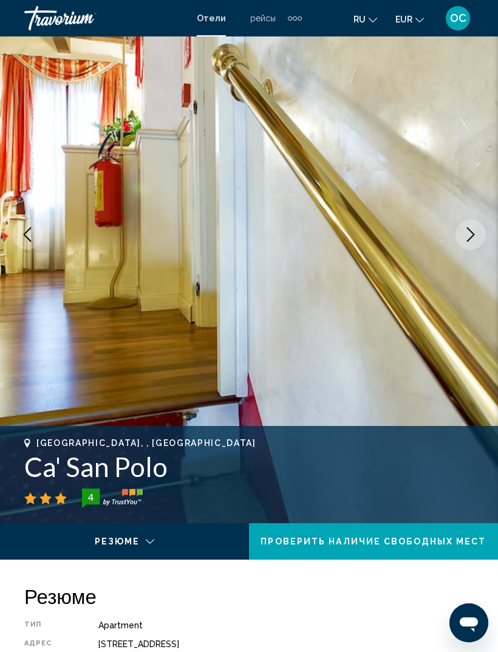
click at [475, 237] on icon "Next image" at bounding box center [471, 234] width 15 height 15
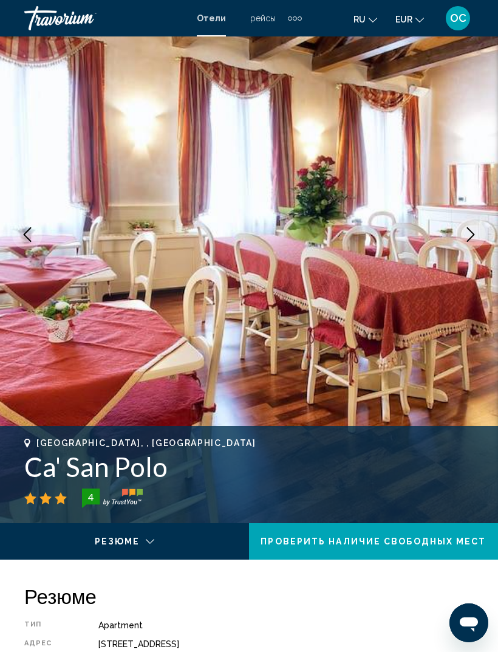
click at [472, 233] on icon "Next image" at bounding box center [471, 234] width 15 height 15
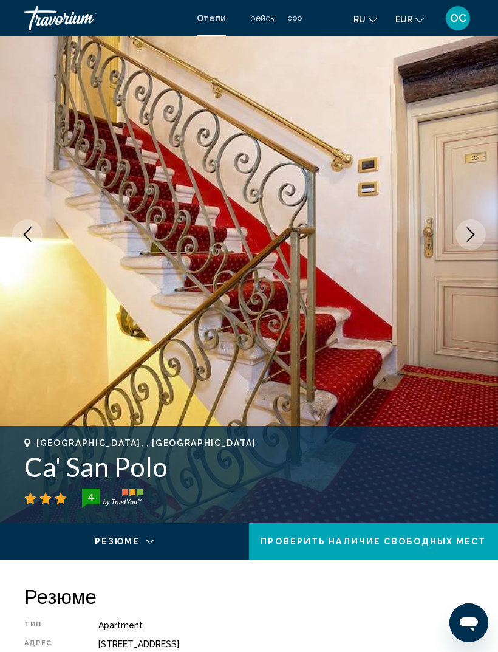
click at [468, 234] on icon "Next image" at bounding box center [471, 234] width 15 height 15
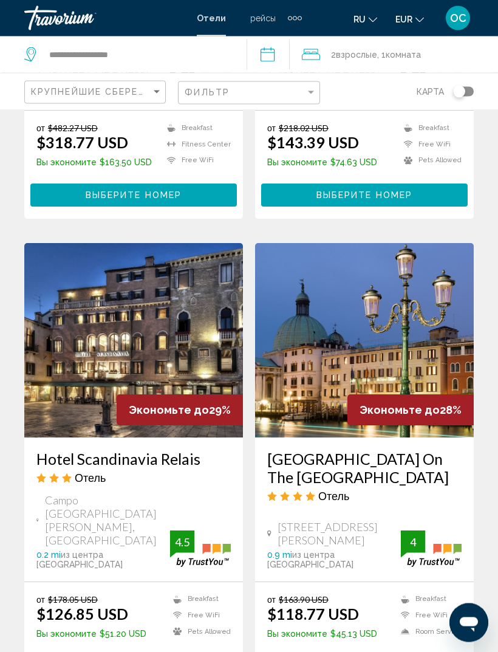
scroll to position [1232, 0]
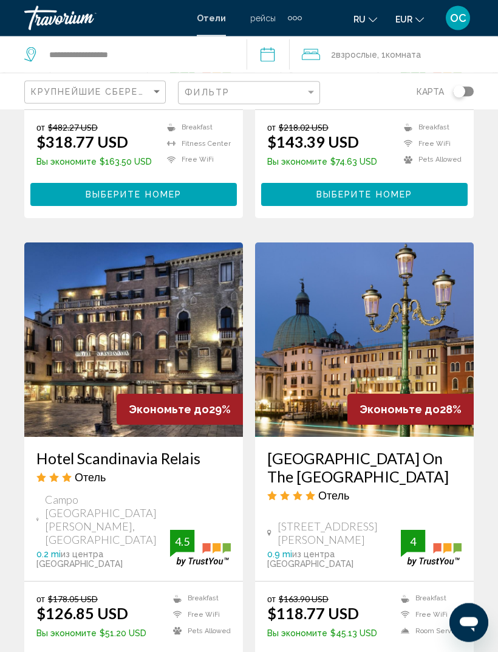
click at [195, 302] on img "Main content" at bounding box center [133, 340] width 219 height 194
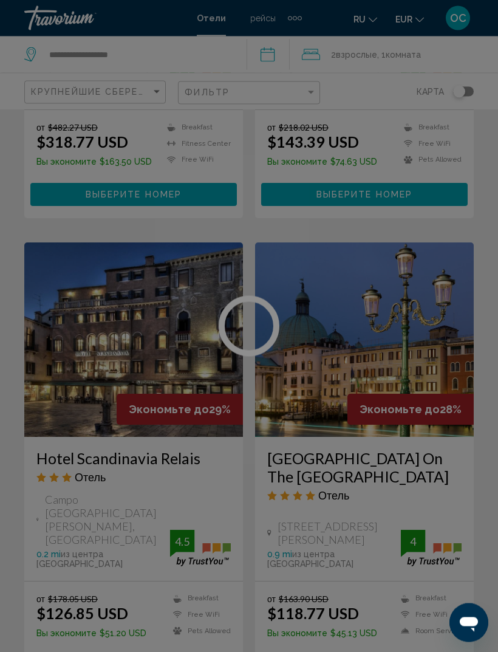
scroll to position [1232, 0]
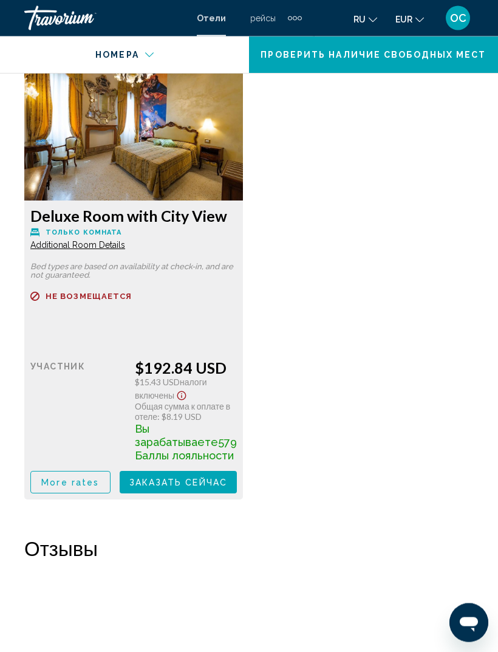
scroll to position [3072, 0]
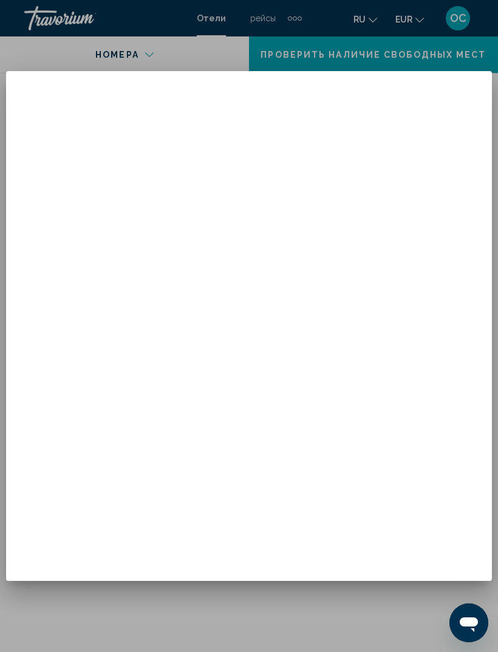
scroll to position [0, 0]
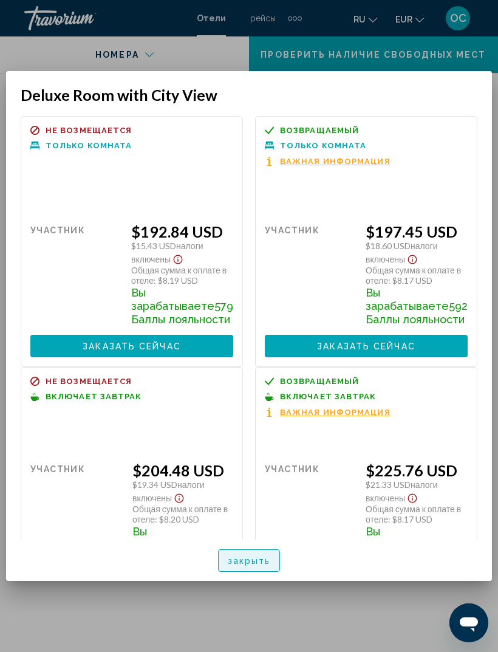
click at [266, 433] on span "закрыть" at bounding box center [249, 561] width 43 height 10
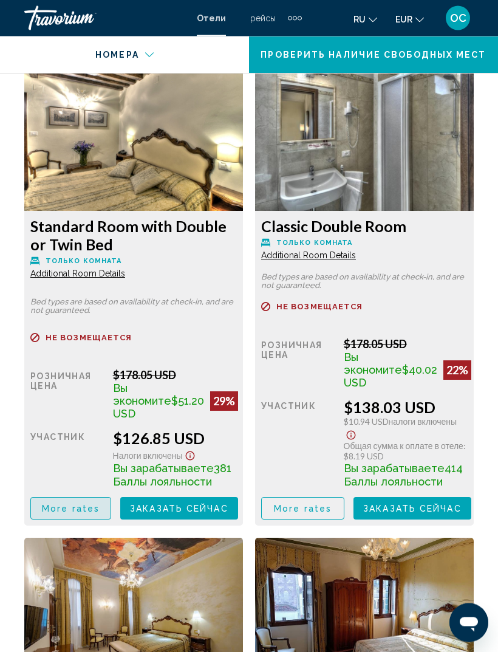
scroll to position [2104, 0]
click at [92, 433] on span "More rates" at bounding box center [71, 509] width 58 height 10
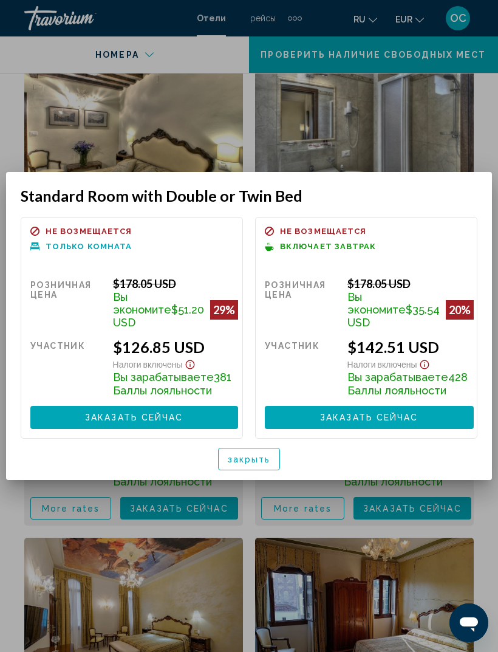
click at [269, 433] on span "закрыть" at bounding box center [249, 460] width 43 height 10
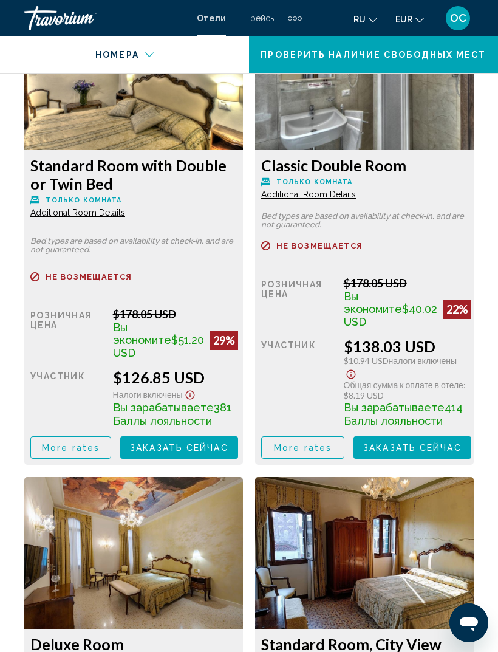
scroll to position [2174, 0]
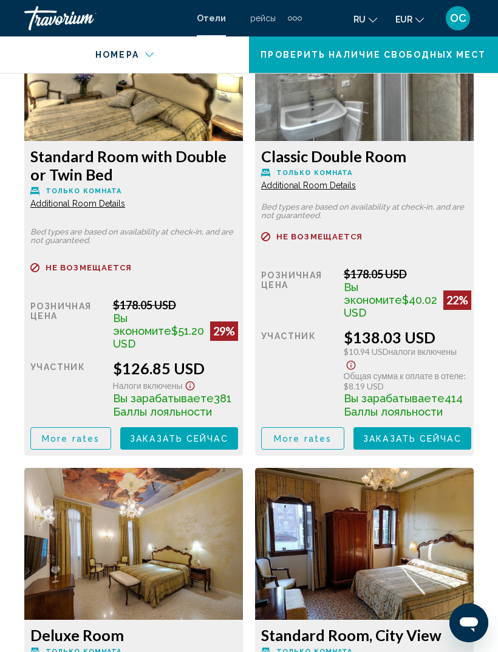
click at [97, 433] on button "More rates" at bounding box center [70, 438] width 81 height 22
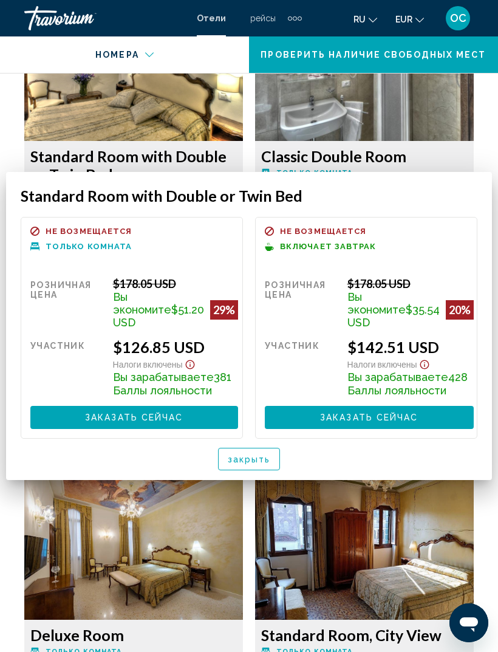
scroll to position [0, 0]
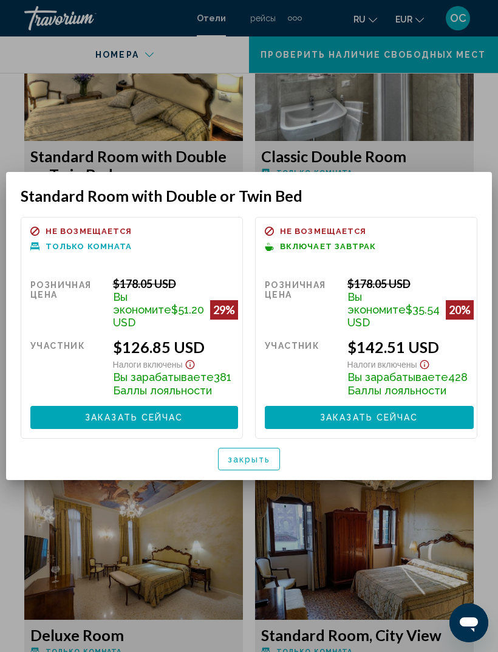
click at [415, 118] on div at bounding box center [249, 326] width 498 height 652
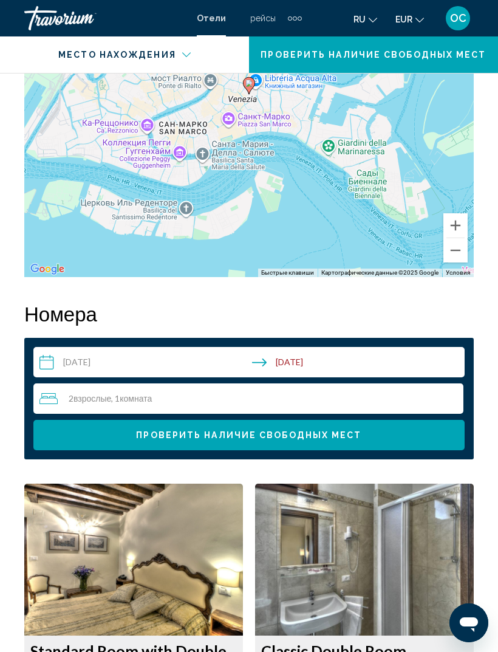
scroll to position [1678, 0]
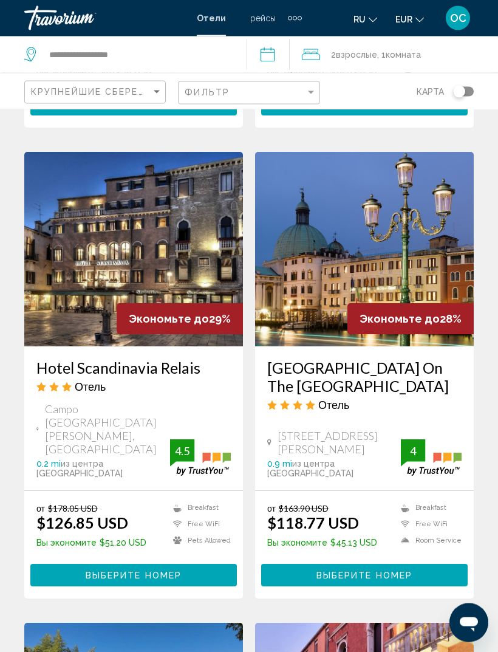
scroll to position [1325, 0]
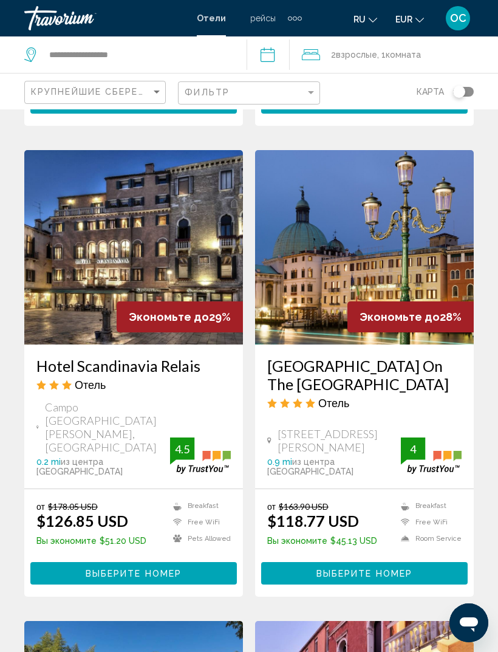
click at [406, 225] on img "Main content" at bounding box center [364, 247] width 219 height 194
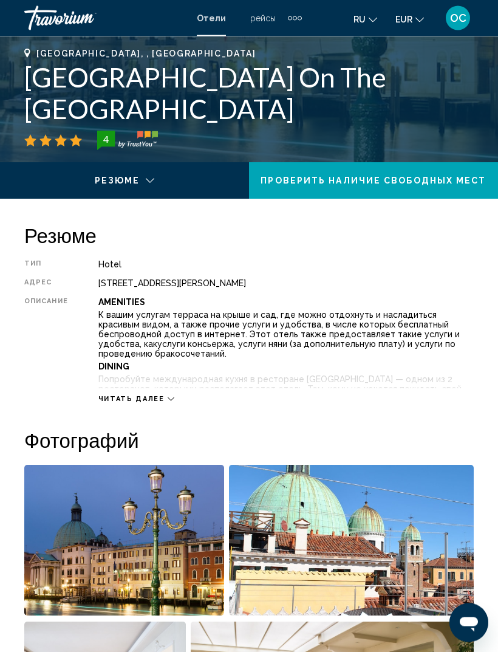
scroll to position [462, 0]
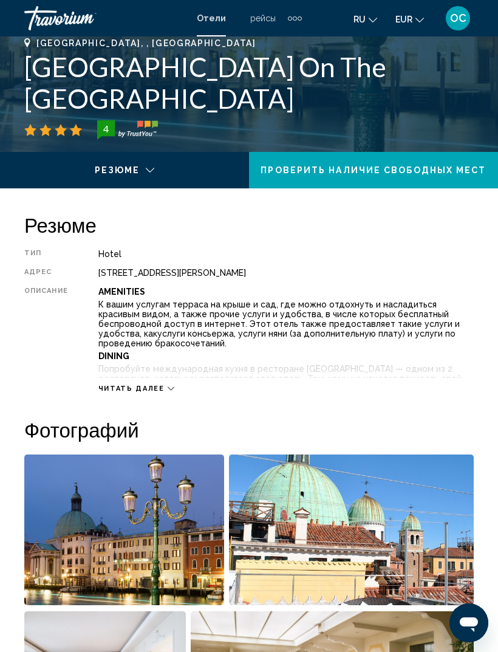
click at [170, 389] on icon "Main content" at bounding box center [171, 388] width 7 height 7
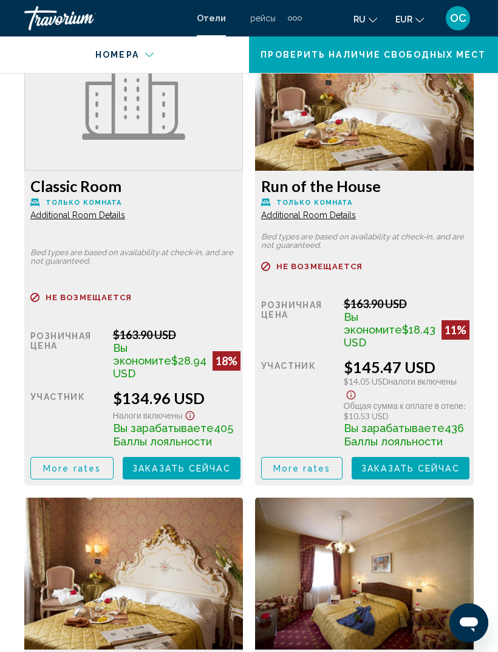
scroll to position [2602, 0]
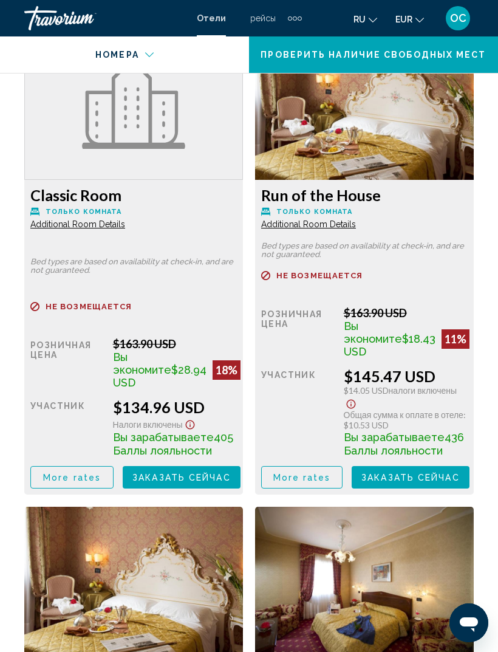
click at [481, 57] on span "Проверить наличие свободных мест" at bounding box center [373, 55] width 225 height 10
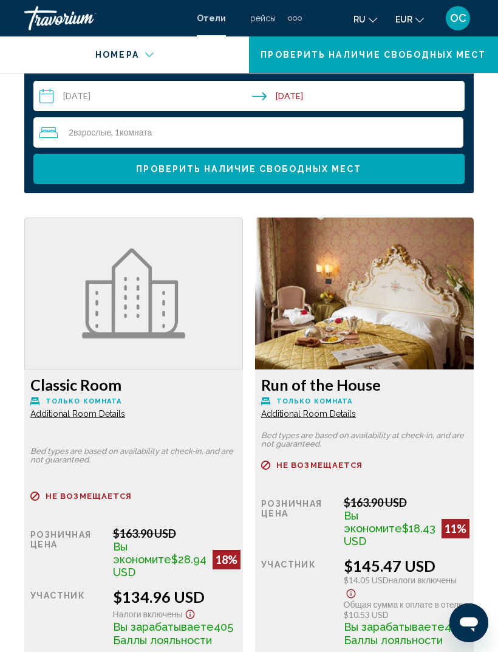
scroll to position [2415, 0]
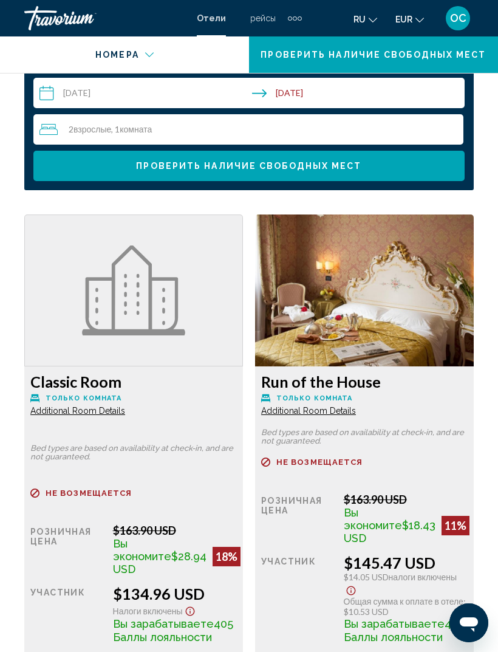
click at [481, 25] on div "Отели рейсы автомобилей Круизы деятельность Отели рейсы автомобилей Круизы деят…" at bounding box center [249, 18] width 498 height 26
click at [470, 16] on div "OC" at bounding box center [458, 18] width 24 height 24
click at [470, 15] on div "OC" at bounding box center [458, 18] width 24 height 24
click at [470, 16] on div "OC" at bounding box center [458, 18] width 24 height 24
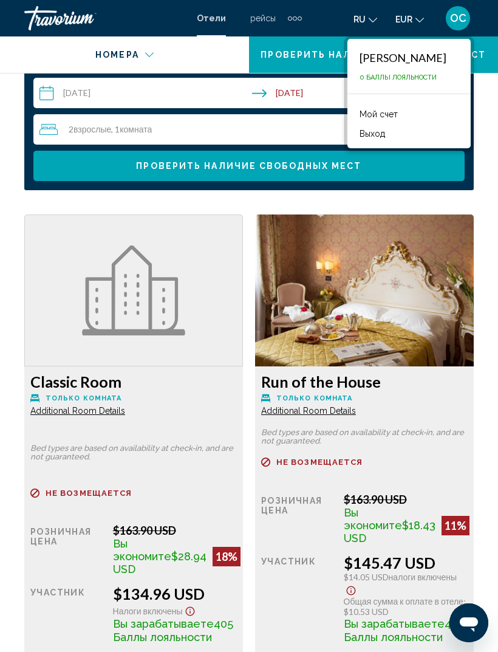
click at [13, 54] on div "Main content" at bounding box center [125, 57] width 233 height 43
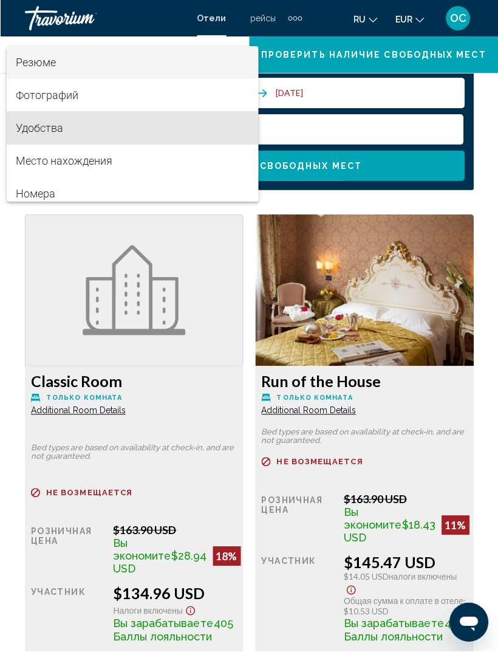
scroll to position [2416, 0]
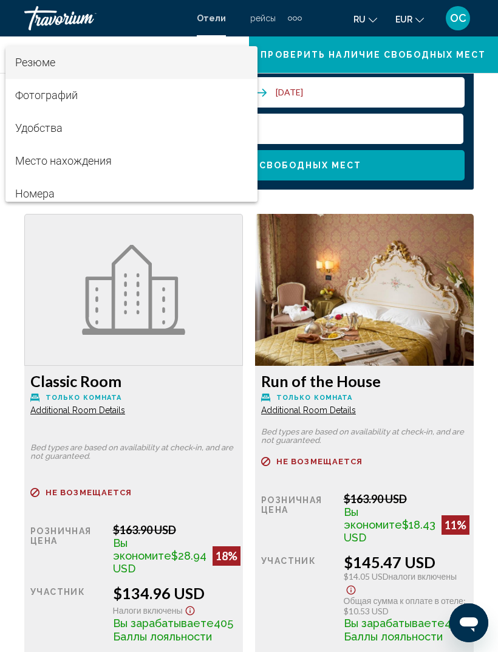
click at [250, 433] on div at bounding box center [249, 326] width 498 height 652
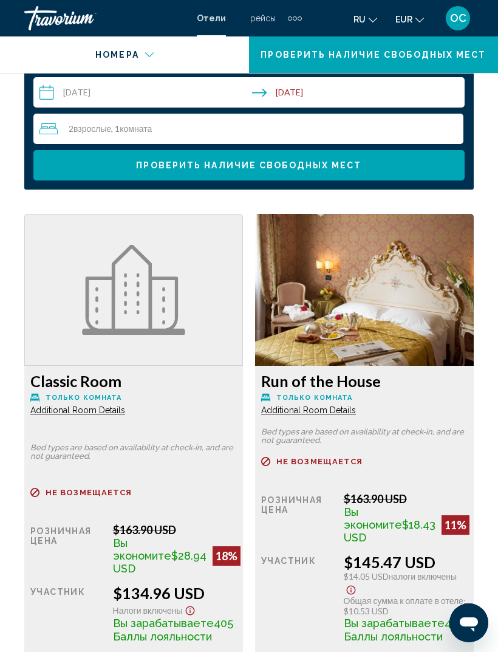
click at [245, 433] on div "Classic Room Только комната Additional Room Details Bed types are based on avai…" at bounding box center [133, 447] width 231 height 467
click at [239, 433] on div "Classic Room Только комната Additional Room Details Bed types are based on avai…" at bounding box center [133, 523] width 219 height 315
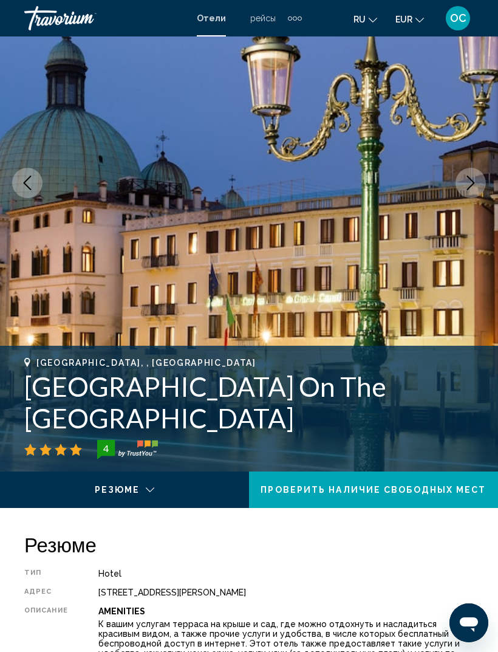
scroll to position [0, 0]
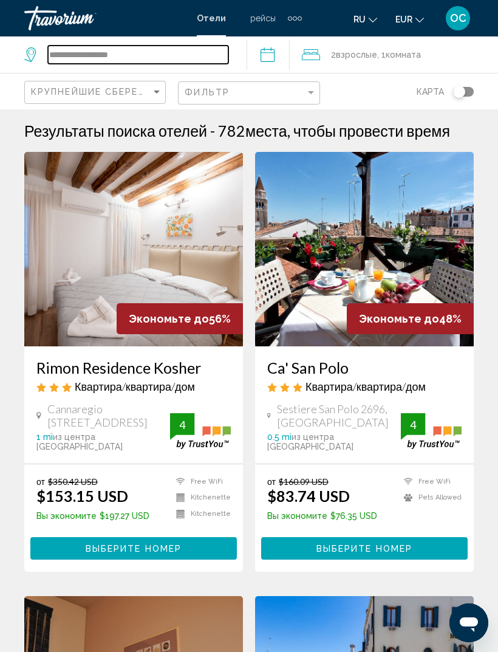
click at [199, 53] on input "**********" at bounding box center [138, 55] width 180 height 18
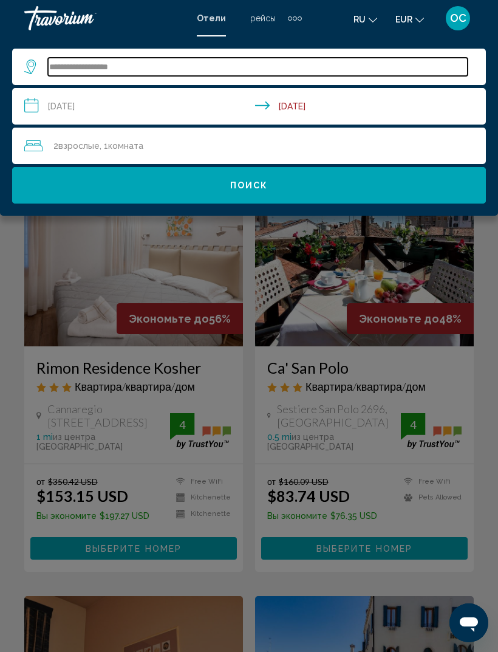
click at [140, 65] on input "**********" at bounding box center [258, 67] width 420 height 18
click at [66, 66] on input "**********" at bounding box center [258, 67] width 420 height 18
click at [69, 72] on input "**********" at bounding box center [258, 67] width 420 height 18
paste input "Search widget"
click at [74, 67] on input "Search widget" at bounding box center [258, 67] width 420 height 18
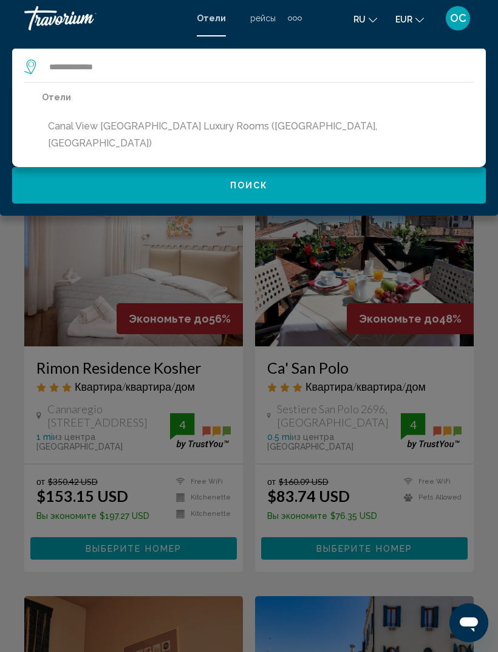
click at [241, 119] on button "Canal View [GEOGRAPHIC_DATA][PERSON_NAME] Luxury Rooms ([GEOGRAPHIC_DATA], [GEO…" at bounding box center [258, 135] width 432 height 40
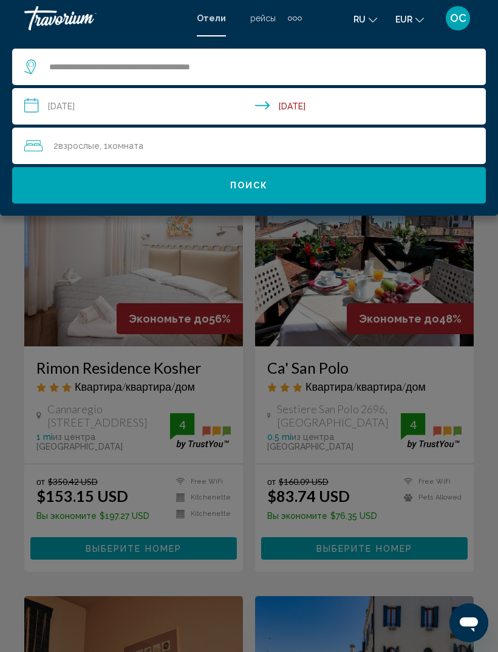
click at [273, 185] on button "Поиск" at bounding box center [249, 185] width 474 height 36
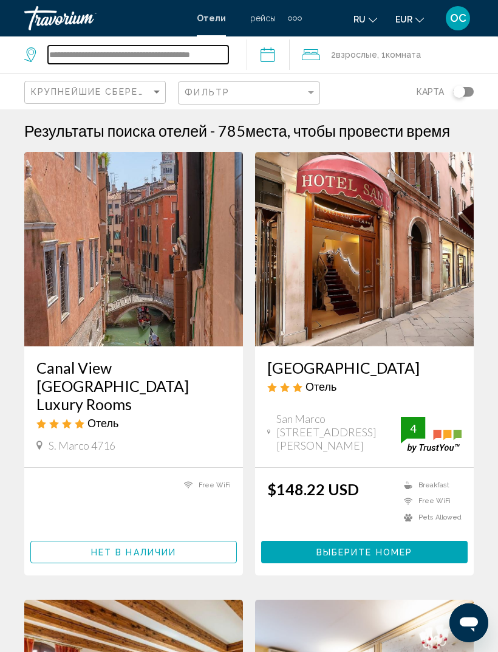
click at [202, 59] on input "**********" at bounding box center [138, 55] width 180 height 18
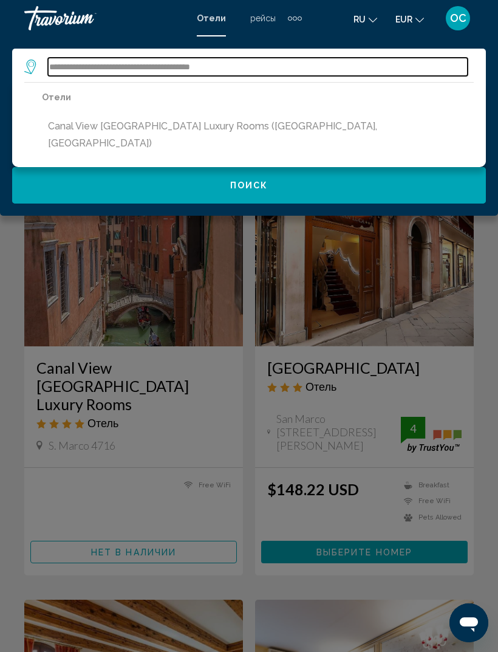
click at [63, 66] on input "**********" at bounding box center [258, 67] width 420 height 18
click at [64, 69] on input "**********" at bounding box center [258, 67] width 420 height 18
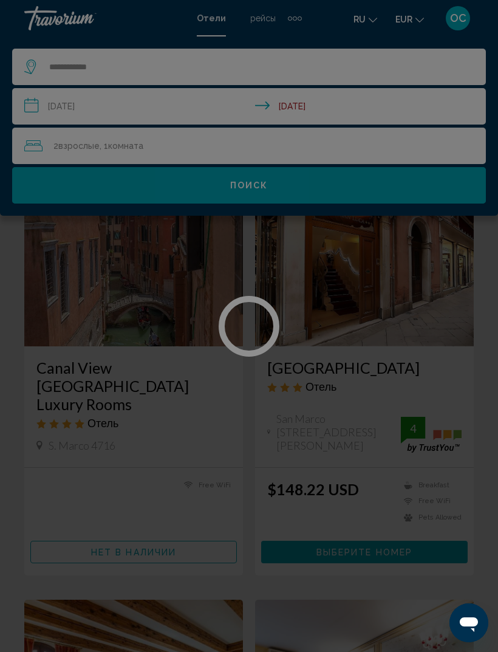
click at [176, 283] on div at bounding box center [249, 326] width 498 height 652
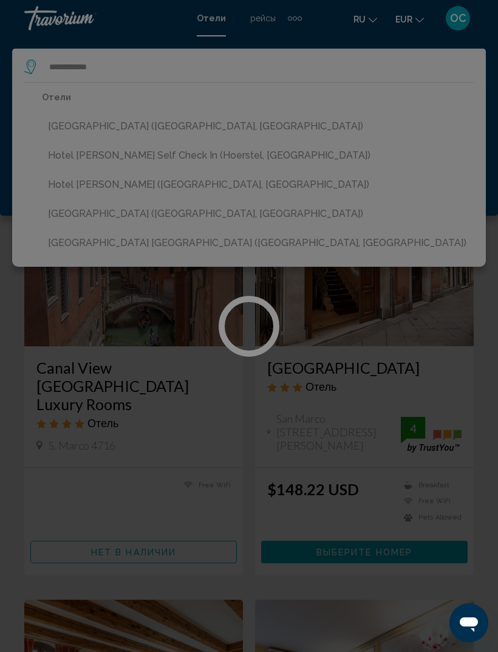
click at [239, 66] on div at bounding box center [249, 326] width 498 height 652
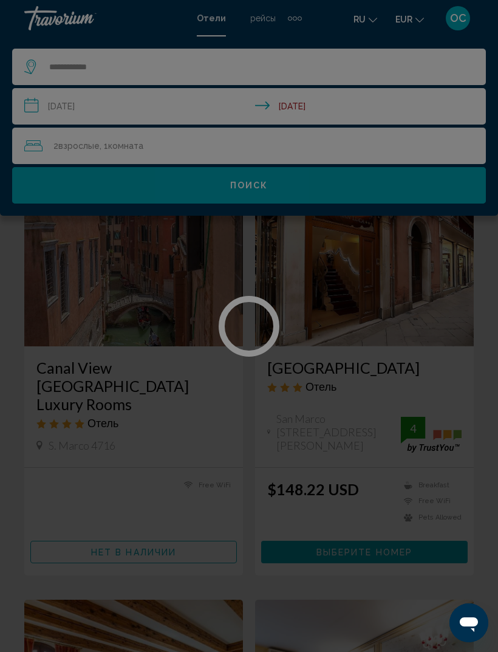
click at [233, 74] on div at bounding box center [249, 326] width 498 height 652
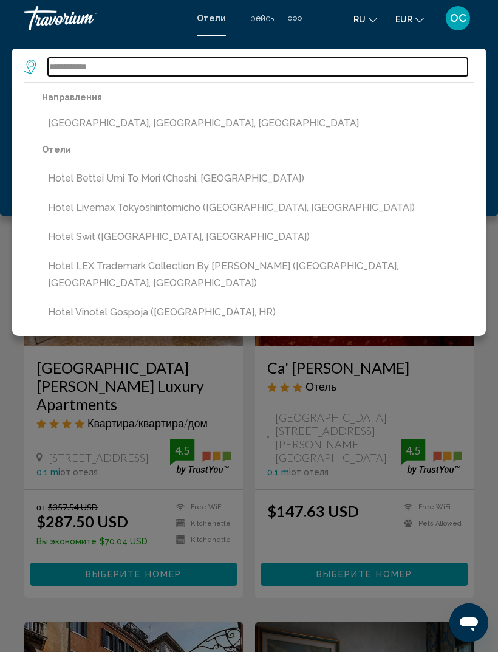
click at [309, 64] on input "**********" at bounding box center [258, 67] width 420 height 18
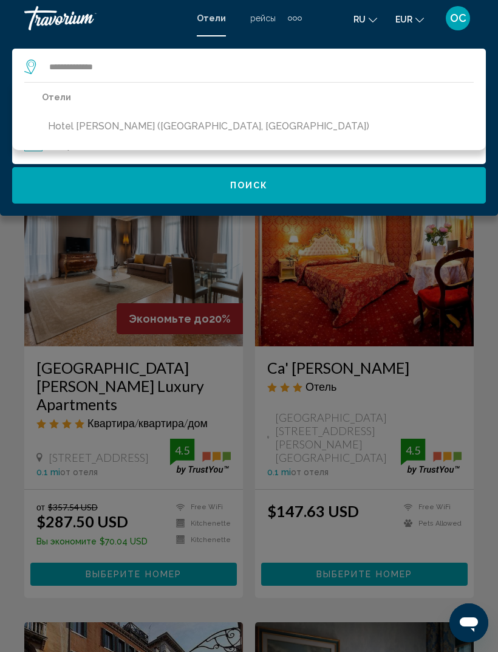
click at [184, 137] on button "Hotel [GEOGRAPHIC_DATA] ([GEOGRAPHIC_DATA], [GEOGRAPHIC_DATA])" at bounding box center [209, 126] width 334 height 23
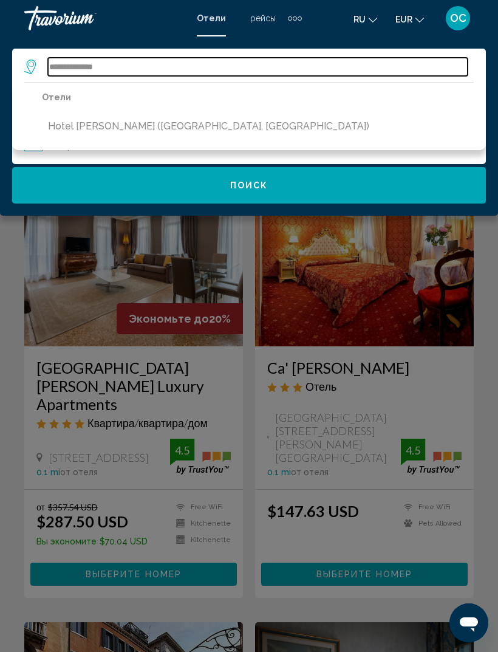
type input "**********"
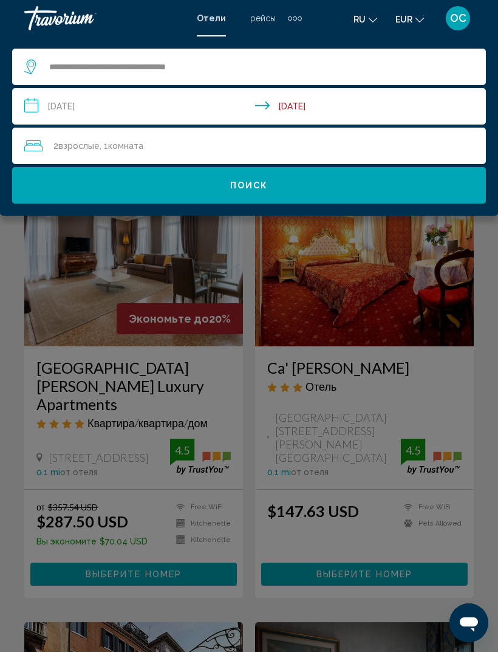
click at [336, 184] on button "Поиск" at bounding box center [249, 185] width 474 height 36
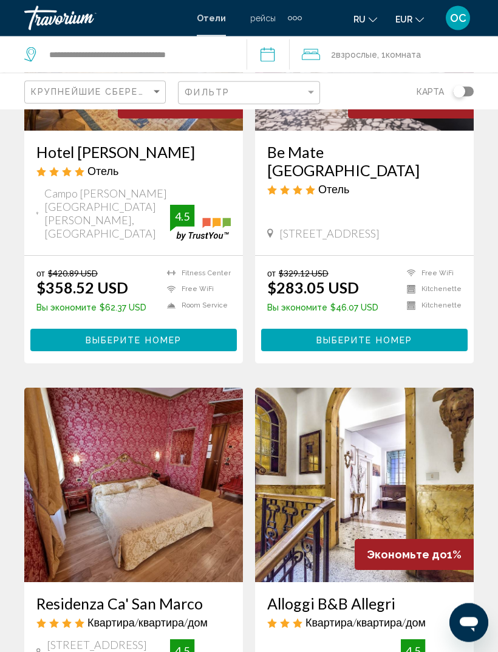
scroll to position [216, 0]
click at [205, 61] on input "**********" at bounding box center [138, 55] width 180 height 18
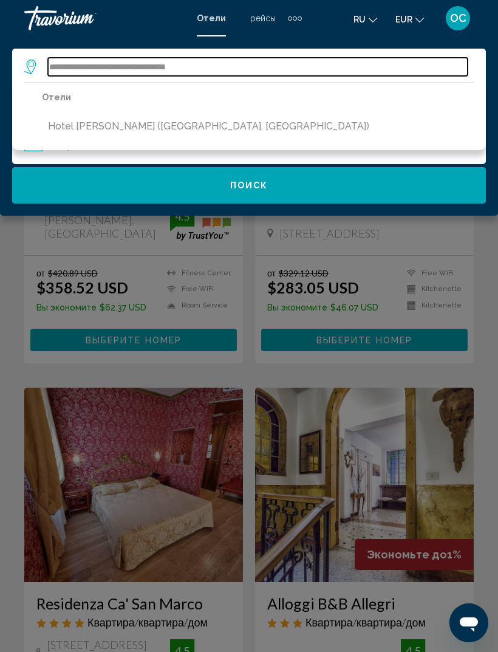
click at [68, 67] on input "**********" at bounding box center [258, 67] width 420 height 18
click at [59, 68] on input "**********" at bounding box center [258, 67] width 420 height 18
click at [60, 63] on input "**********" at bounding box center [258, 67] width 420 height 18
click at [64, 59] on input "**********" at bounding box center [258, 67] width 420 height 18
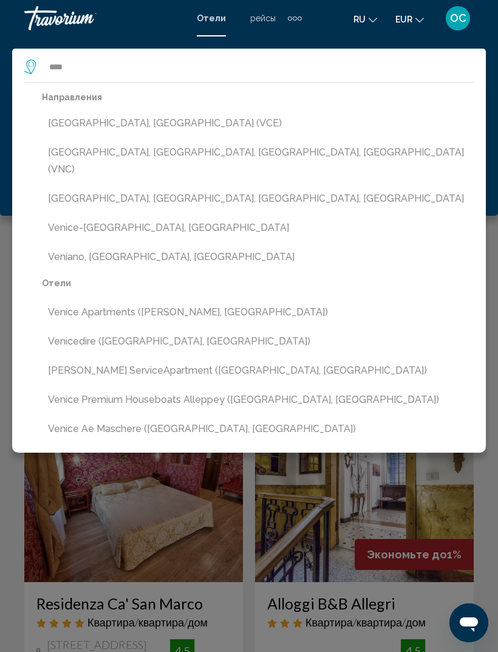
click at [124, 121] on button "[GEOGRAPHIC_DATA], [GEOGRAPHIC_DATA] (VCE)" at bounding box center [258, 123] width 432 height 23
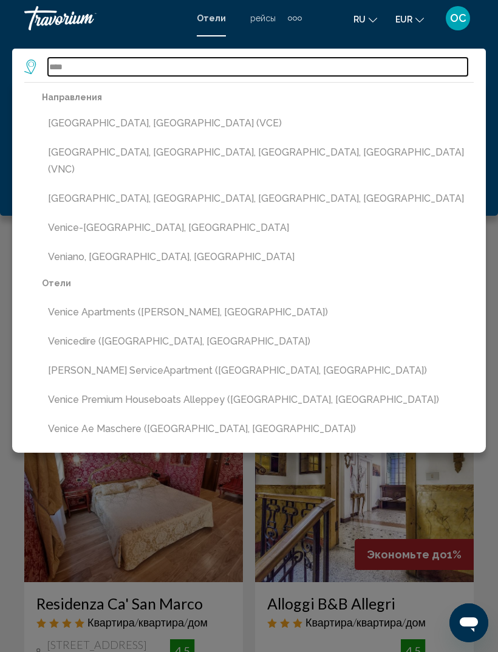
type input "**********"
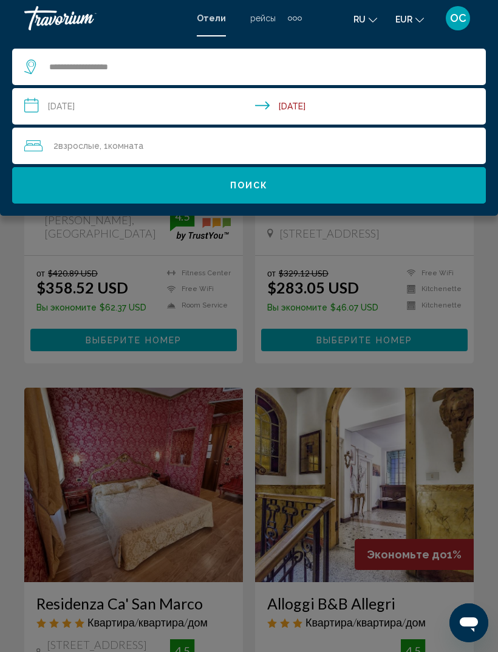
click at [228, 191] on button "Поиск" at bounding box center [249, 185] width 474 height 36
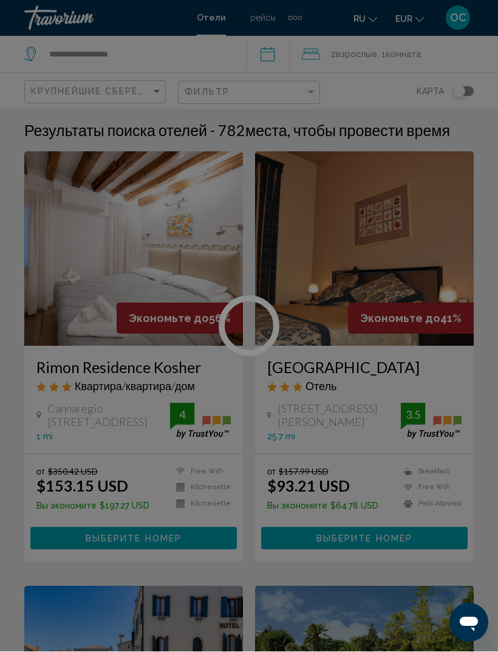
scroll to position [1, 0]
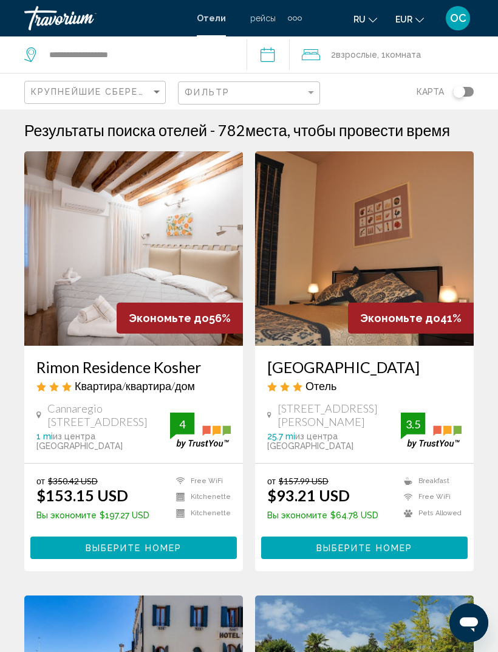
click at [160, 257] on img "Main content" at bounding box center [133, 248] width 219 height 194
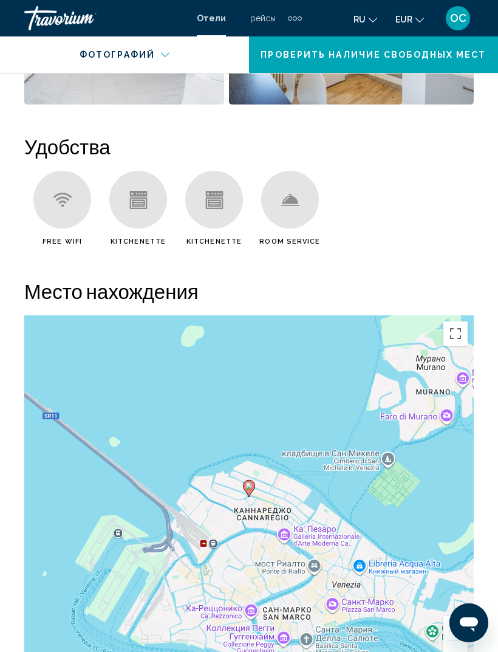
scroll to position [1237, 0]
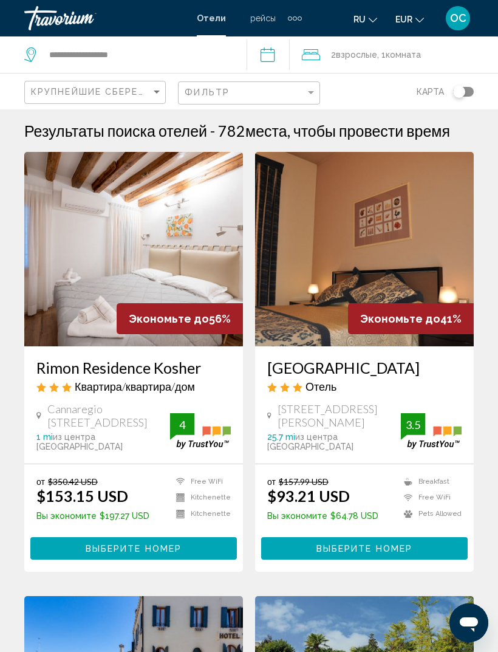
click at [456, 269] on img "Main content" at bounding box center [364, 249] width 219 height 194
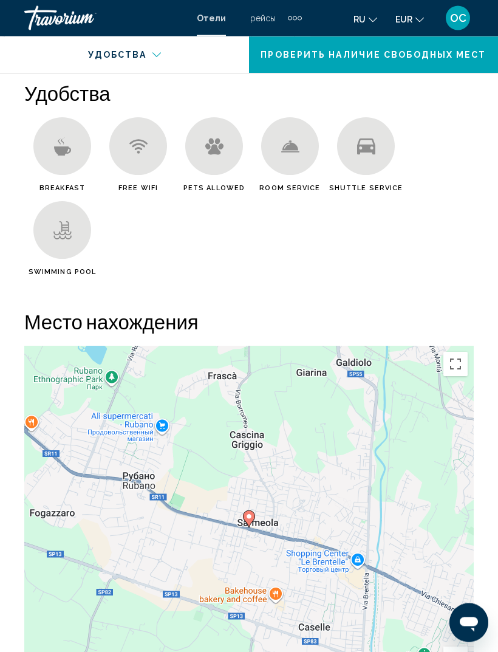
scroll to position [1335, 0]
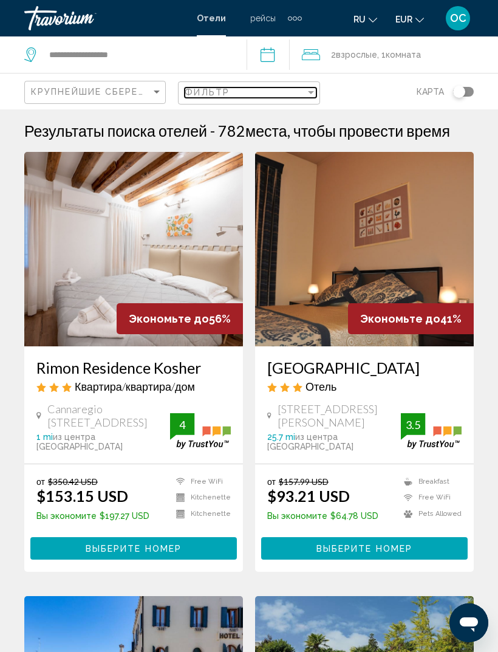
click at [307, 95] on div "Filter" at bounding box center [311, 92] width 11 height 10
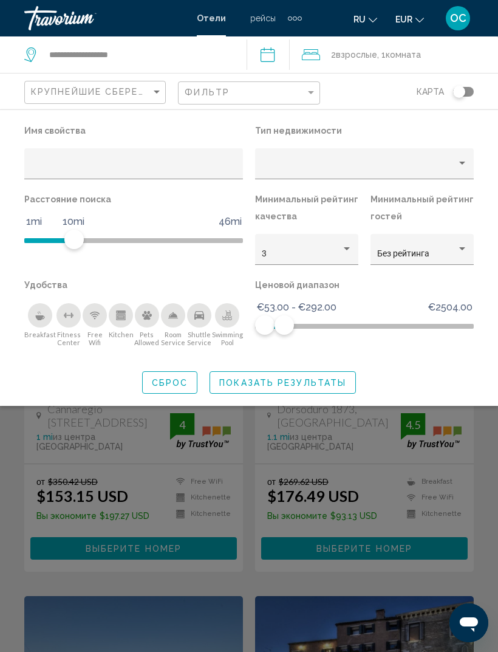
click at [300, 386] on span "Показать результаты" at bounding box center [282, 383] width 127 height 10
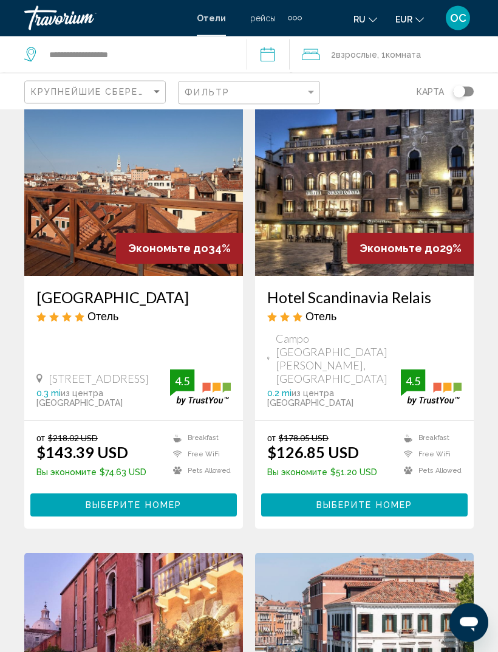
scroll to position [515, 0]
click at [424, 160] on img "Main content" at bounding box center [364, 178] width 219 height 194
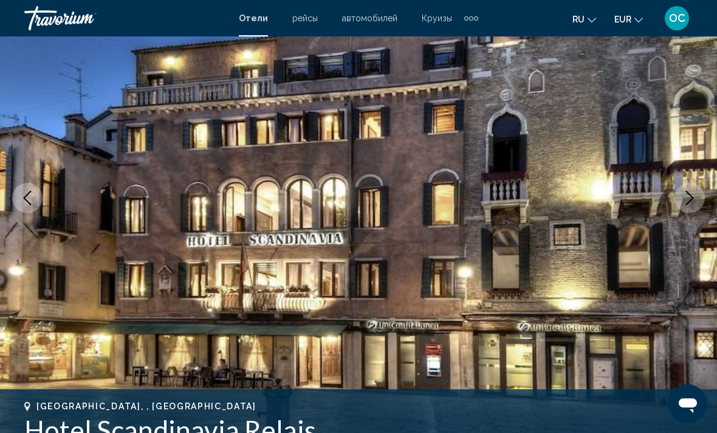
scroll to position [126, 0]
click at [688, 197] on icon "Next image" at bounding box center [689, 198] width 15 height 15
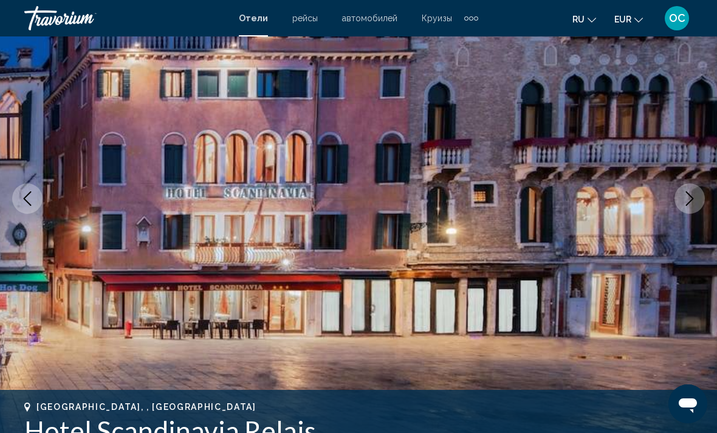
click at [692, 197] on icon "Next image" at bounding box center [689, 198] width 15 height 15
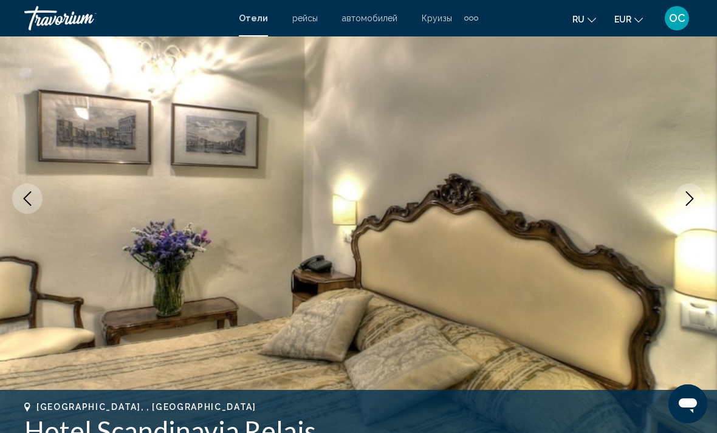
click at [691, 199] on icon "Next image" at bounding box center [689, 198] width 15 height 15
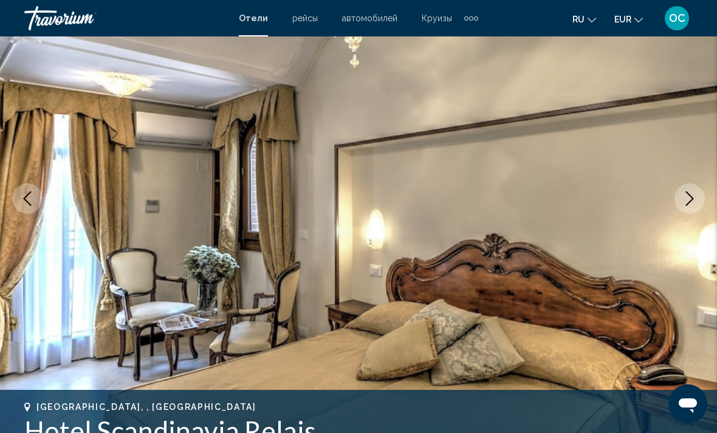
click at [695, 197] on icon "Next image" at bounding box center [689, 198] width 15 height 15
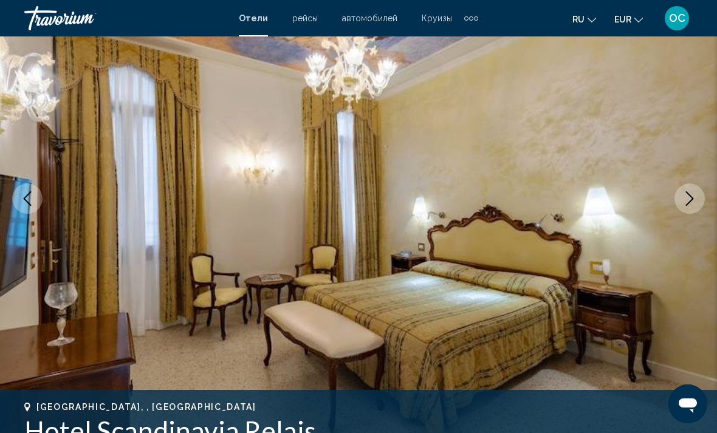
click at [691, 202] on icon "Next image" at bounding box center [689, 198] width 15 height 15
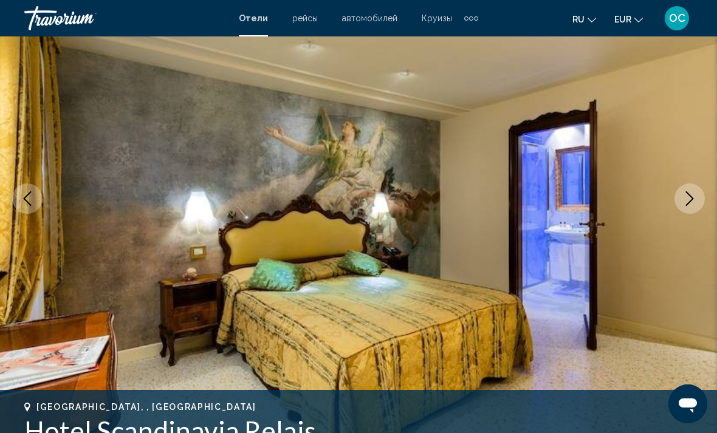
click at [691, 204] on icon "Next image" at bounding box center [689, 198] width 15 height 15
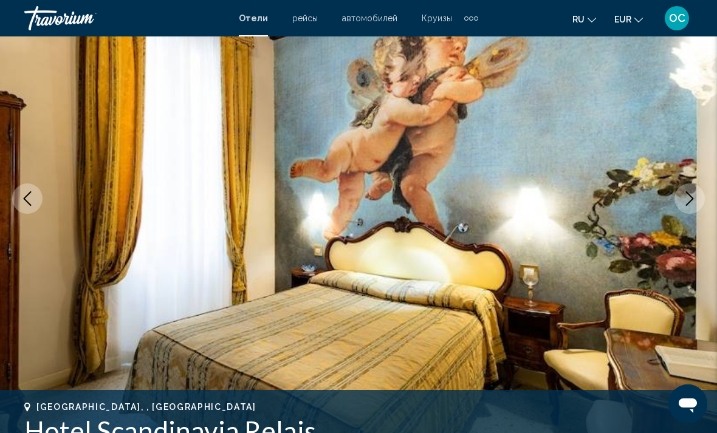
click at [688, 200] on icon "Next image" at bounding box center [689, 198] width 15 height 15
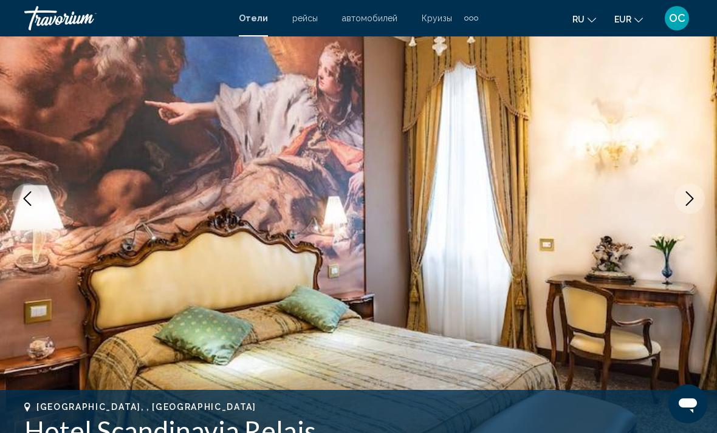
click at [690, 198] on icon "Next image" at bounding box center [689, 198] width 15 height 15
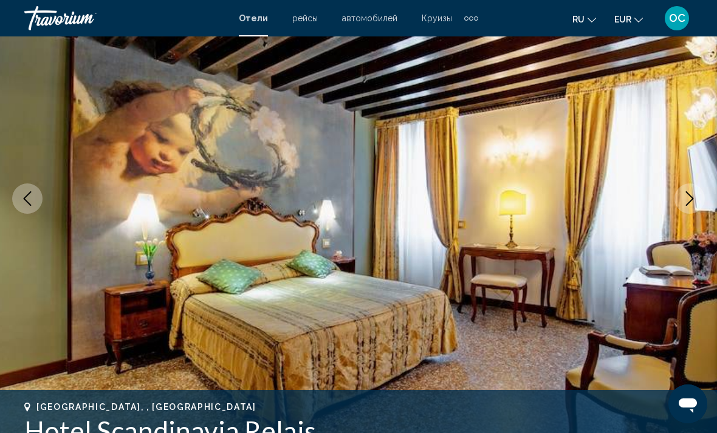
click at [700, 199] on button "Next image" at bounding box center [689, 199] width 30 height 30
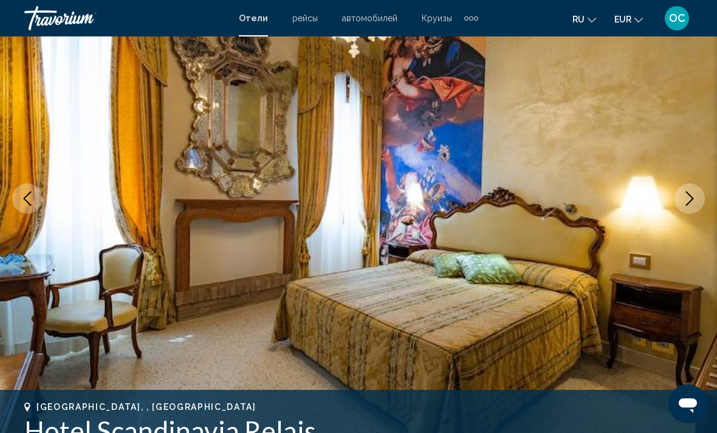
click at [684, 202] on icon "Next image" at bounding box center [689, 198] width 15 height 15
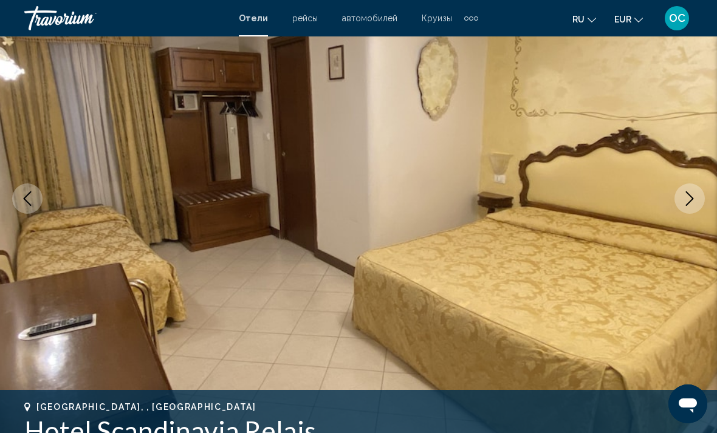
click at [15, 170] on img "Main content" at bounding box center [358, 198] width 717 height 577
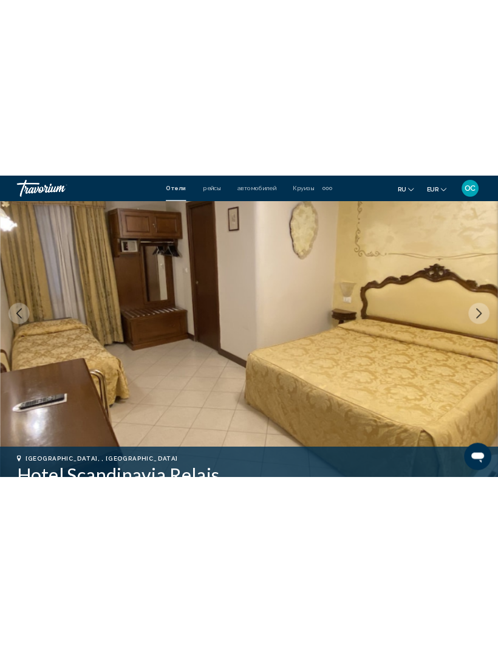
scroll to position [0, 0]
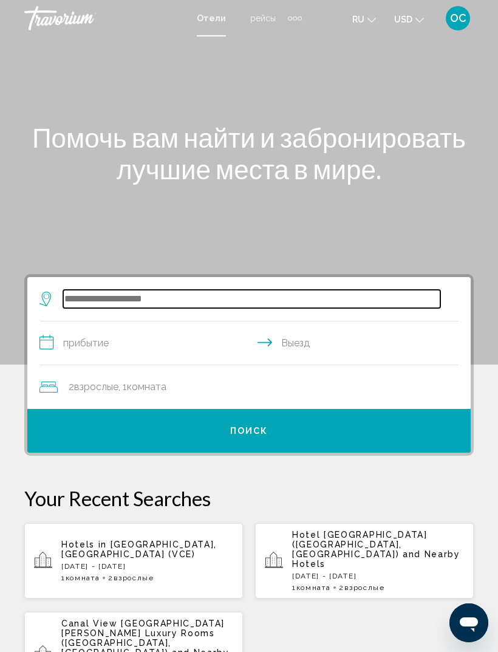
click at [216, 304] on input "Search widget" at bounding box center [251, 299] width 377 height 18
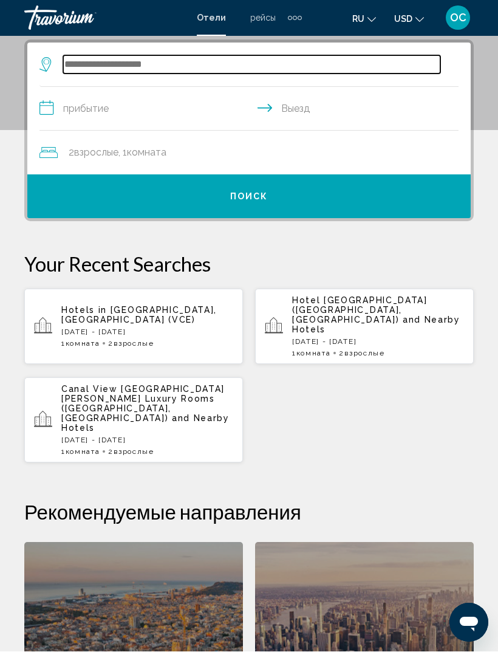
scroll to position [235, 0]
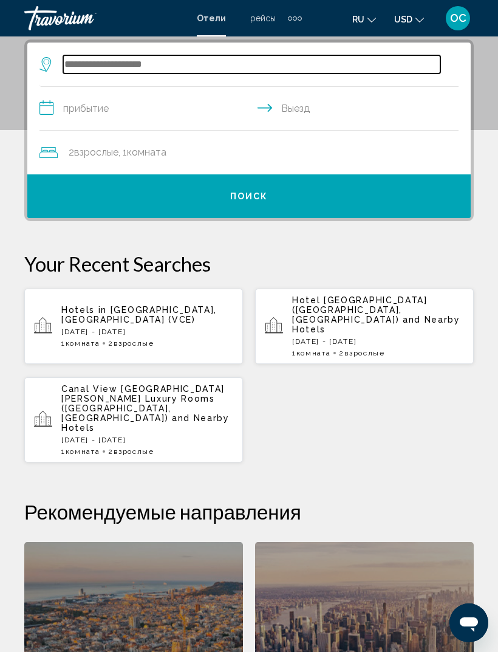
click at [167, 62] on input "Search widget" at bounding box center [251, 64] width 377 height 18
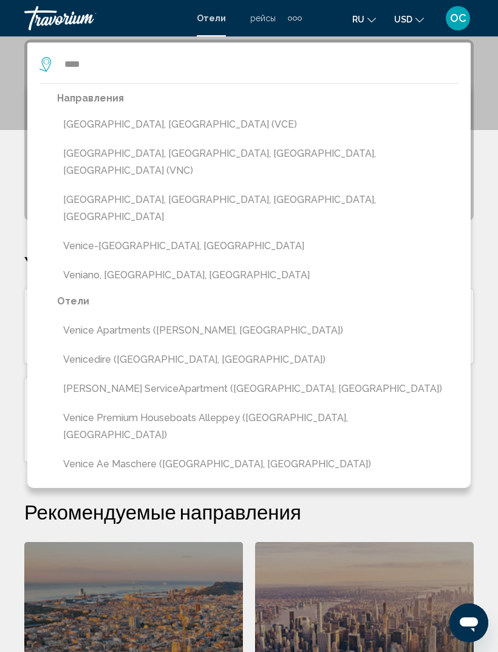
click at [142, 128] on button "[GEOGRAPHIC_DATA], [GEOGRAPHIC_DATA] (VCE)" at bounding box center [258, 124] width 402 height 23
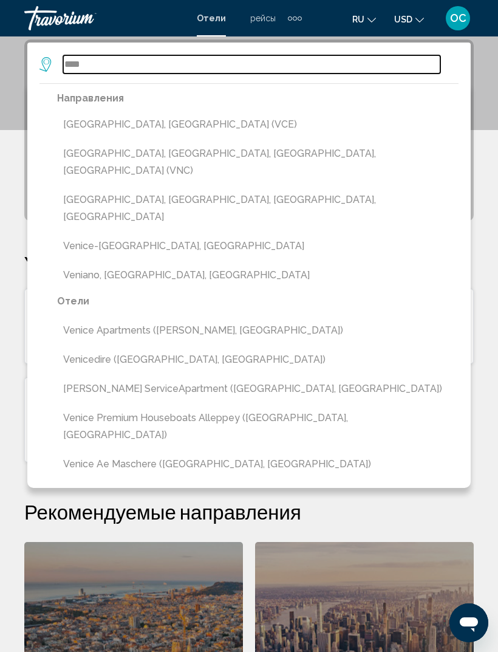
type input "**********"
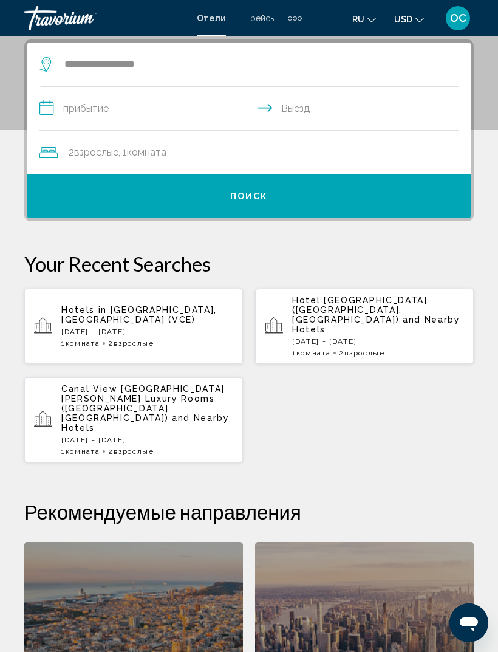
click at [136, 117] on input "**********" at bounding box center [251, 110] width 424 height 47
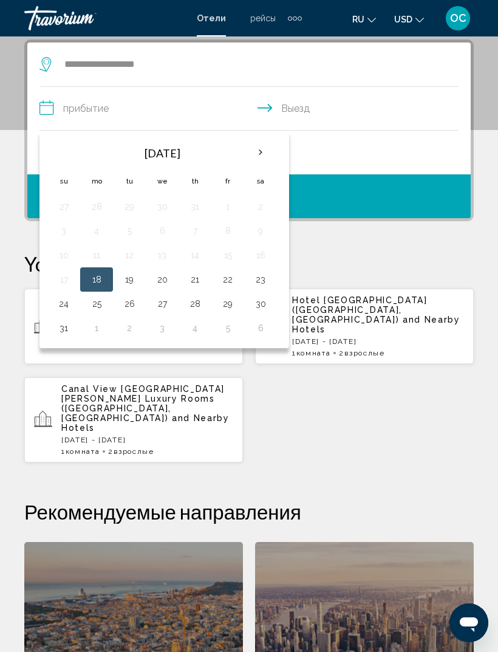
click at [201, 285] on button "21" at bounding box center [194, 279] width 19 height 17
click at [264, 286] on button "23" at bounding box center [260, 279] width 19 height 17
type input "**********"
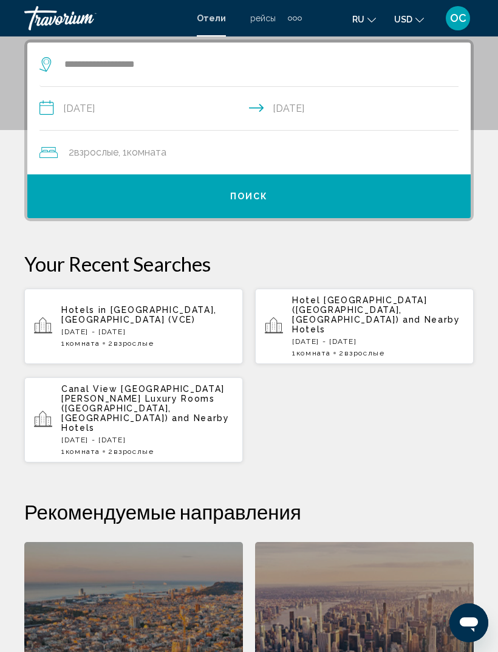
click at [298, 204] on button "Поиск" at bounding box center [249, 196] width 444 height 44
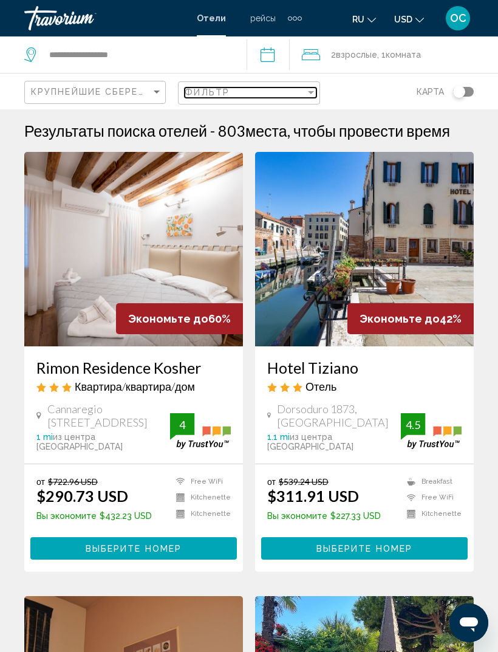
click at [311, 96] on div "Filter" at bounding box center [311, 92] width 11 height 10
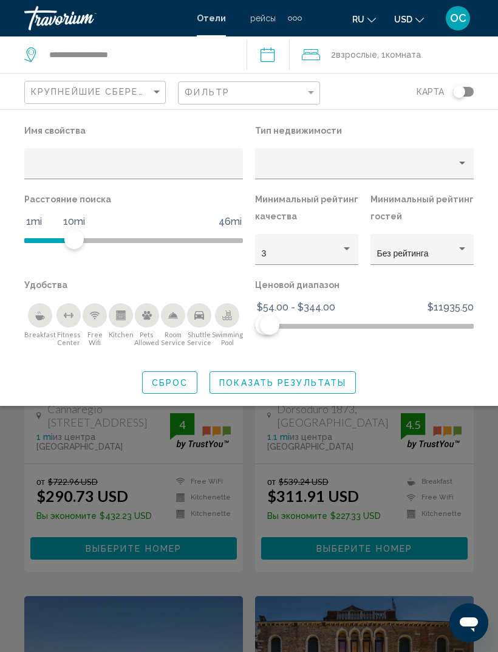
click at [422, 19] on icon "Change currency" at bounding box center [420, 20] width 9 height 5
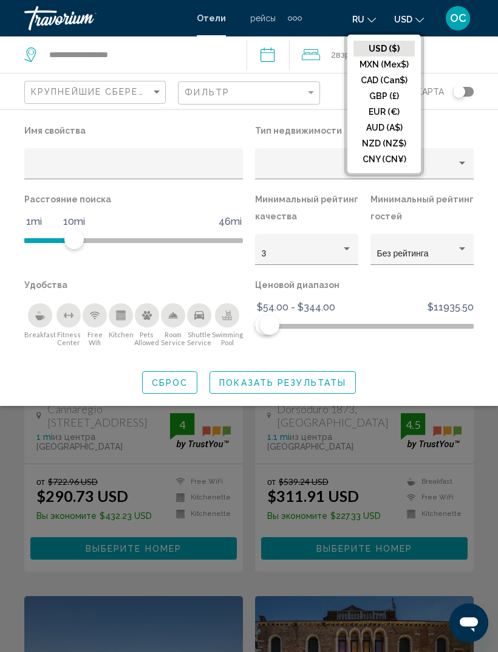
click at [382, 115] on button "EUR (€)" at bounding box center [384, 112] width 61 height 16
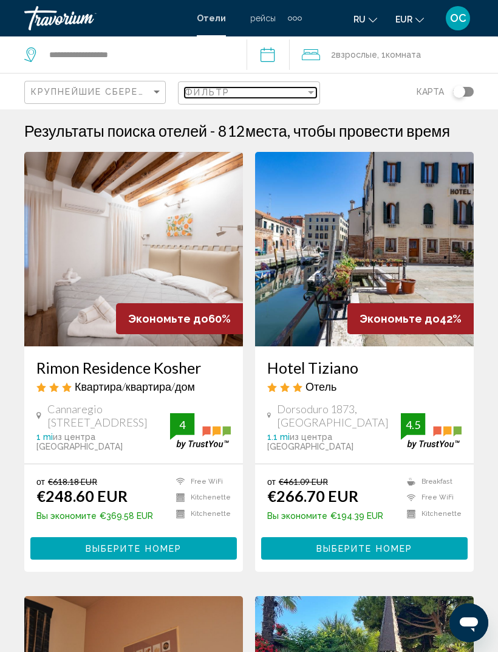
click at [304, 95] on div "Фильтр" at bounding box center [245, 92] width 120 height 10
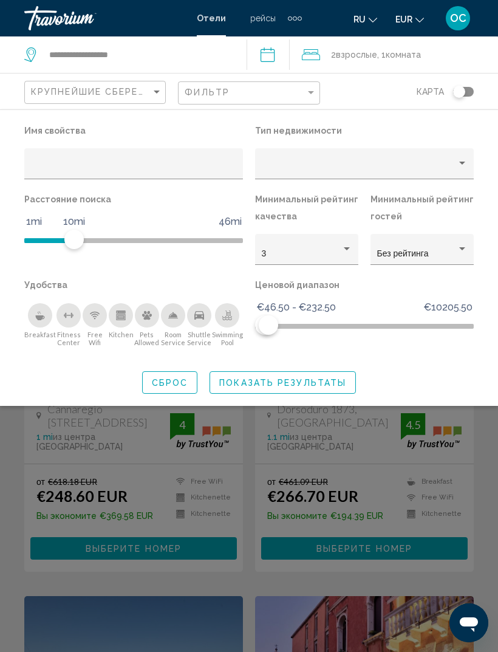
click at [337, 390] on button "Показать результаты" at bounding box center [283, 382] width 146 height 22
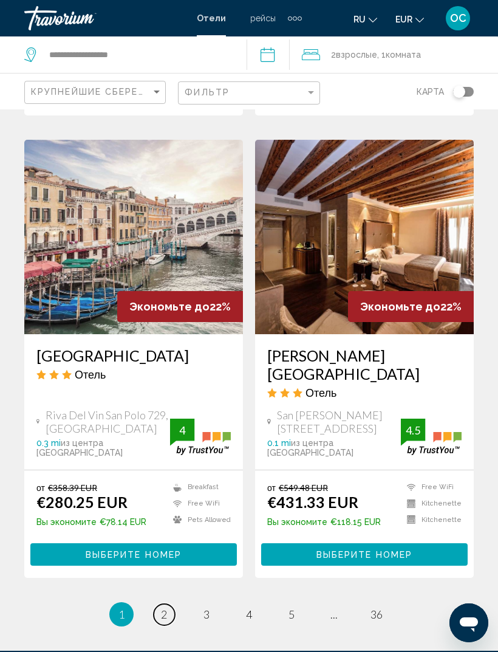
click at [159, 604] on link "page 2" at bounding box center [164, 614] width 21 height 21
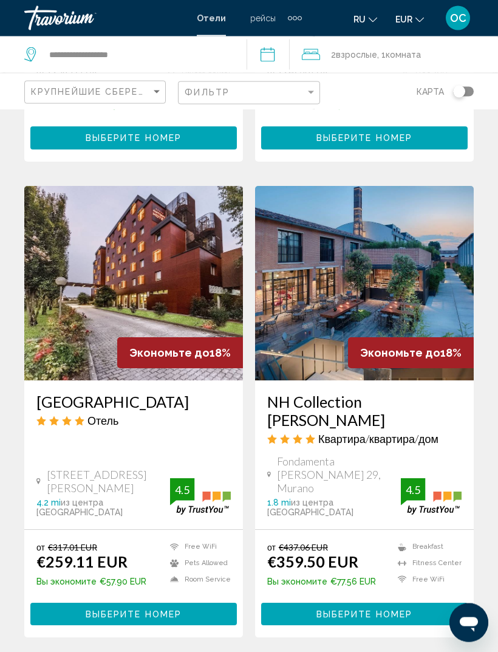
scroll to position [2307, 0]
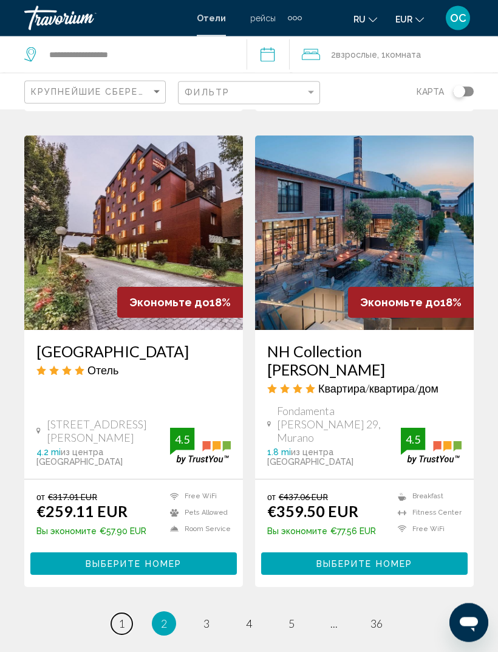
click at [122, 617] on span "1" at bounding box center [121, 623] width 6 height 13
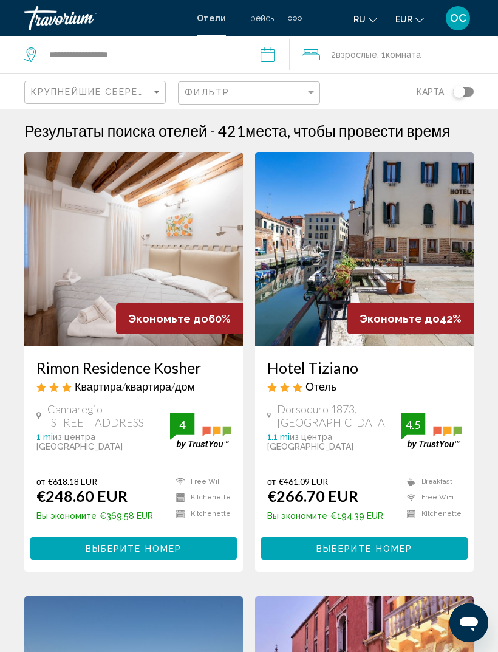
click at [450, 240] on img "Main content" at bounding box center [364, 249] width 219 height 194
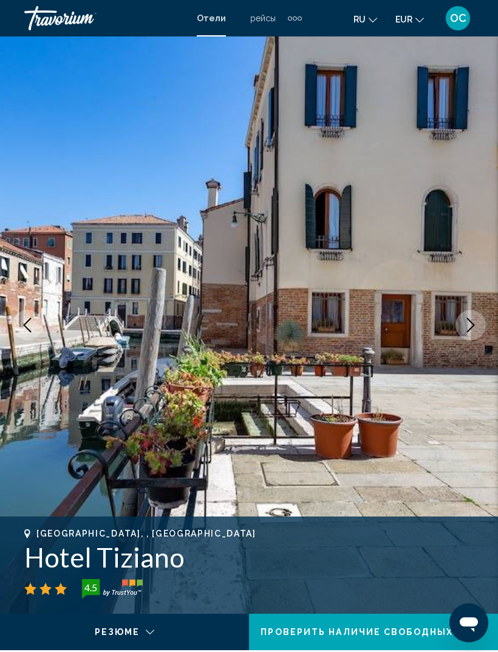
click at [465, 332] on icon "Next image" at bounding box center [471, 325] width 15 height 15
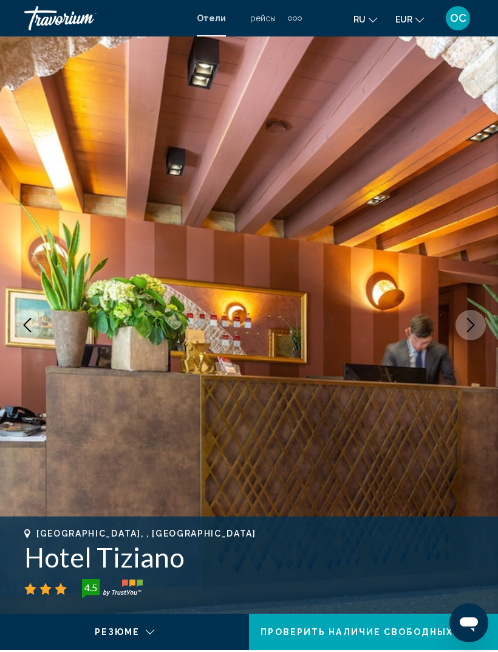
click at [478, 326] on icon "Next image" at bounding box center [471, 325] width 15 height 15
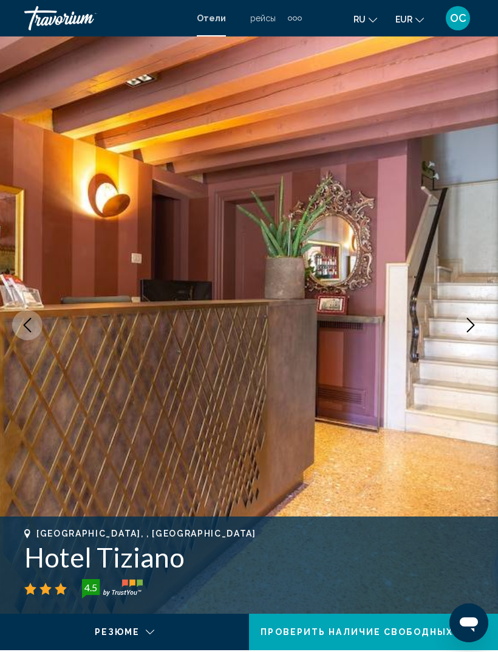
click at [475, 329] on icon "Next image" at bounding box center [471, 325] width 15 height 15
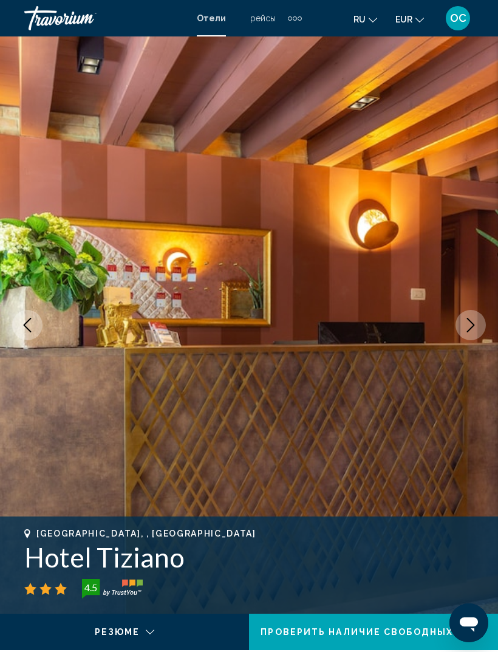
click at [474, 329] on icon "Next image" at bounding box center [471, 325] width 15 height 15
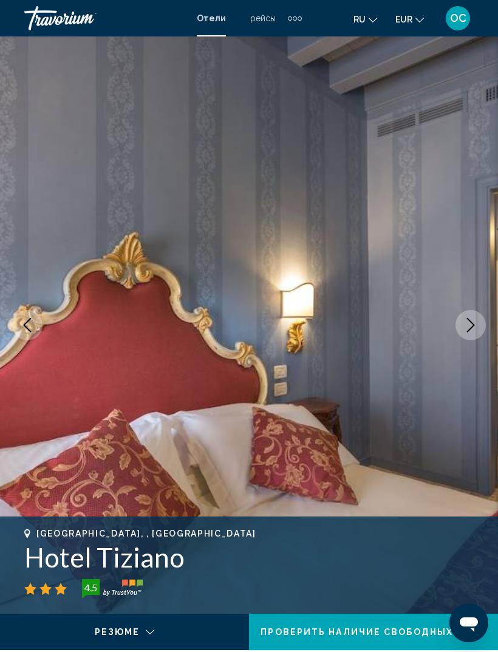
click at [473, 329] on icon "Next image" at bounding box center [471, 325] width 15 height 15
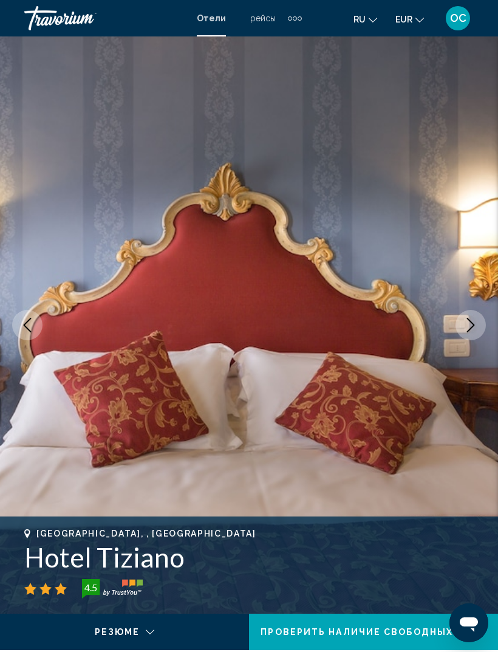
click at [472, 328] on icon "Next image" at bounding box center [471, 325] width 8 height 15
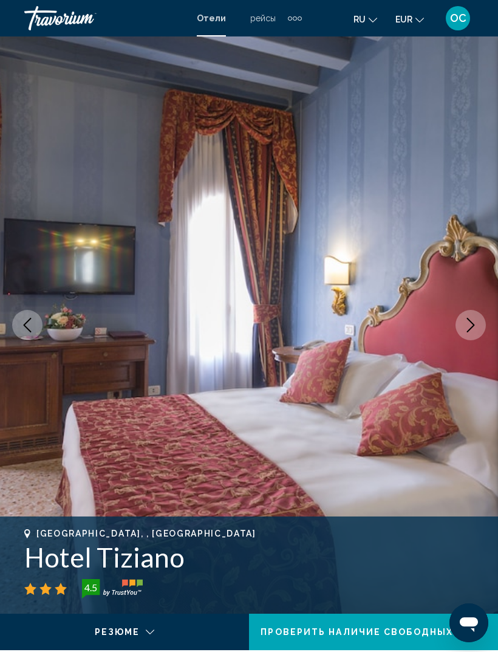
click at [472, 329] on icon "Next image" at bounding box center [471, 325] width 15 height 15
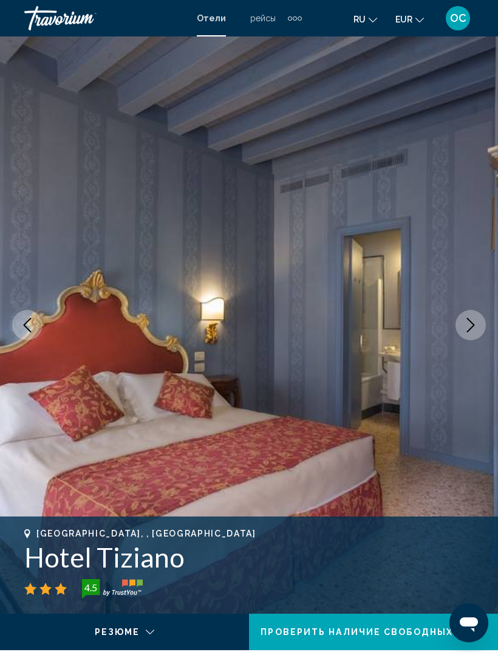
click at [470, 328] on icon "Next image" at bounding box center [471, 325] width 15 height 15
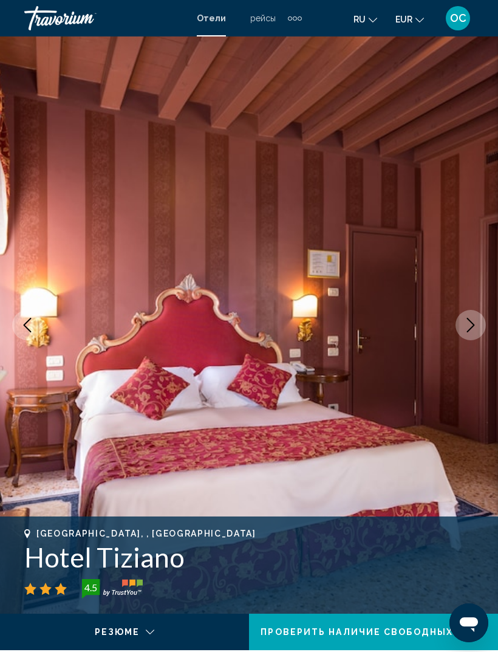
click at [470, 328] on icon "Next image" at bounding box center [471, 325] width 15 height 15
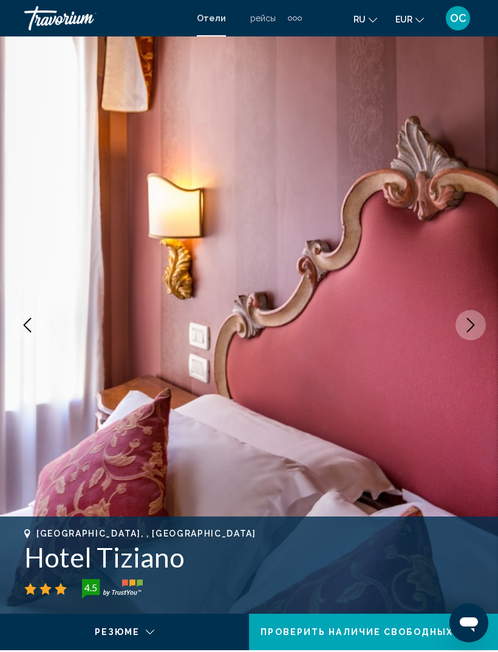
click at [470, 328] on icon "Next image" at bounding box center [471, 325] width 15 height 15
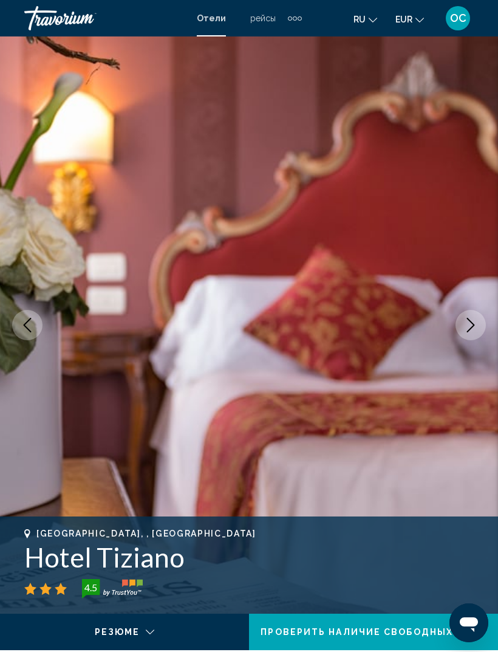
click at [473, 327] on icon "Next image" at bounding box center [471, 325] width 8 height 15
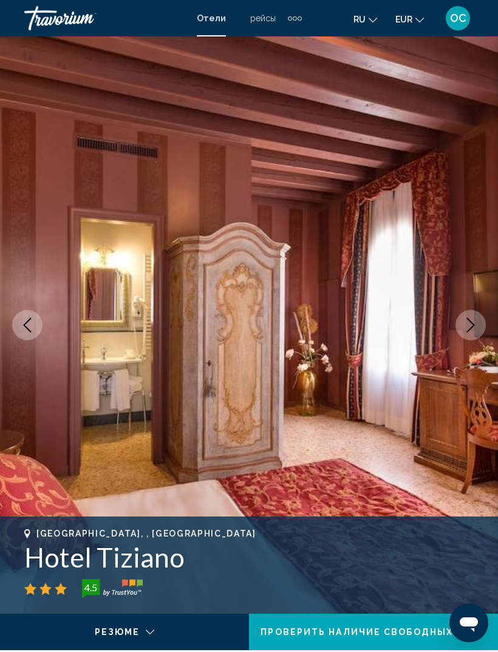
click at [472, 329] on icon "Next image" at bounding box center [471, 325] width 15 height 15
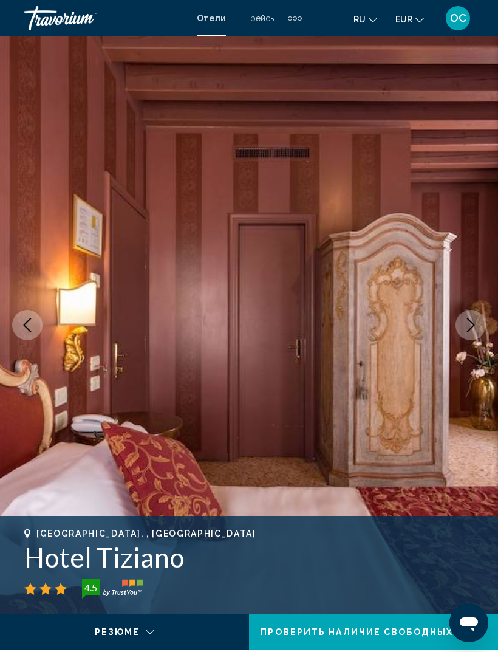
click at [474, 331] on icon "Next image" at bounding box center [471, 325] width 15 height 15
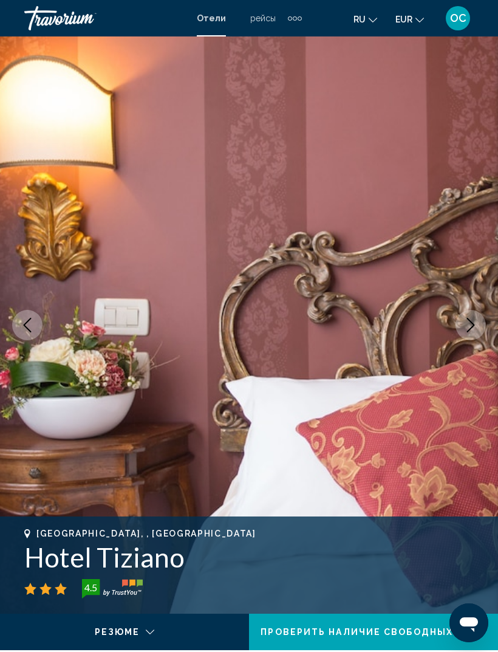
click at [473, 329] on icon "Next image" at bounding box center [471, 325] width 15 height 15
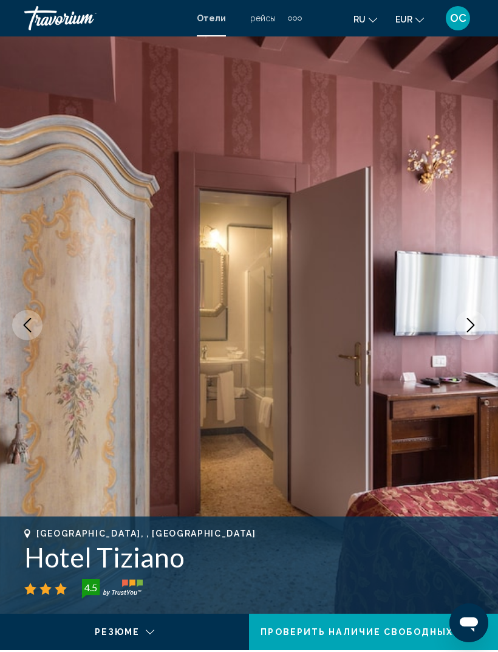
click at [472, 330] on icon "Next image" at bounding box center [471, 325] width 15 height 15
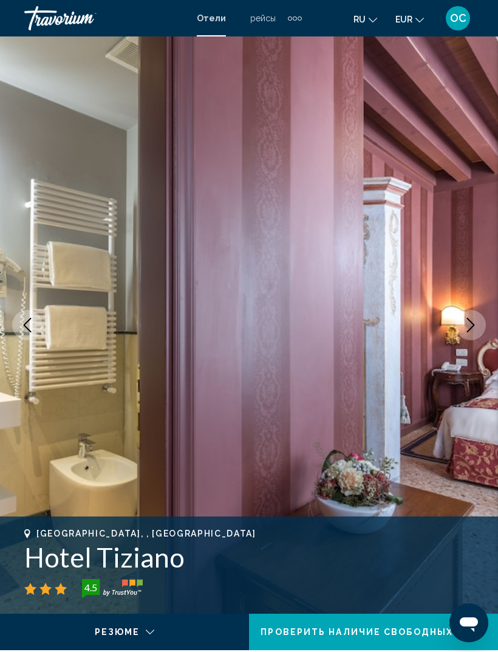
click at [472, 329] on icon "Next image" at bounding box center [471, 325] width 15 height 15
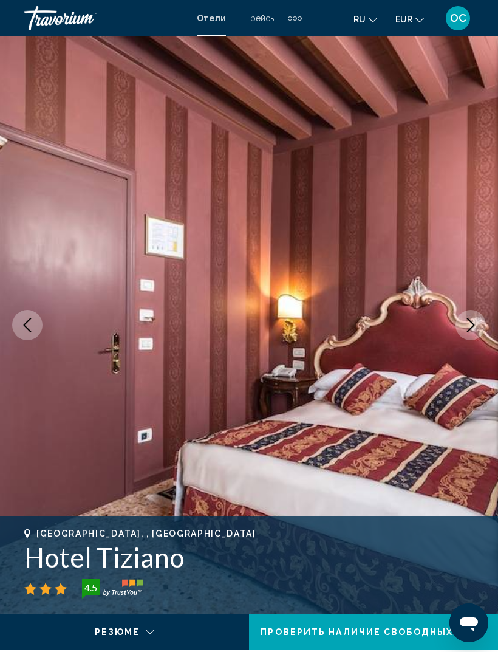
click at [473, 332] on icon "Next image" at bounding box center [471, 325] width 15 height 15
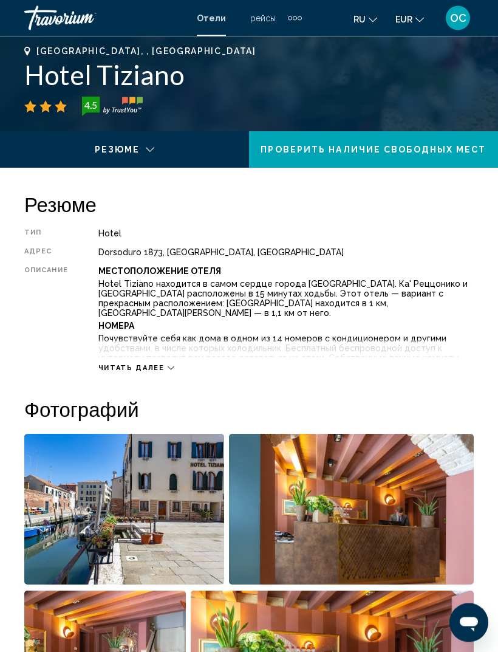
scroll to position [482, 0]
click at [169, 370] on icon "Main content" at bounding box center [171, 368] width 7 height 7
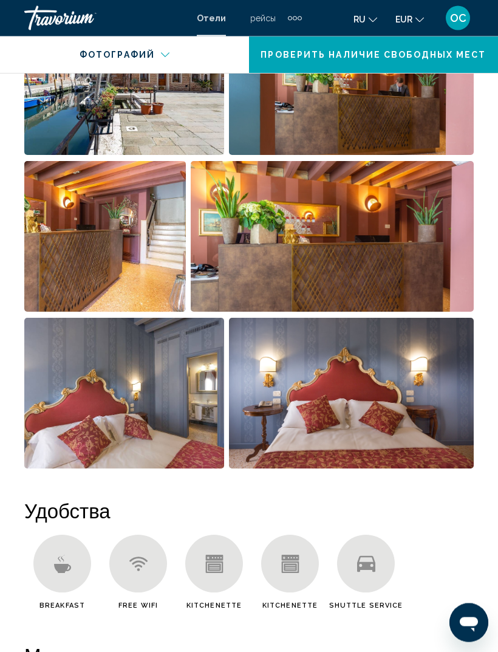
scroll to position [1047, 0]
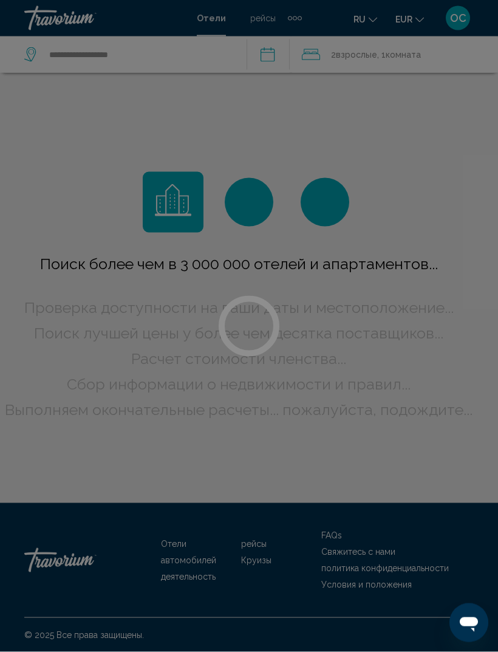
scroll to position [41, 0]
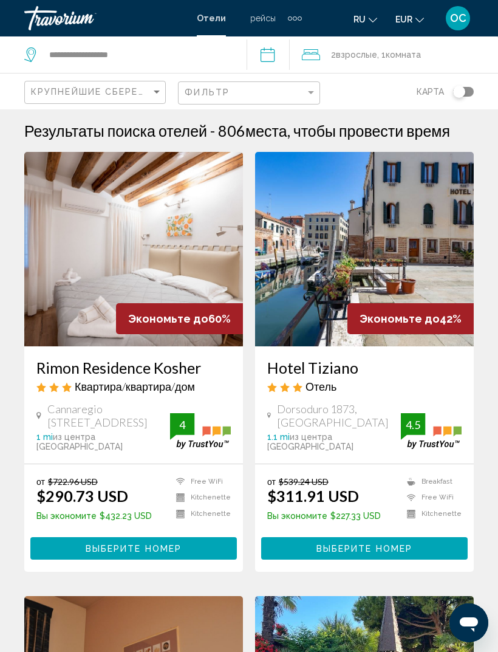
click at [476, 87] on app-hotels-search-filters "Крупнейшие сбережения Фильтр карта" at bounding box center [249, 91] width 498 height 36
click at [311, 92] on div "Filter" at bounding box center [311, 92] width 6 height 3
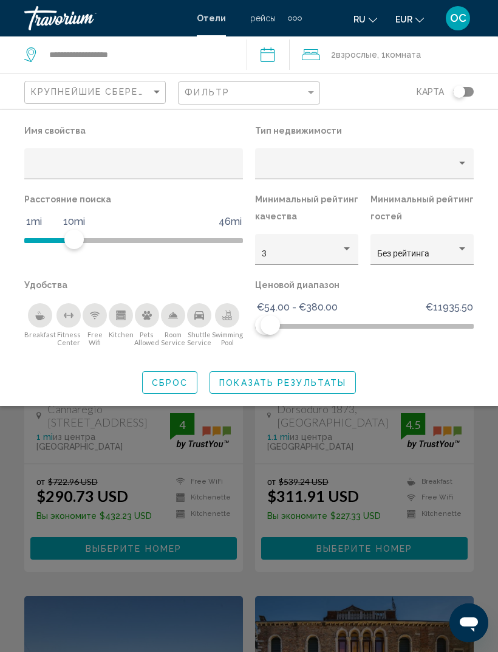
click at [321, 391] on button "Показать результаты" at bounding box center [283, 382] width 146 height 22
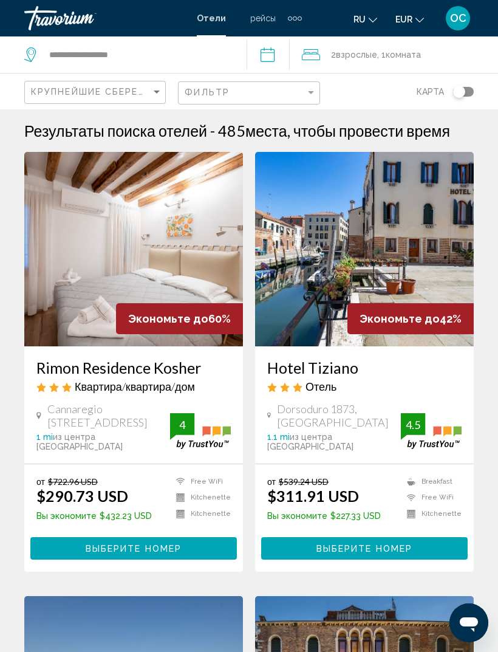
click at [460, 96] on div "Toggle map" at bounding box center [459, 92] width 12 height 12
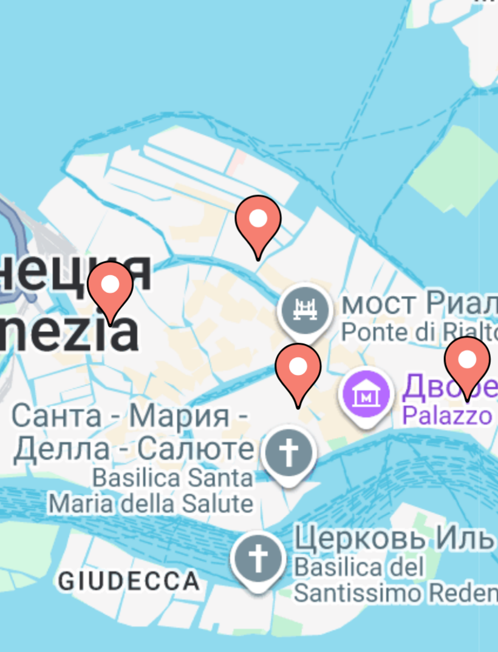
click at [296, 366] on image "Main content" at bounding box center [299, 369] width 7 height 7
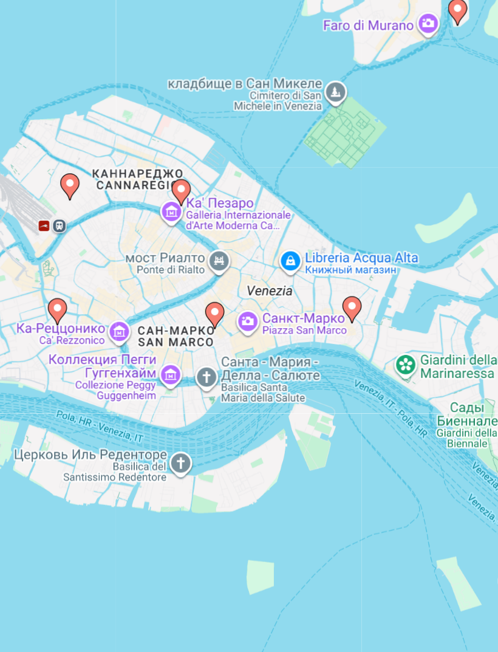
click at [256, 329] on image "Main content" at bounding box center [259, 332] width 7 height 7
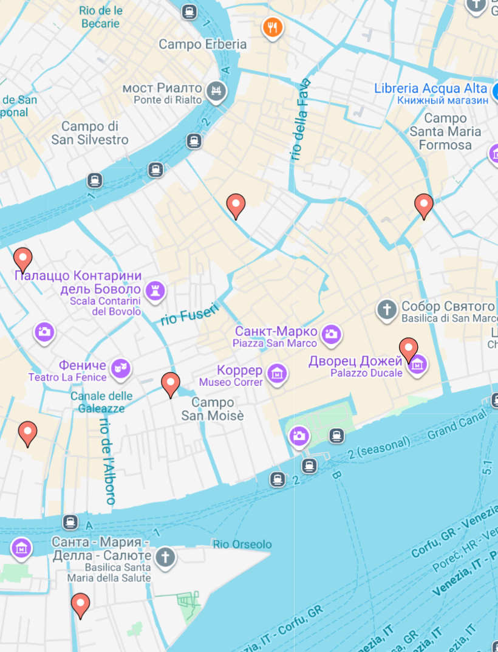
click at [226, 371] on icon "Main content" at bounding box center [231, 379] width 11 height 16
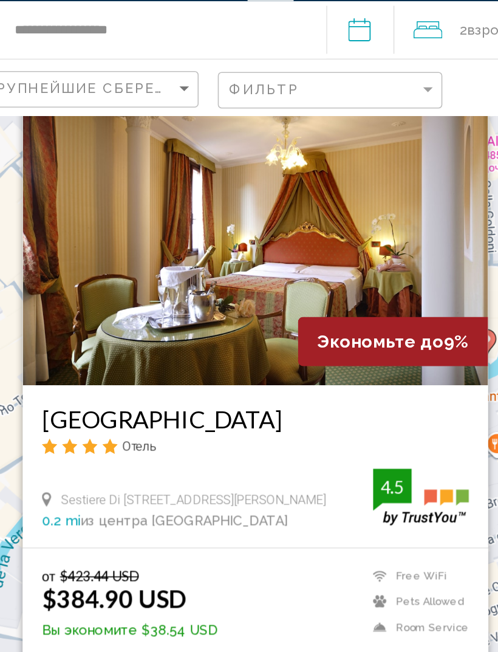
click at [330, 86] on button "Закрыть" at bounding box center [339, 95] width 18 height 18
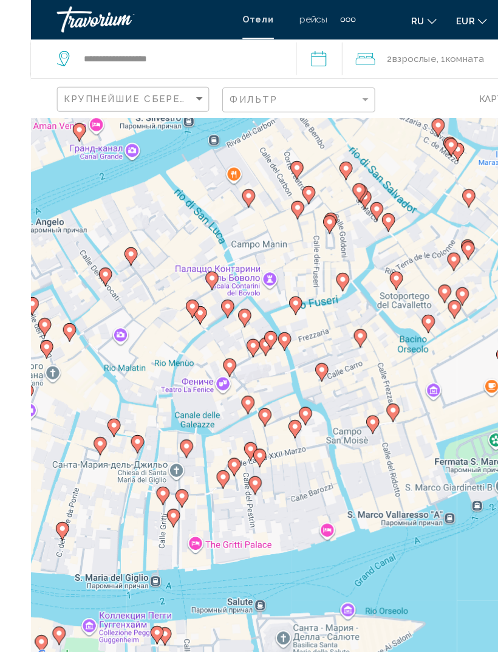
scroll to position [0, 0]
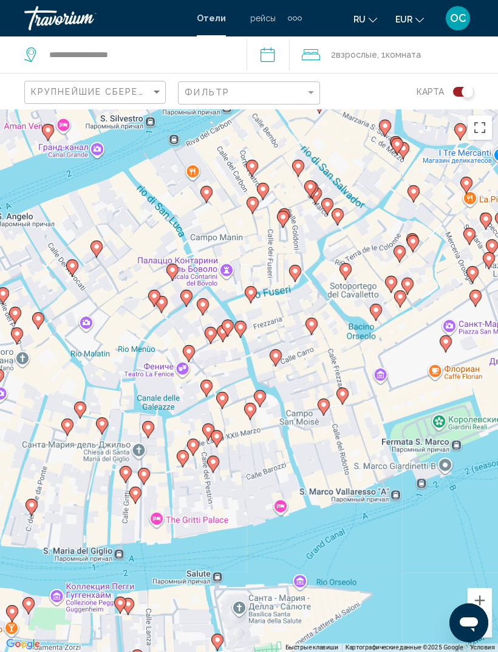
click at [462, 96] on div "Toggle map" at bounding box center [463, 92] width 21 height 10
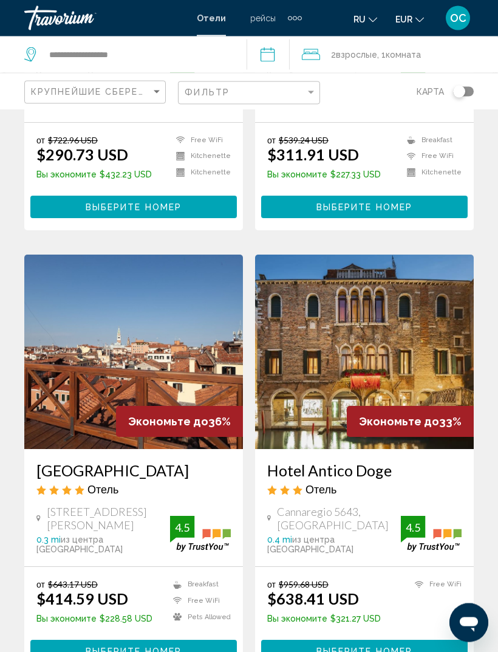
scroll to position [396, 0]
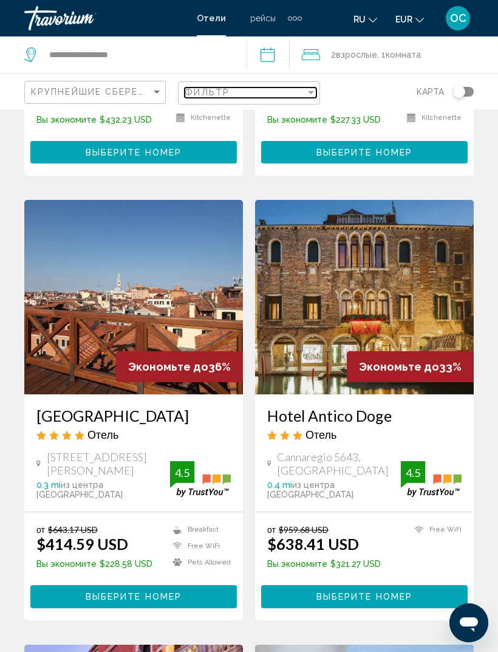
click at [310, 94] on div "Filter" at bounding box center [311, 92] width 11 height 10
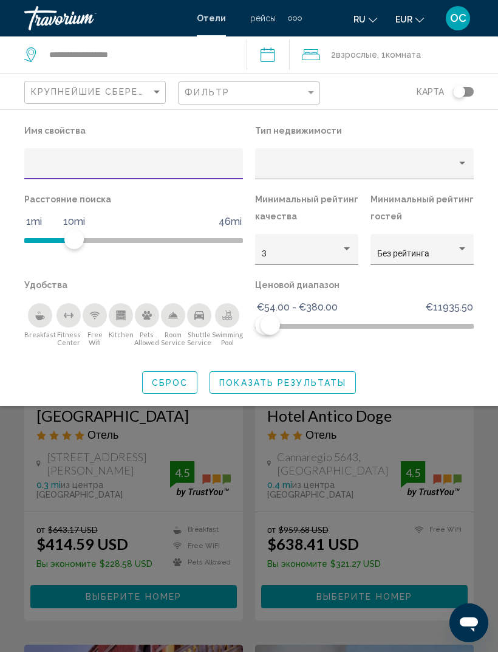
click at [420, 369] on div "Имя свойства Тип недвижимости Расстояние поиска 1mi 46mi 10mi Минимальный рейти…" at bounding box center [249, 258] width 498 height 272
click at [310, 378] on span "Показать результаты" at bounding box center [282, 383] width 127 height 10
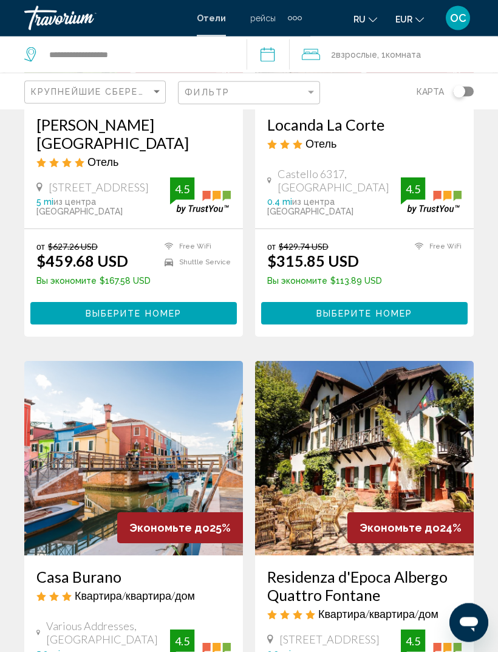
scroll to position [2066, 0]
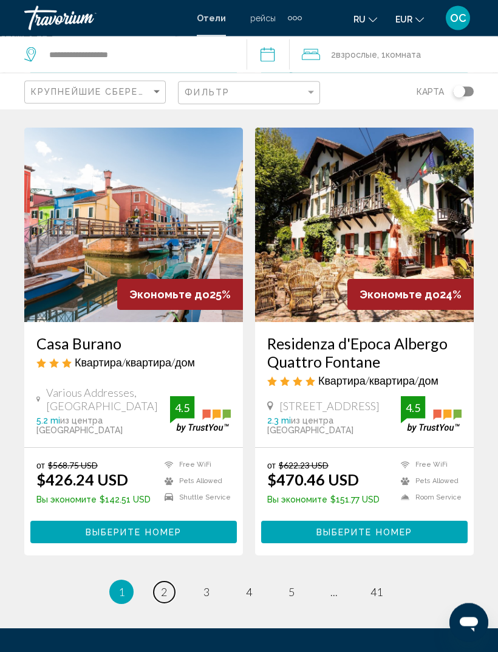
click at [169, 582] on link "page 2" at bounding box center [164, 592] width 21 height 21
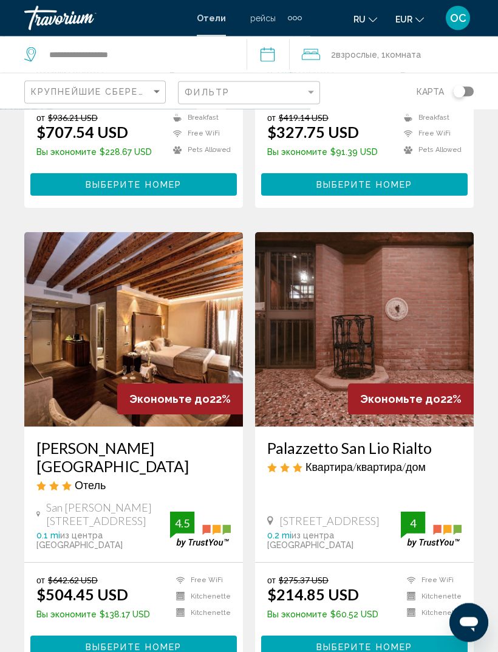
scroll to position [432, 0]
click at [413, 281] on img "Main content" at bounding box center [364, 329] width 219 height 194
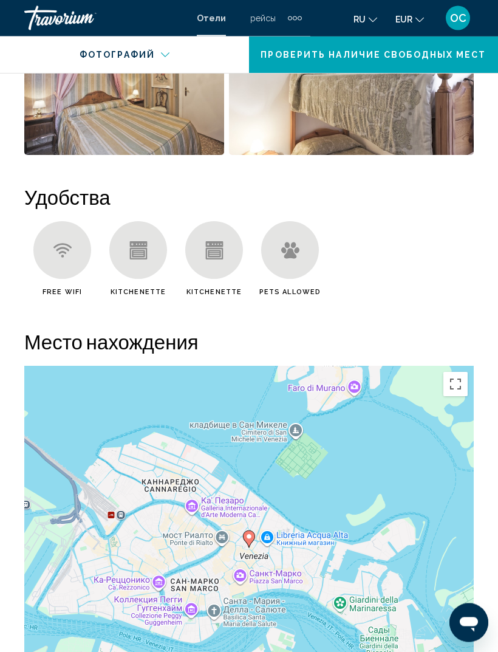
scroll to position [1215, 0]
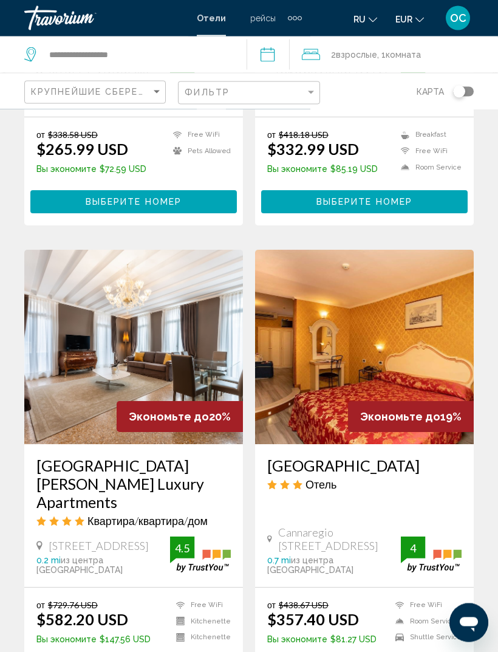
scroll to position [2325, 0]
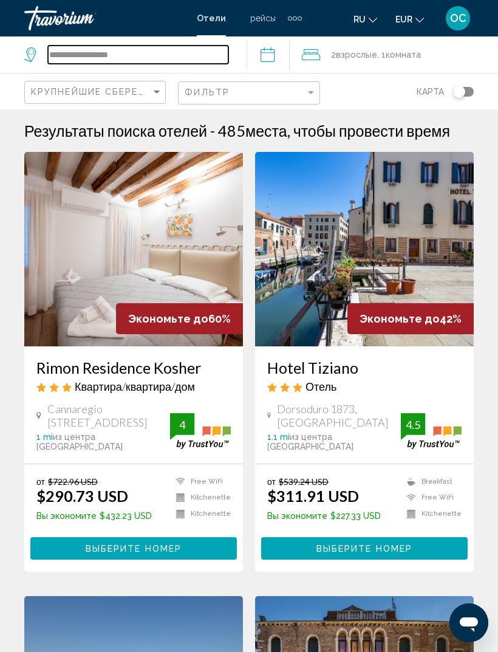
click at [164, 64] on input "**********" at bounding box center [138, 55] width 180 height 18
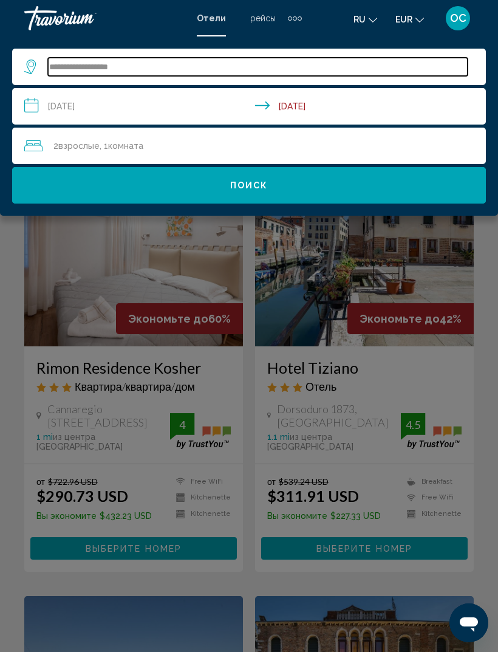
click at [143, 70] on input "**********" at bounding box center [258, 67] width 420 height 18
click at [64, 70] on input "**********" at bounding box center [258, 67] width 420 height 18
click at [63, 69] on input "**********" at bounding box center [258, 67] width 420 height 18
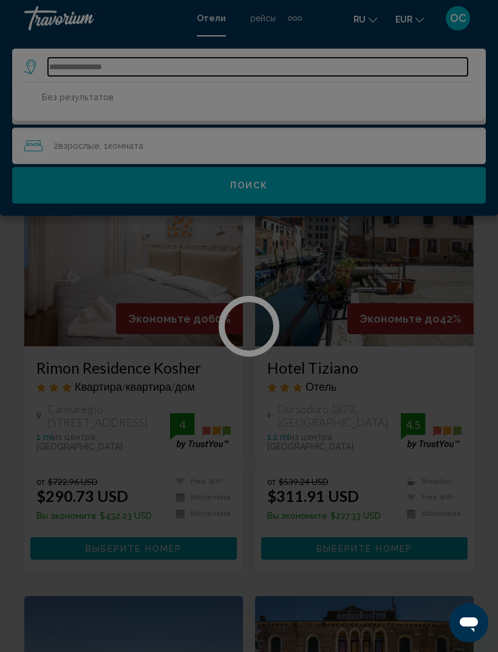
type input "**********"
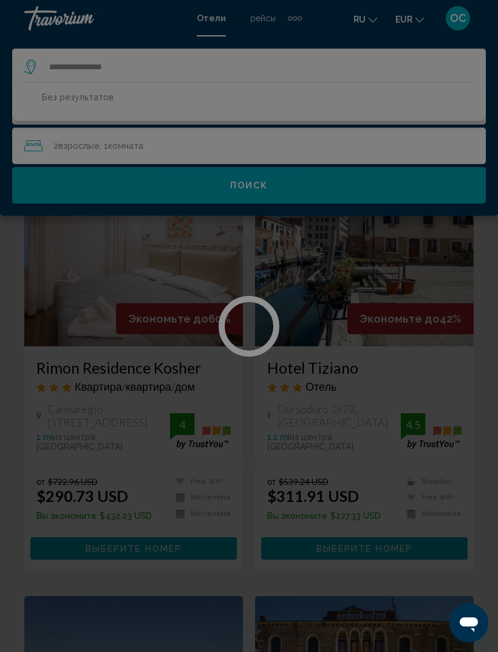
click at [186, 59] on div at bounding box center [249, 326] width 498 height 652
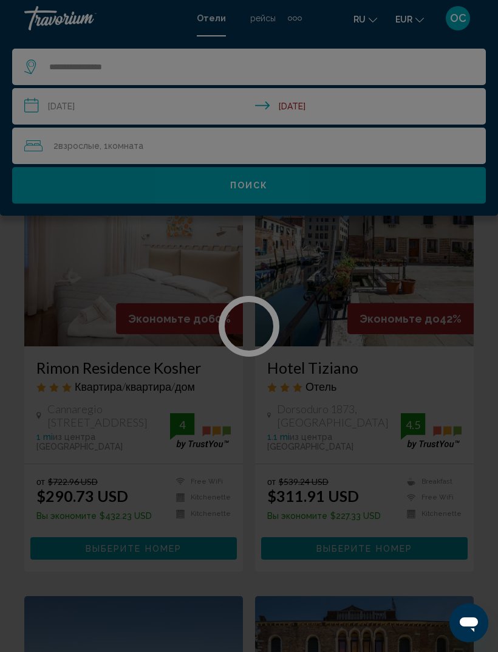
click at [196, 79] on div at bounding box center [249, 326] width 498 height 652
click at [201, 74] on div at bounding box center [249, 326] width 498 height 652
